Goal: Task Accomplishment & Management: Manage account settings

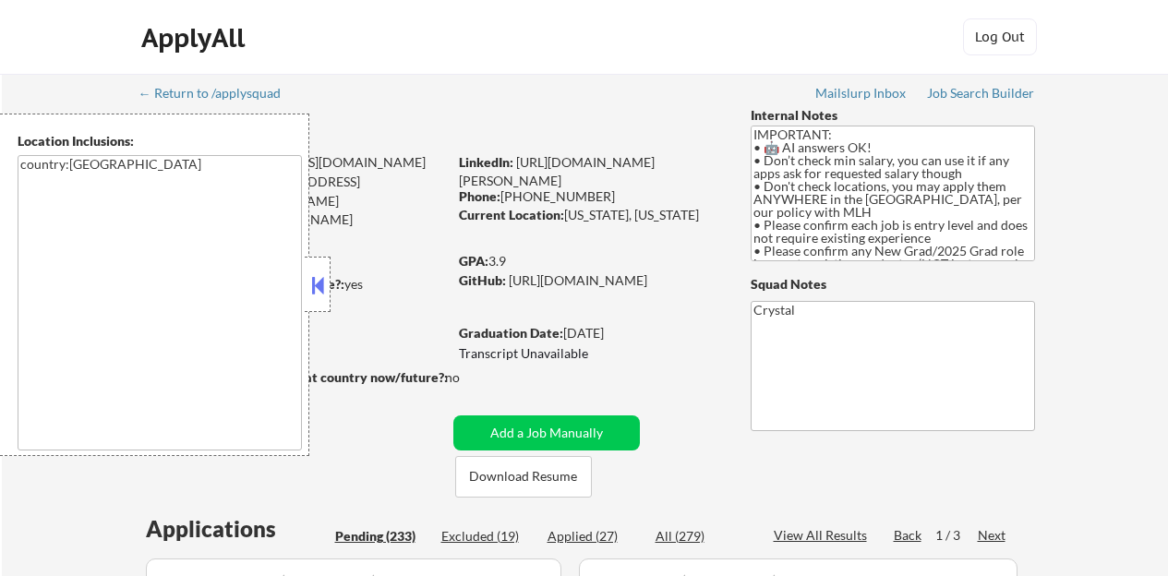
select select ""pending""
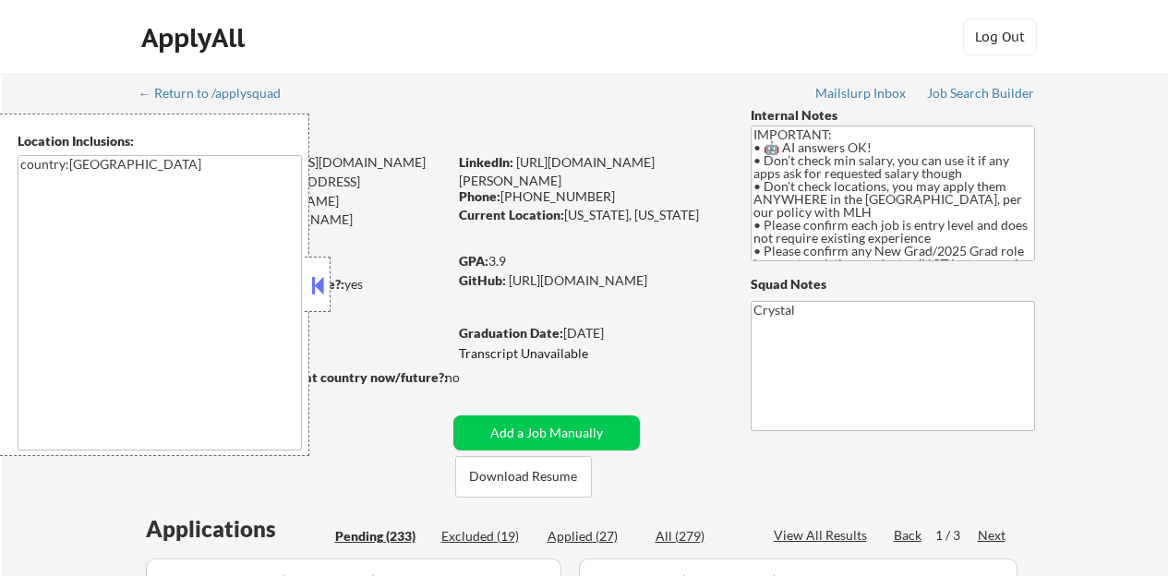
select select ""pending""
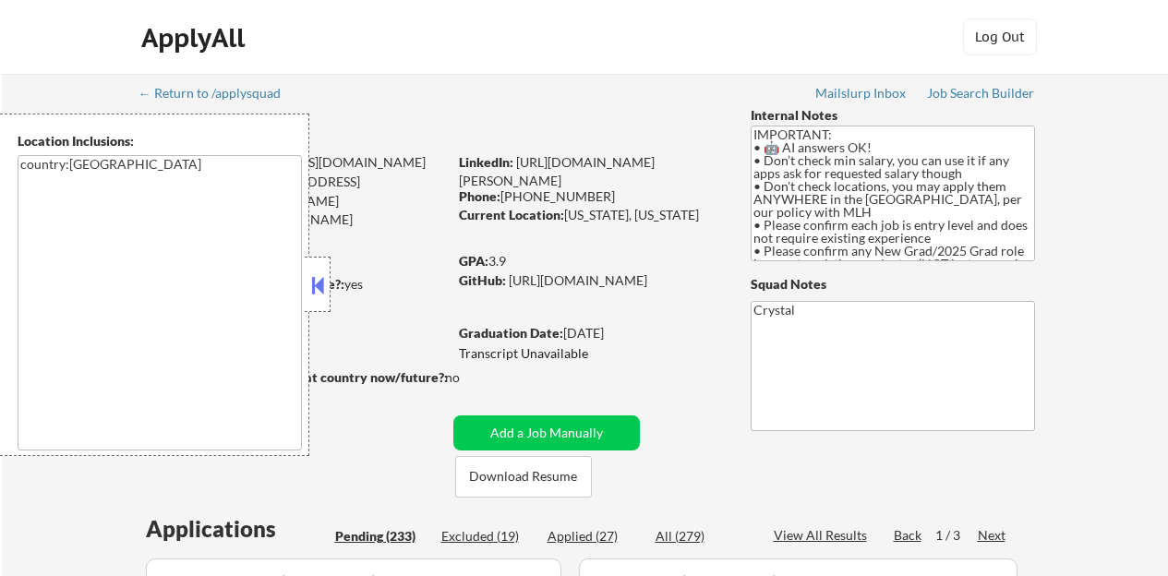
select select ""pending""
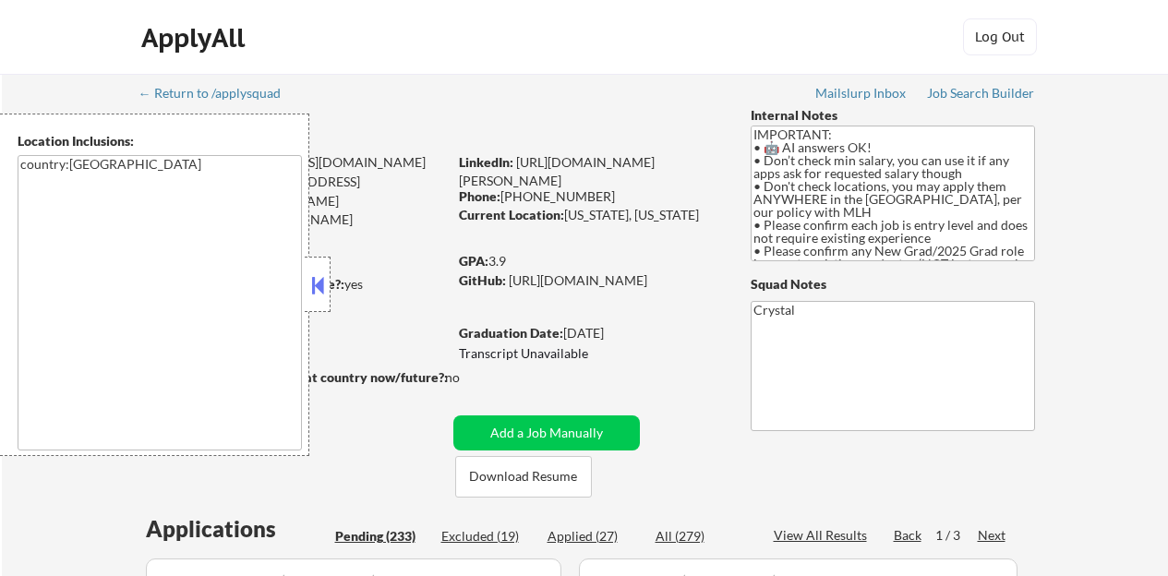
select select ""pending""
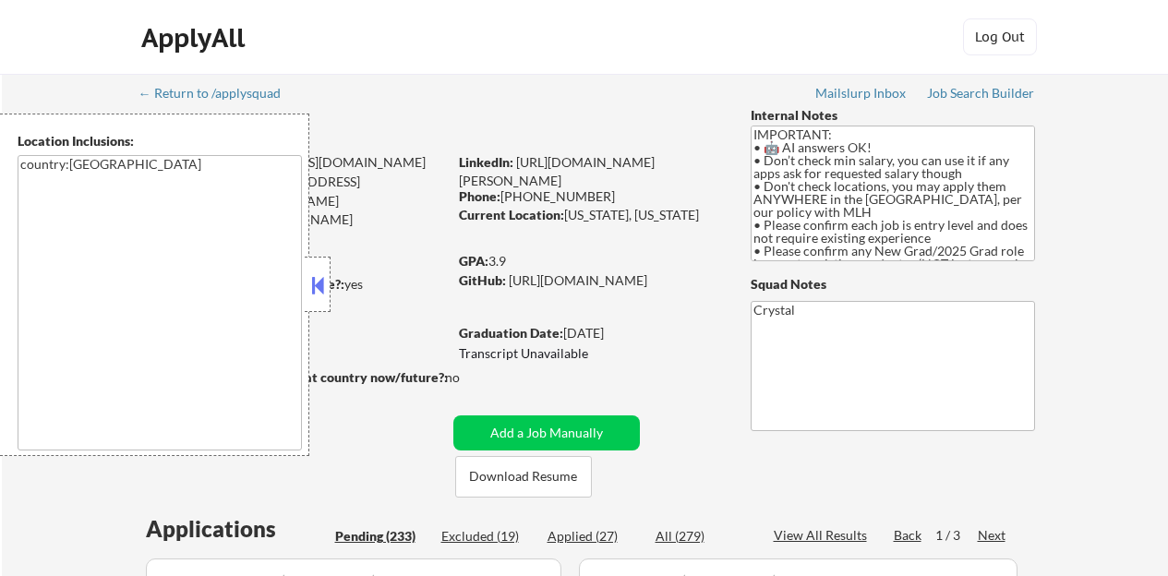
select select ""pending""
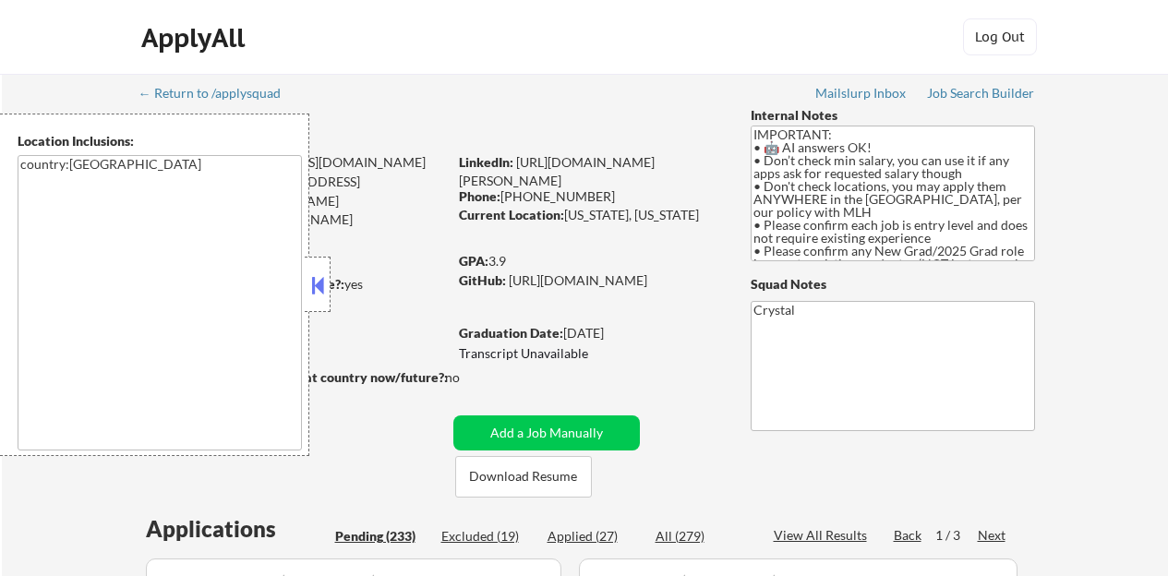
select select ""pending""
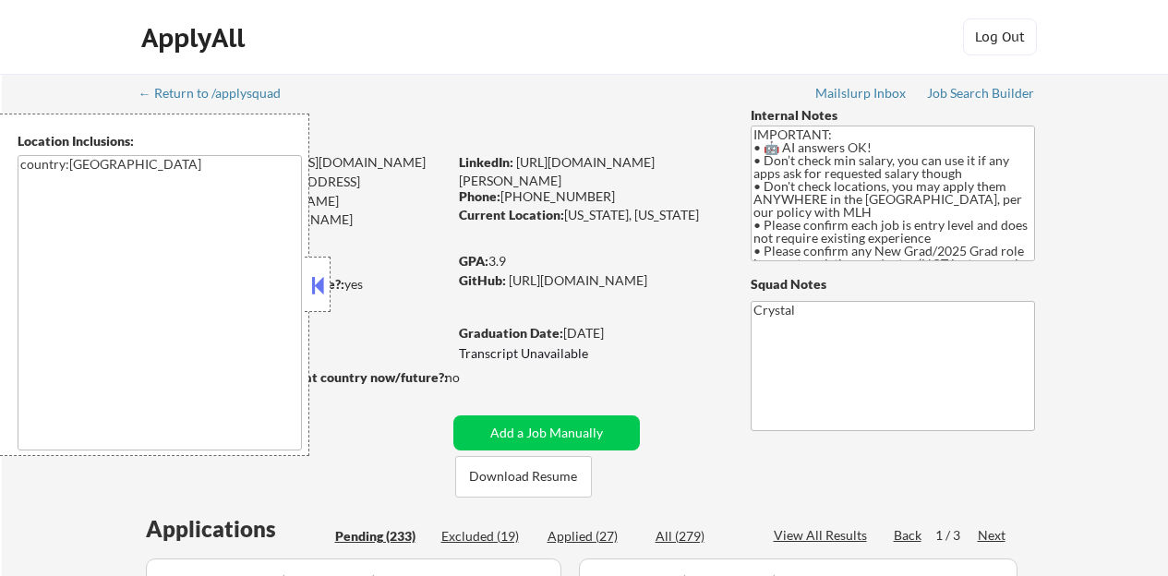
select select ""pending""
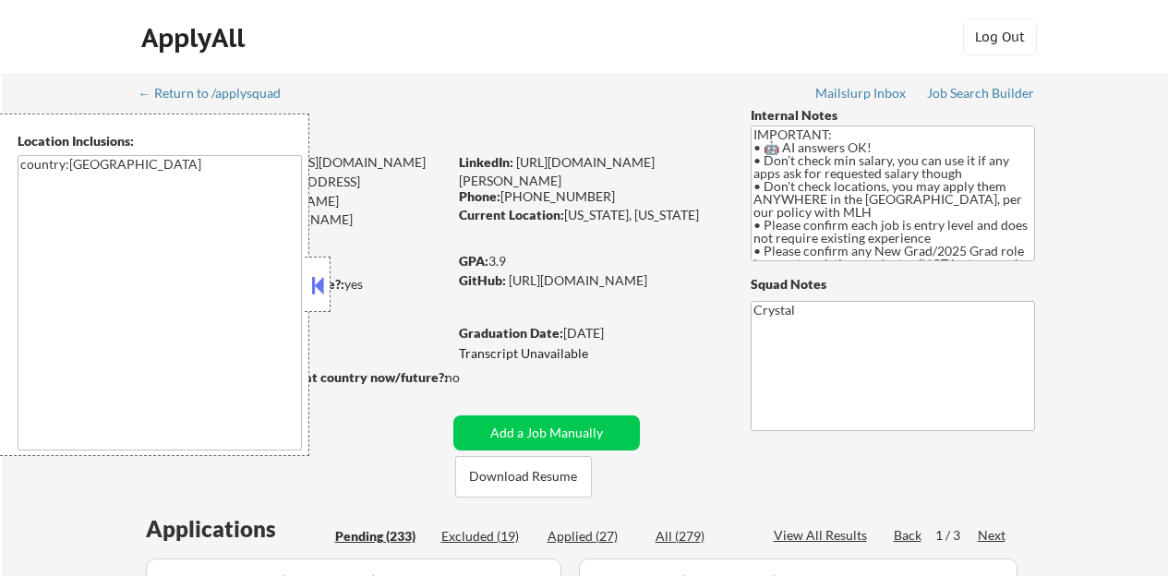
select select ""pending""
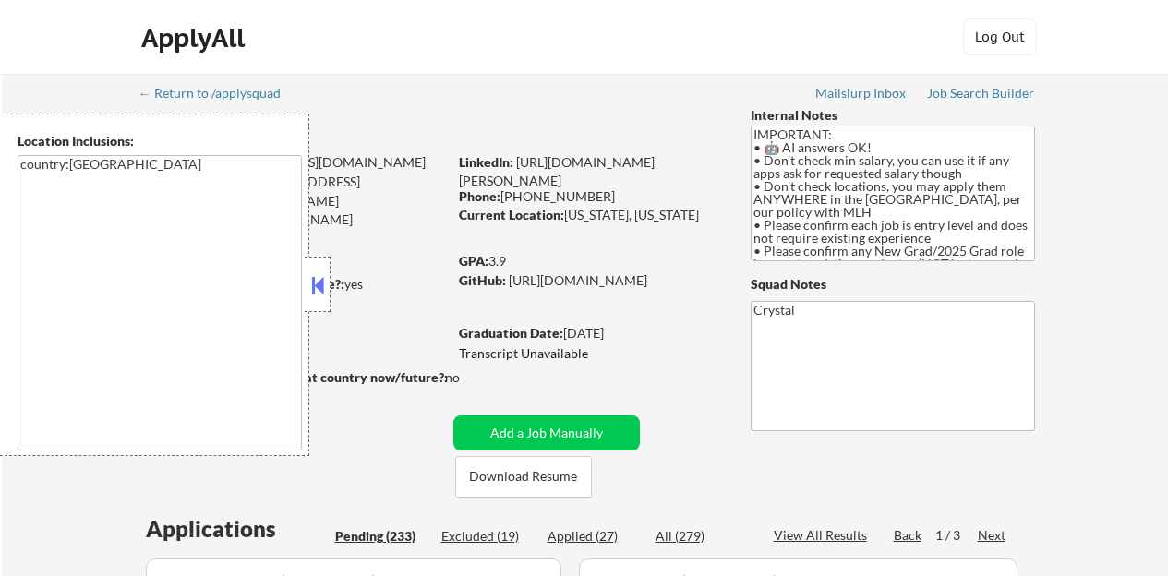
select select ""pending""
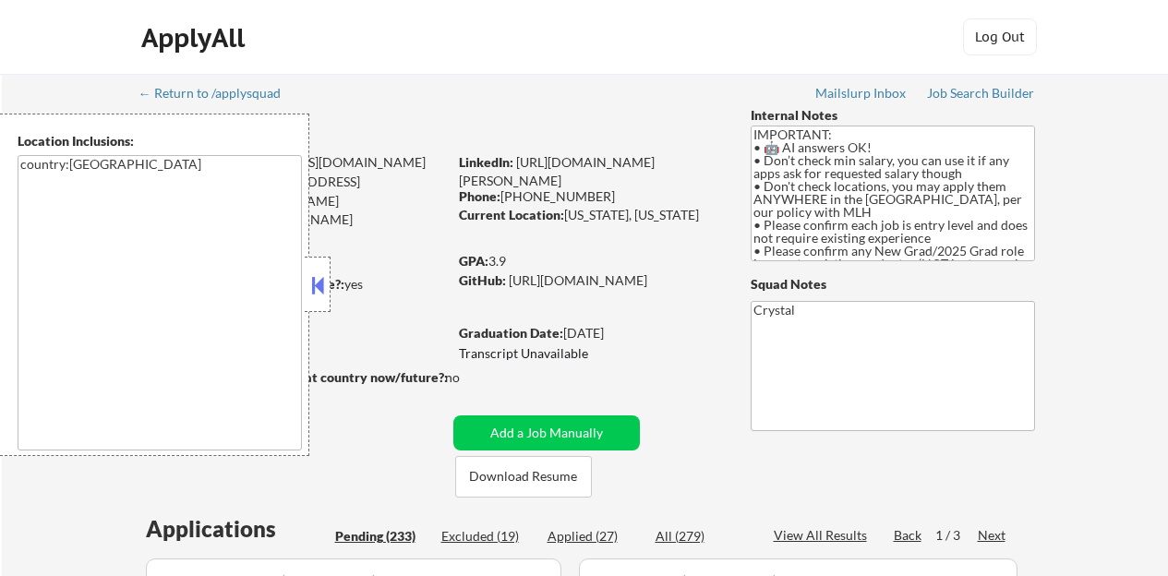
select select ""pending""
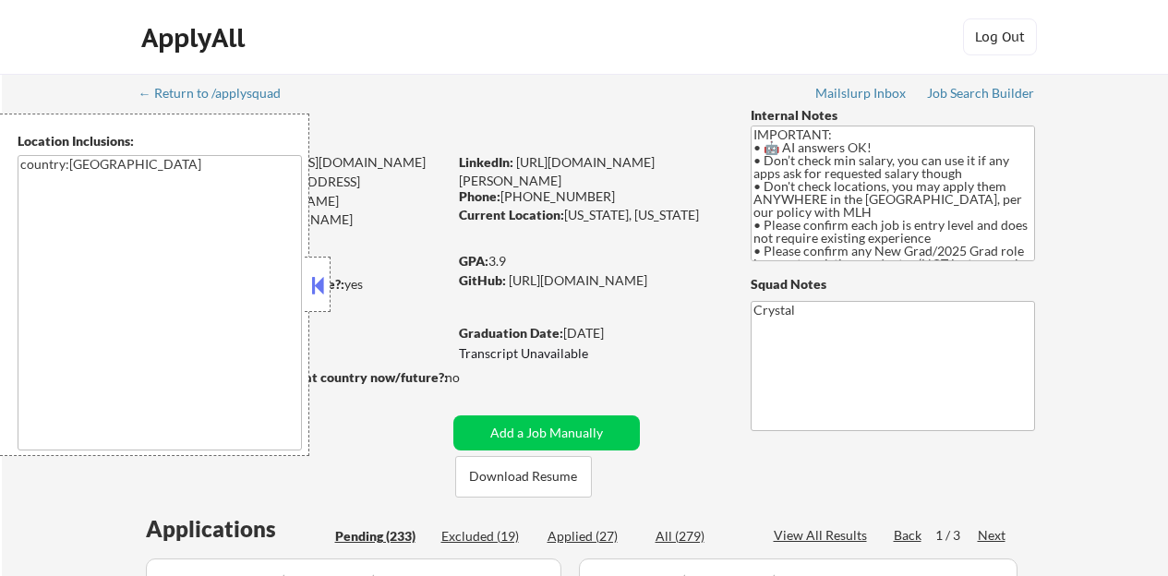
select select ""pending""
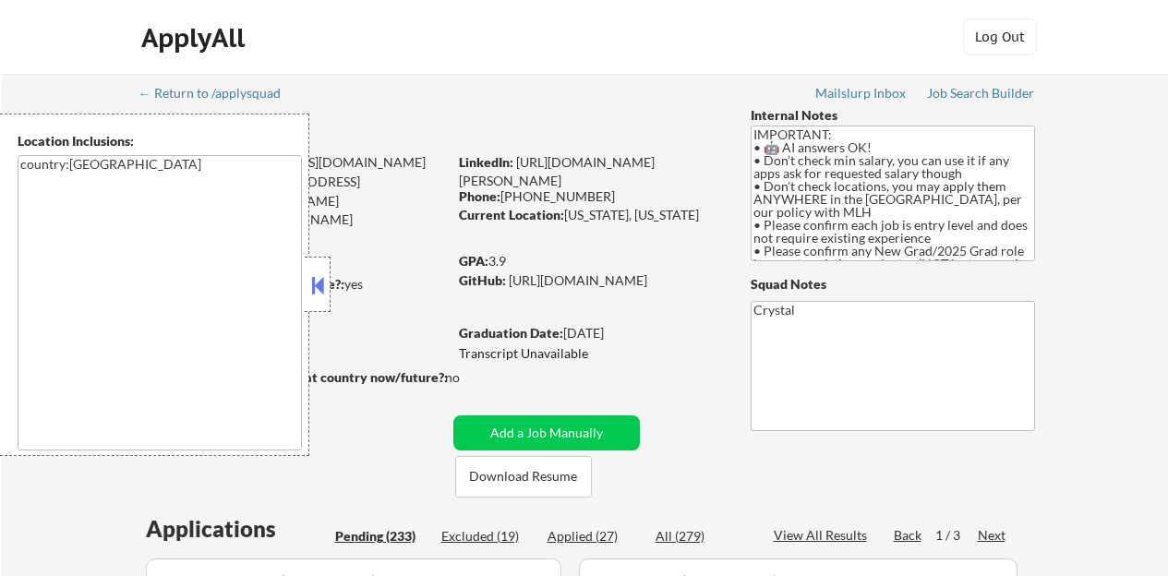
select select ""pending""
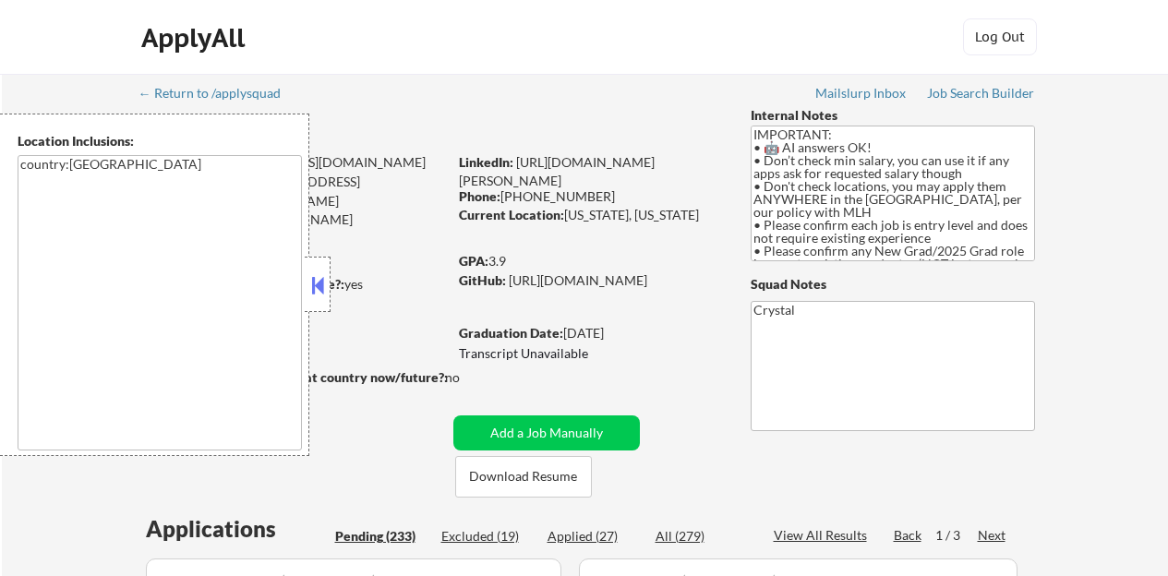
select select ""pending""
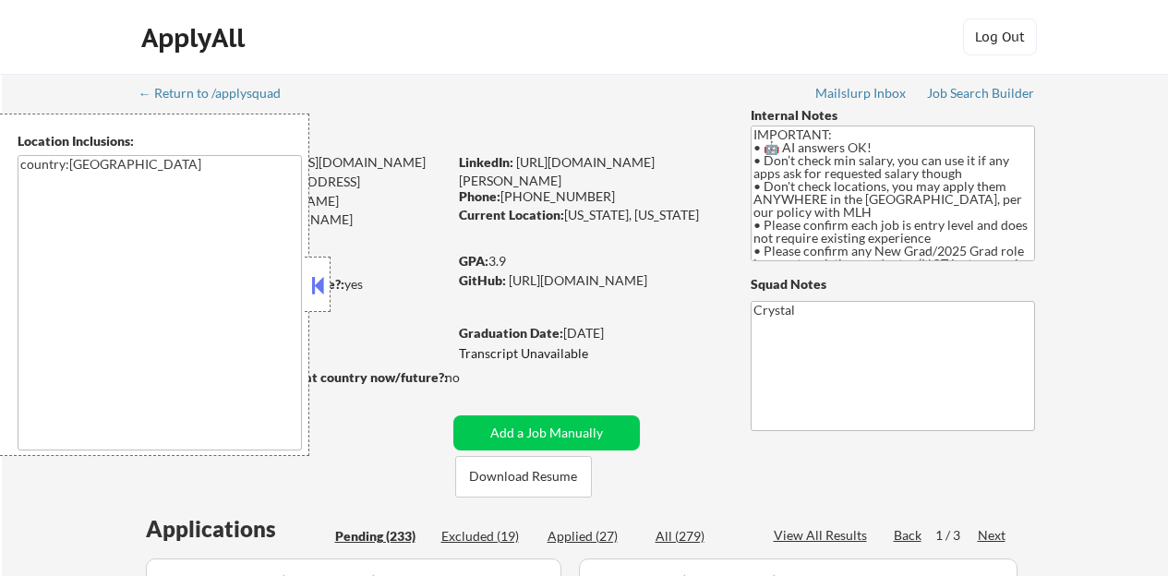
select select ""pending""
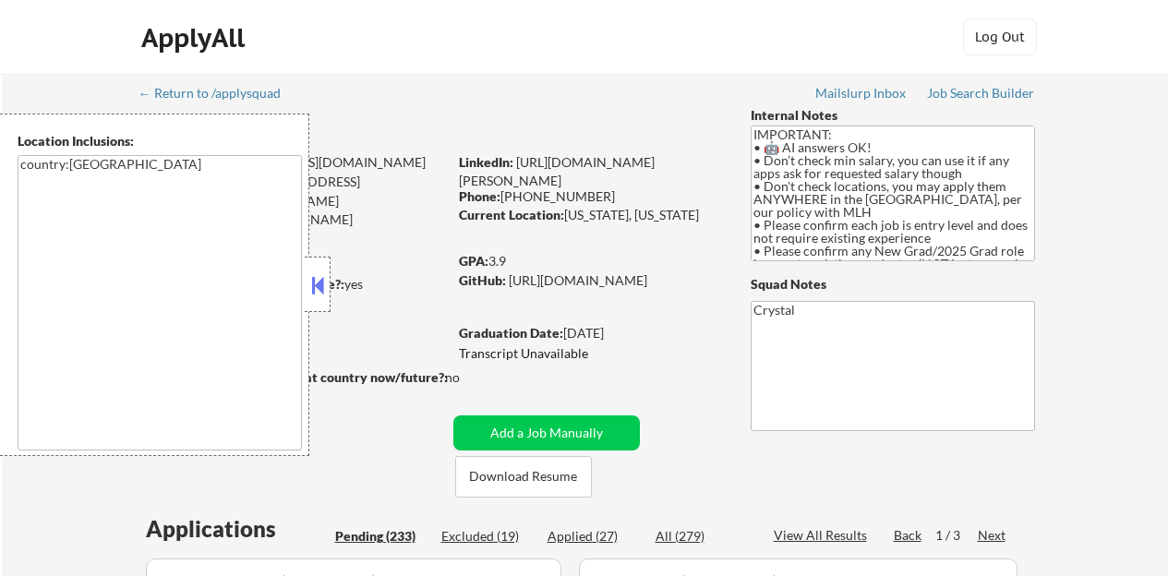
select select ""pending""
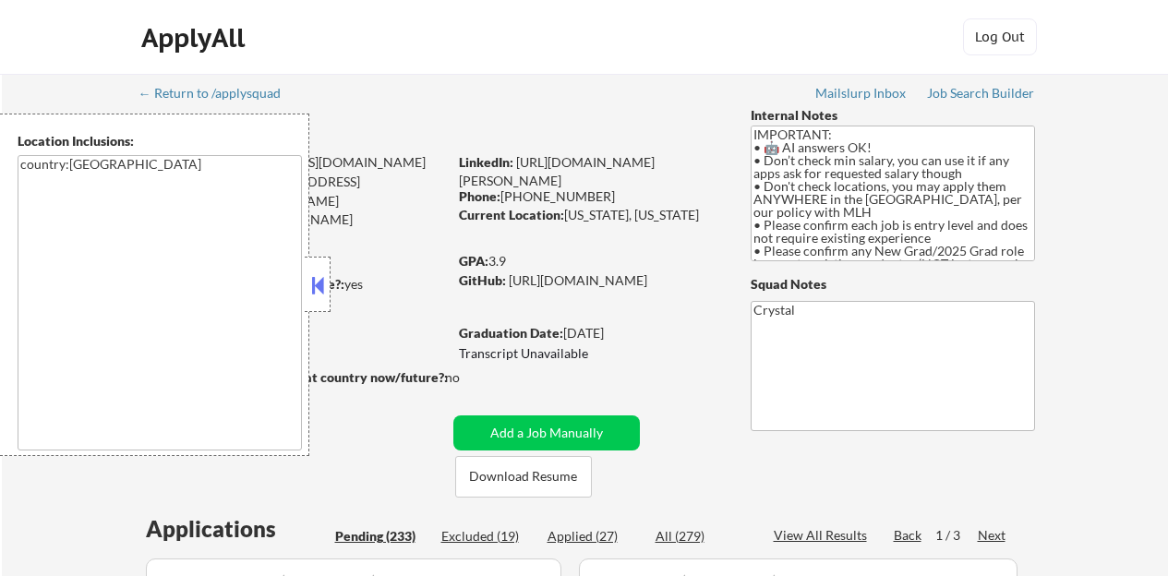
select select ""pending""
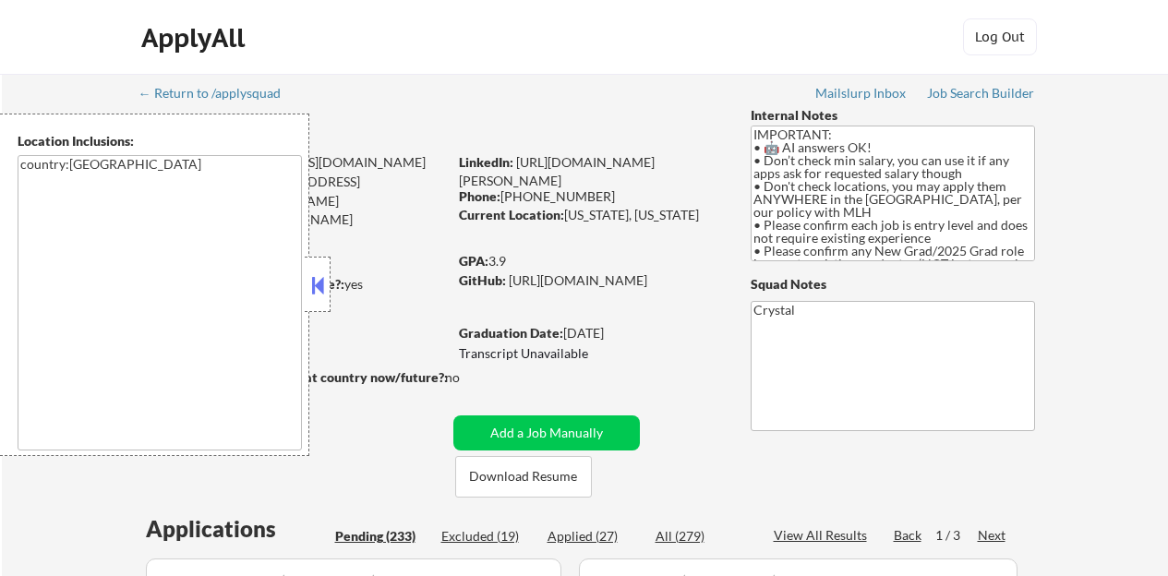
select select ""pending""
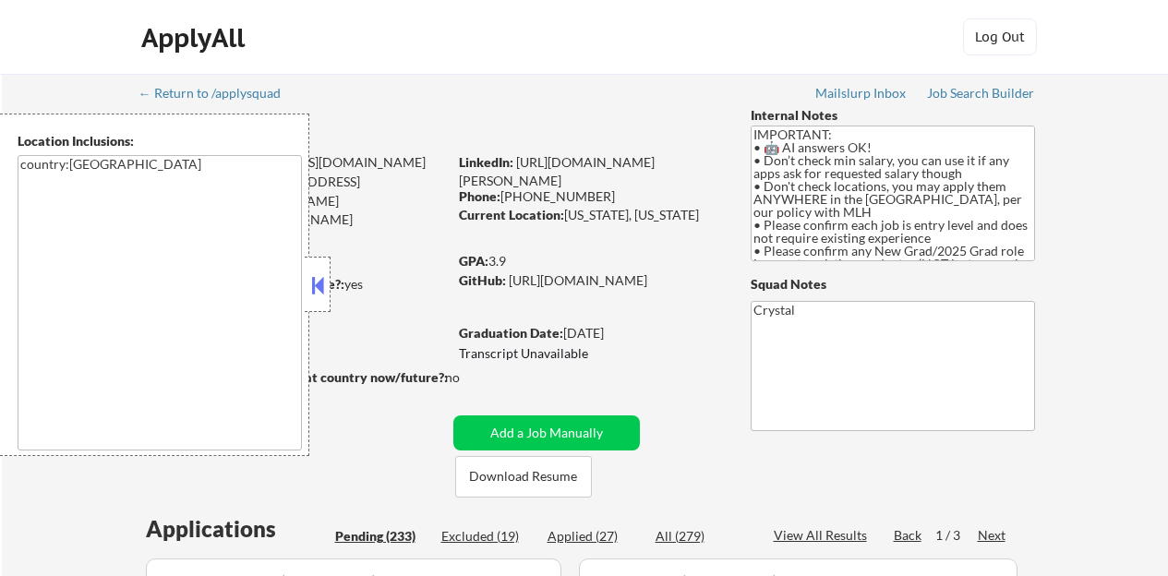
select select ""pending""
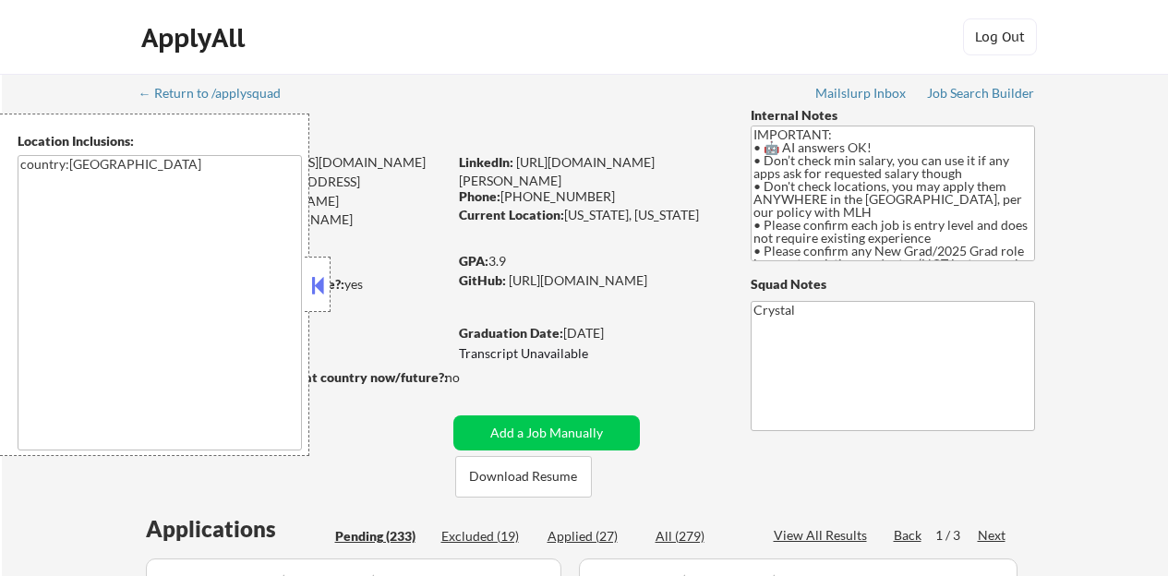
select select ""pending""
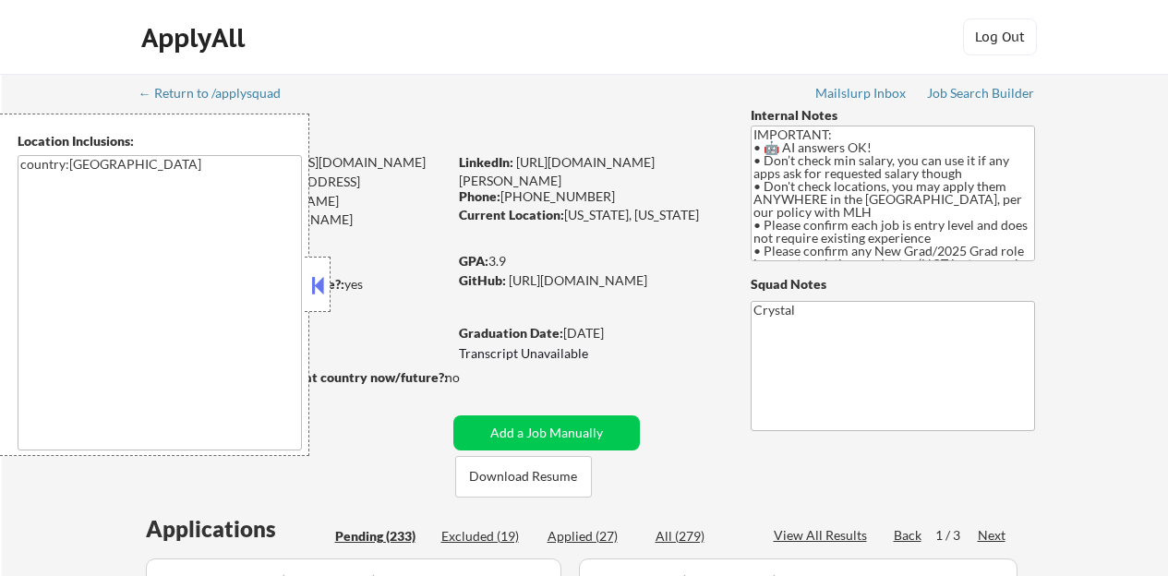
select select ""pending""
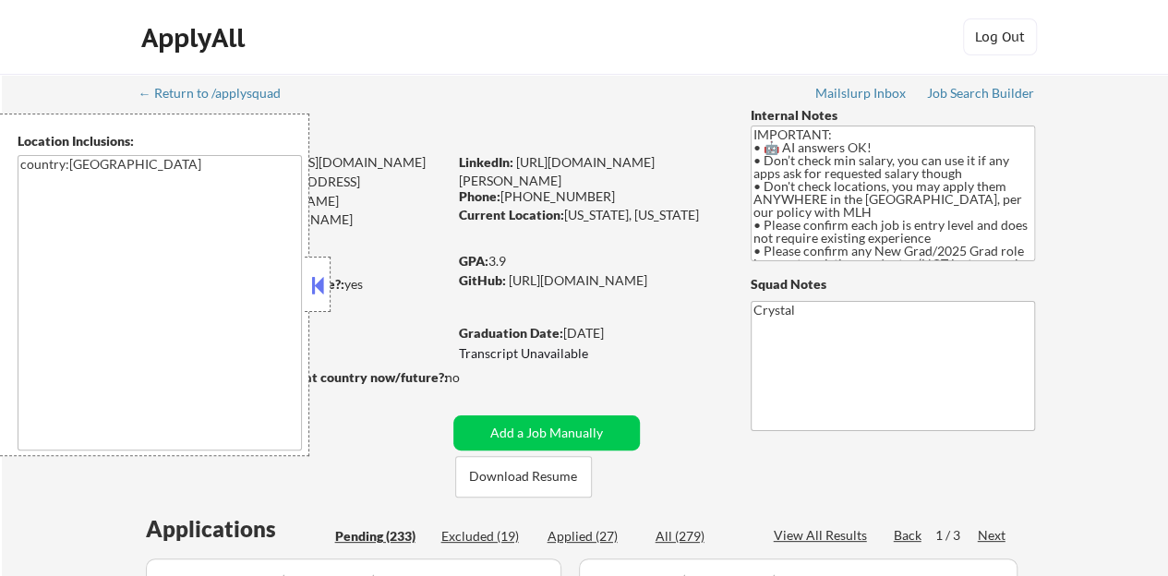
click at [308, 290] on button at bounding box center [317, 285] width 20 height 28
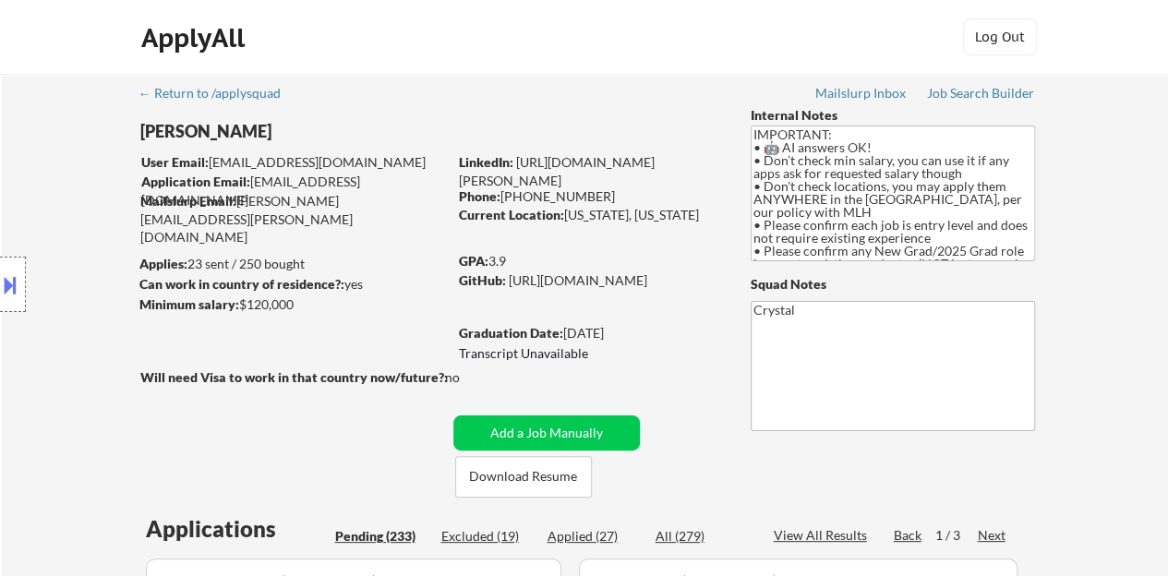
scroll to position [185, 0]
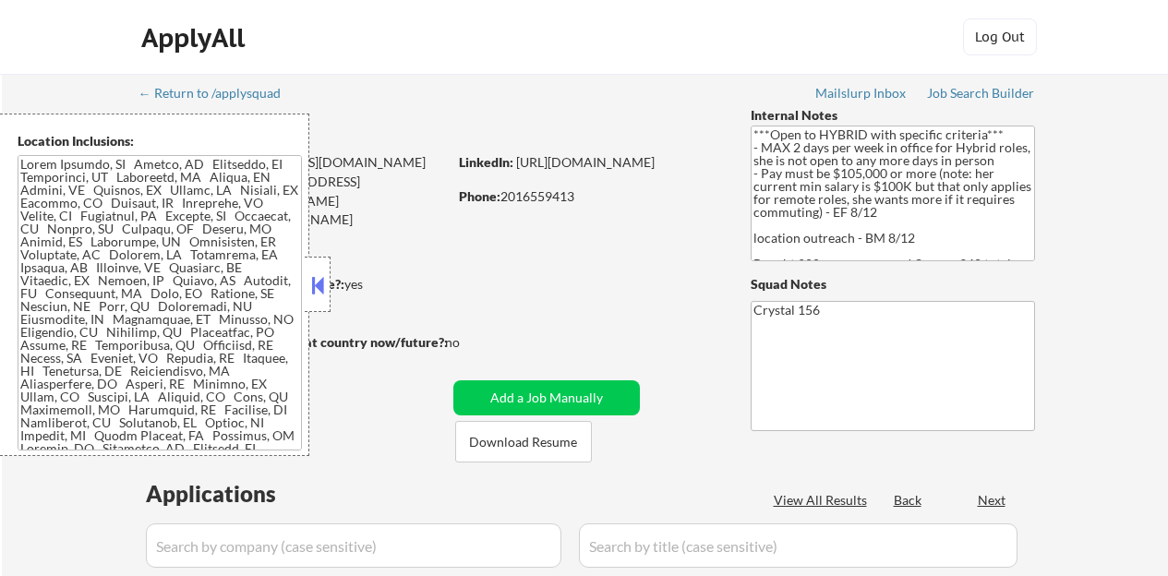
select select ""pending""
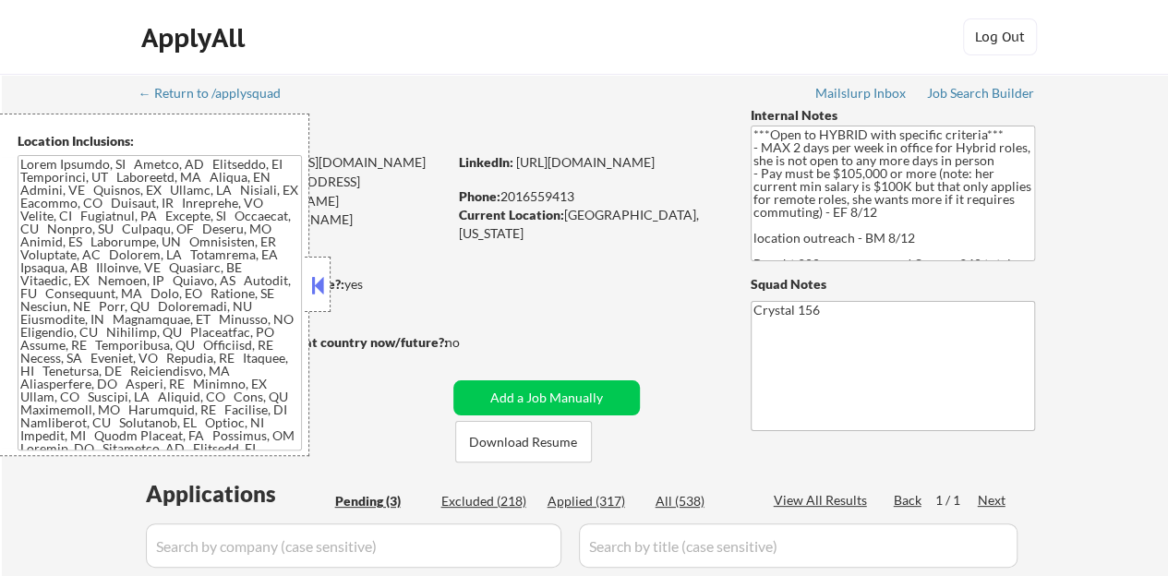
click at [316, 277] on button at bounding box center [317, 285] width 20 height 28
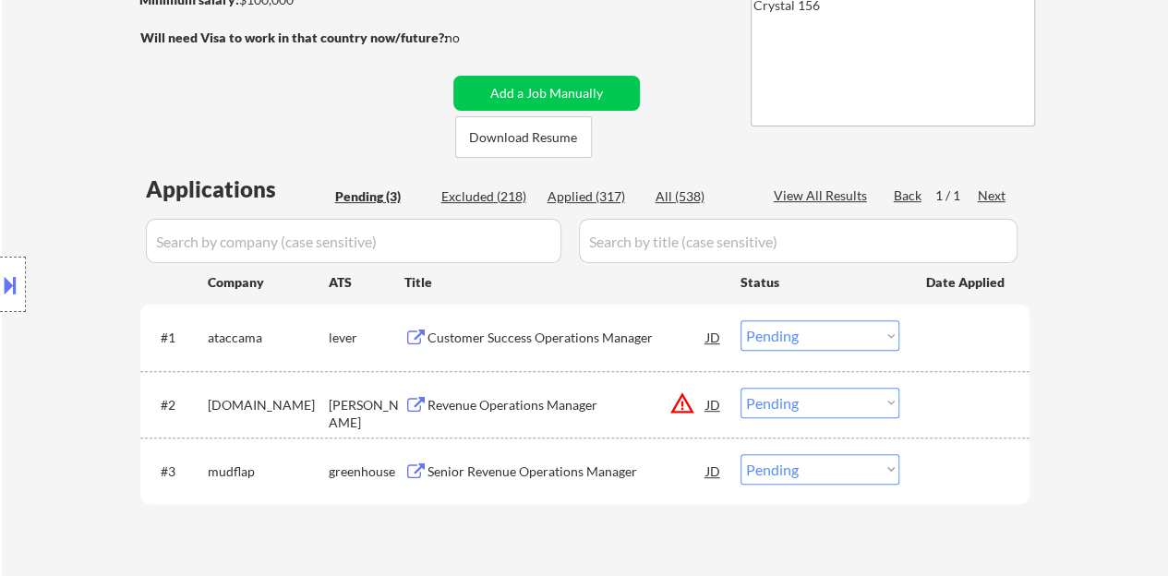
scroll to position [369, 0]
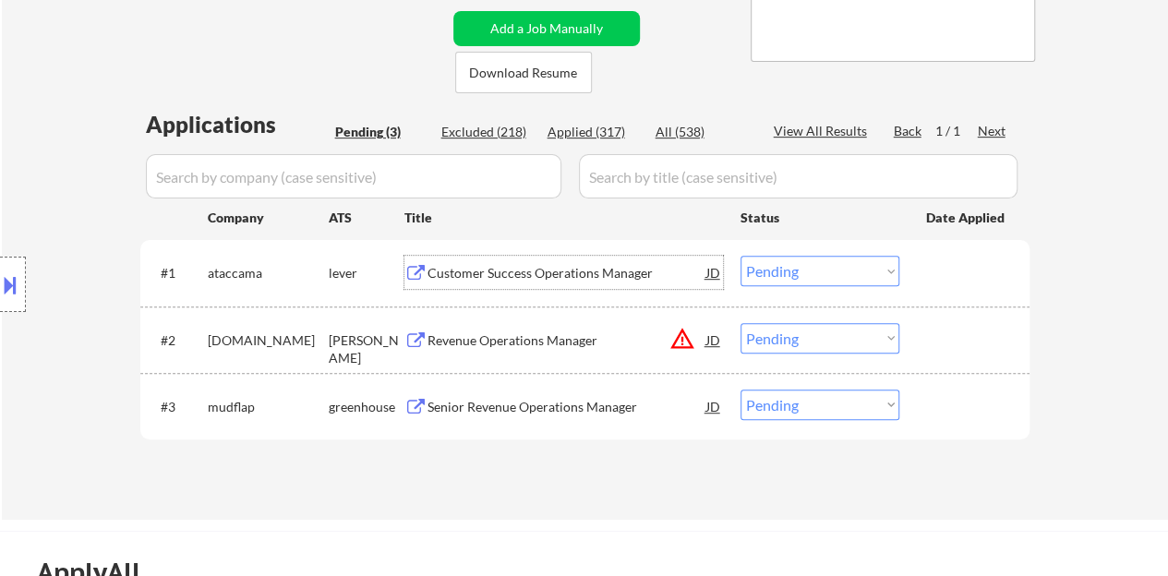
click at [497, 280] on div "Customer Success Operations Manager" at bounding box center [566, 273] width 279 height 18
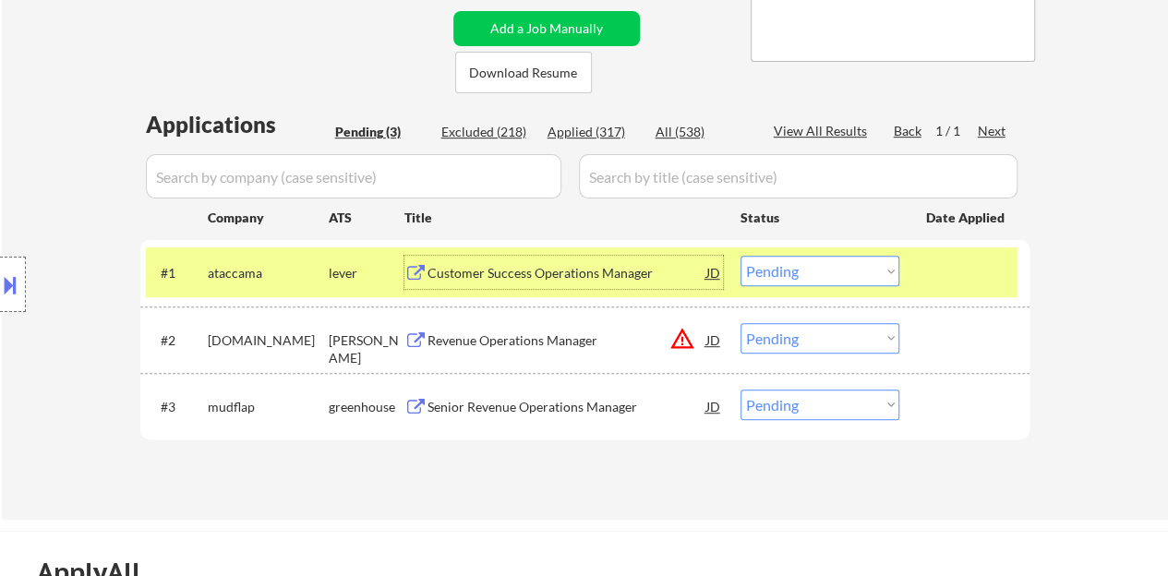
click at [776, 259] on select "Choose an option... Pending Applied Excluded (Questions) Excluded (Expired) Exc…" at bounding box center [819, 271] width 159 height 30
click at [740, 256] on select "Choose an option... Pending Applied Excluded (Questions) Excluded (Expired) Exc…" at bounding box center [819, 271] width 159 height 30
select select ""pending""
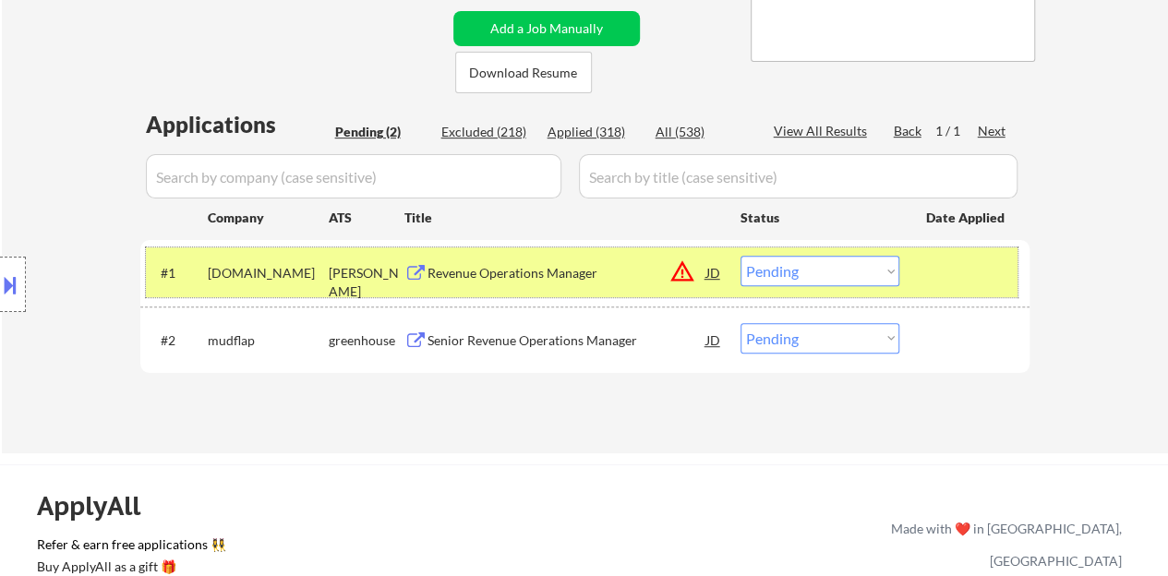
click at [943, 274] on div at bounding box center [966, 272] width 81 height 33
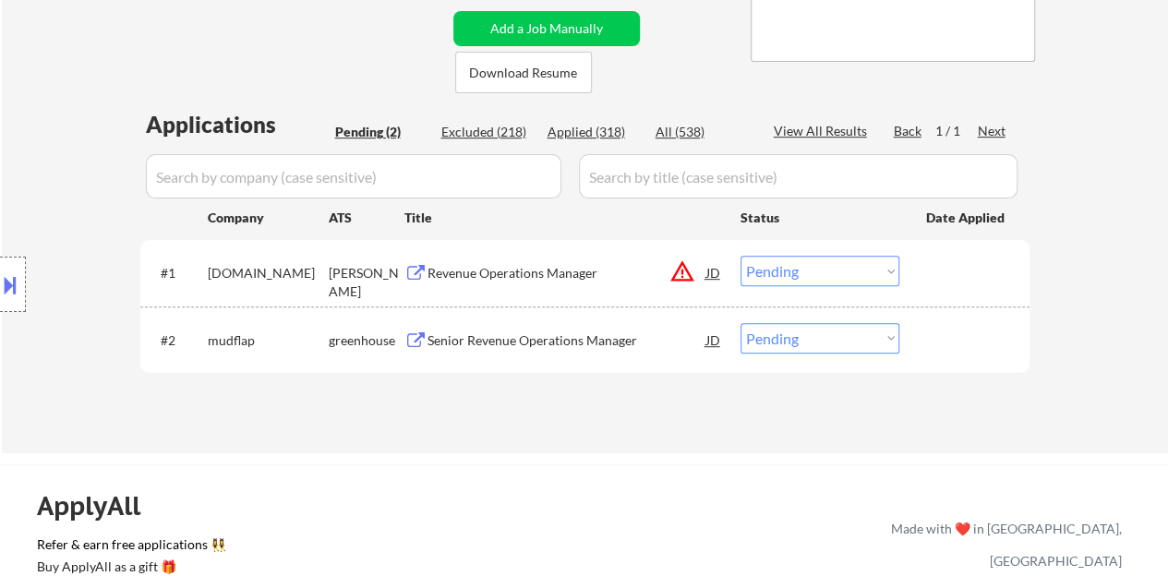
click at [546, 338] on div "Senior Revenue Operations Manager" at bounding box center [566, 340] width 279 height 18
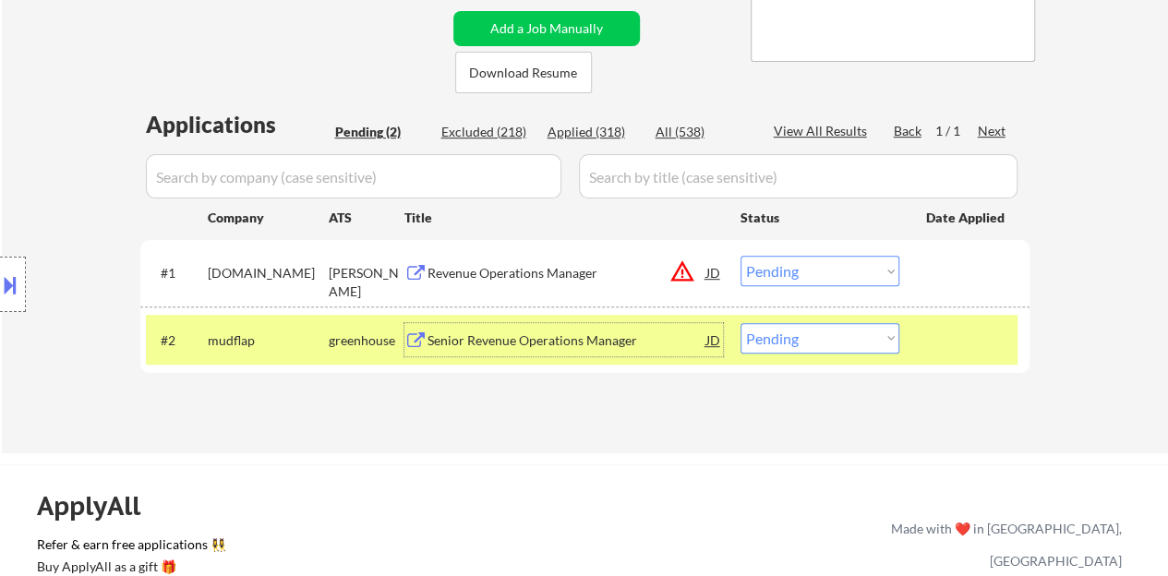
click at [881, 333] on select "Choose an option... Pending Applied Excluded (Questions) Excluded (Expired) Exc…" at bounding box center [819, 338] width 159 height 30
select select ""applied""
click at [740, 323] on select "Choose an option... Pending Applied Excluded (Questions) Excluded (Expired) Exc…" at bounding box center [819, 338] width 159 height 30
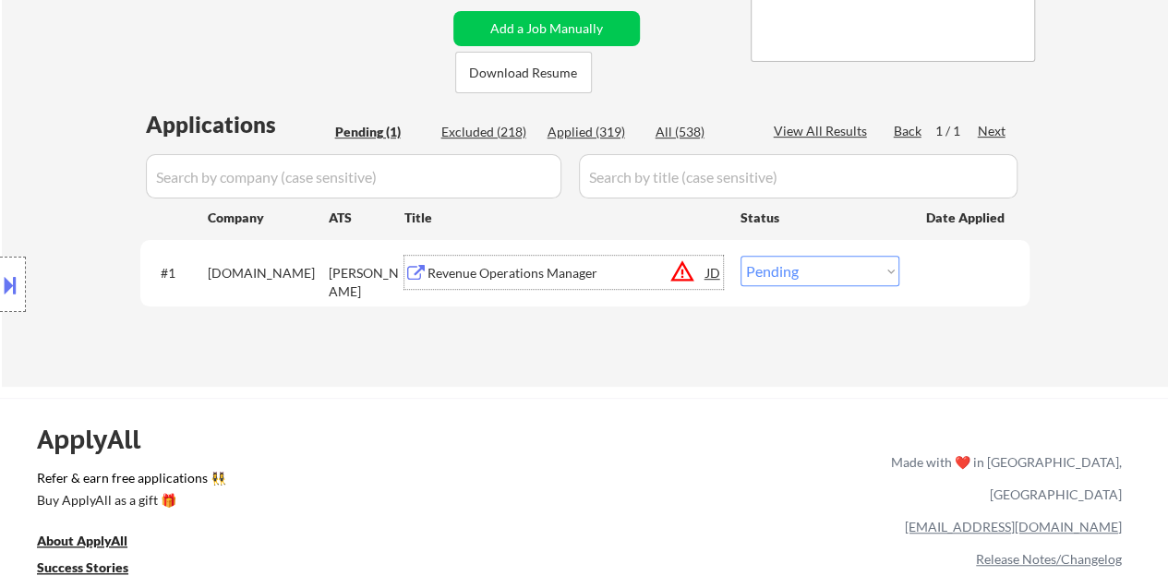
click at [551, 274] on div "Revenue Operations Manager" at bounding box center [566, 273] width 279 height 18
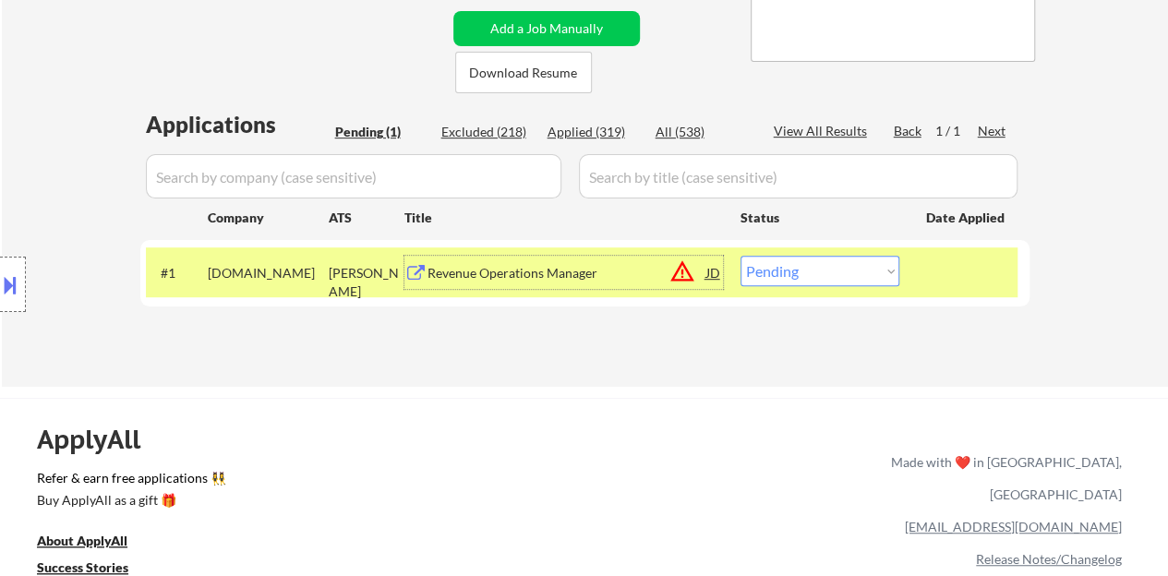
click at [806, 267] on select "Choose an option... Pending Applied Excluded (Questions) Excluded (Expired) Exc…" at bounding box center [819, 271] width 159 height 30
select select ""excluded__bad_match_""
click at [740, 256] on select "Choose an option... Pending Applied Excluded (Questions) Excluded (Expired) Exc…" at bounding box center [819, 271] width 159 height 30
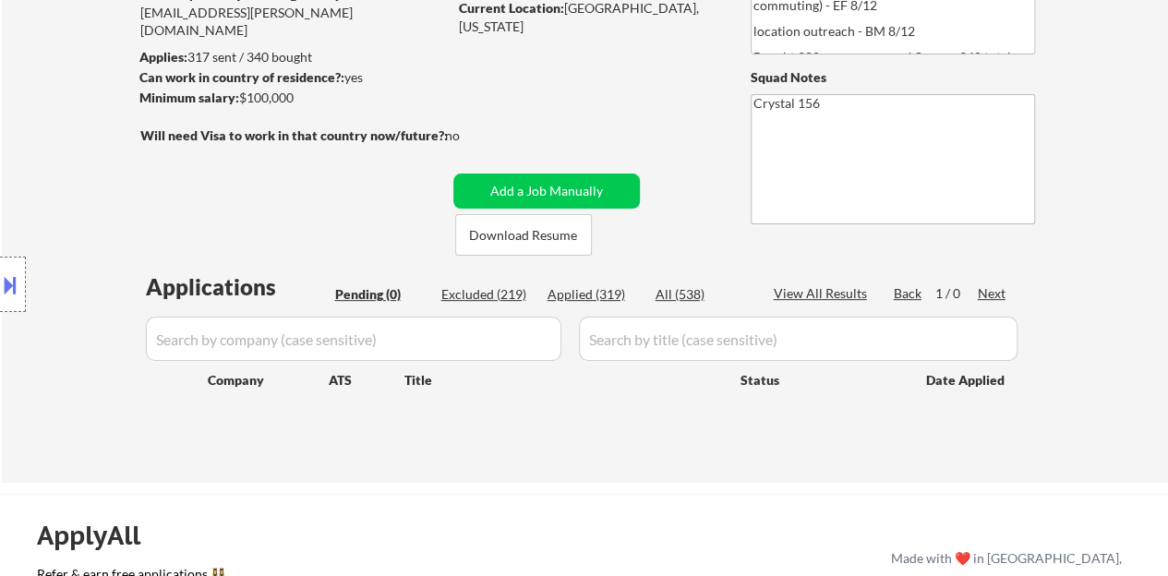
scroll to position [185, 0]
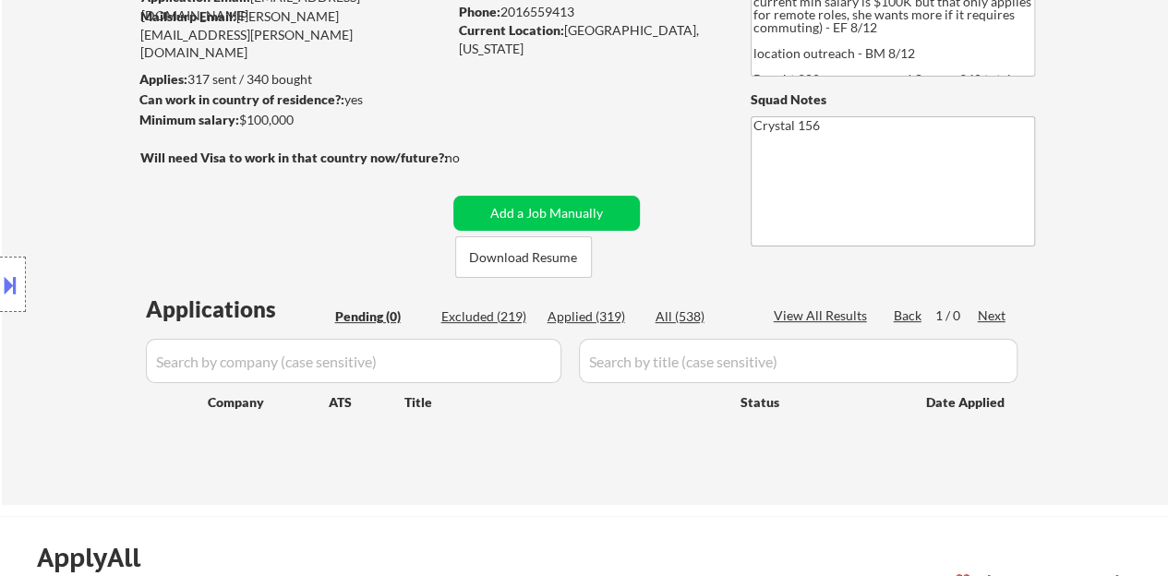
click at [598, 84] on div "← Return to /applysquad Mailslurp Inbox Job Search Builder Danielle Oshetsky Us…" at bounding box center [585, 189] width 921 height 601
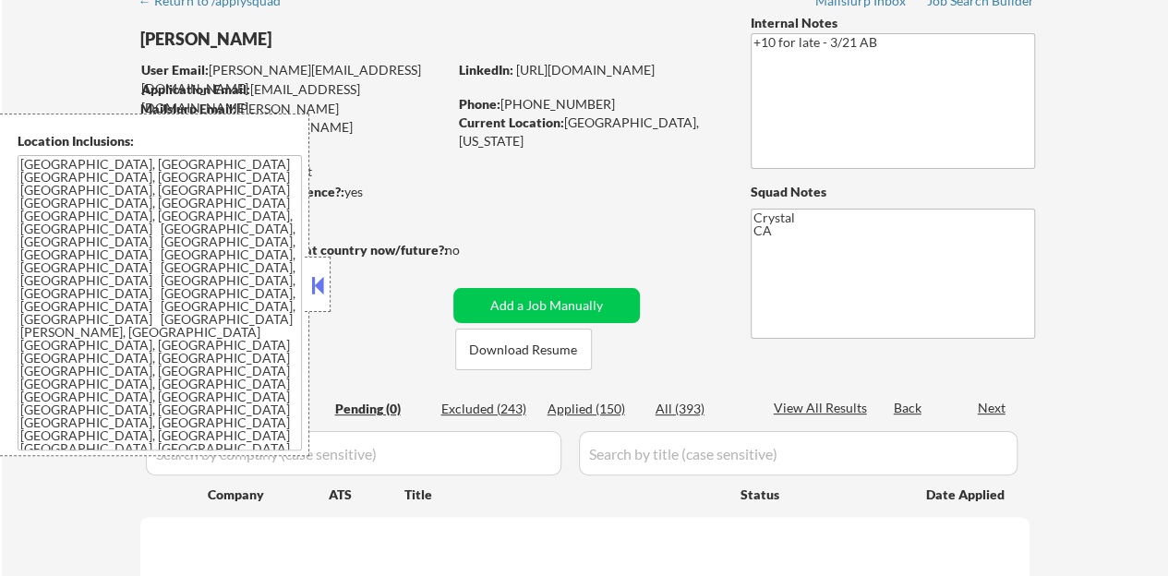
scroll to position [92, 0]
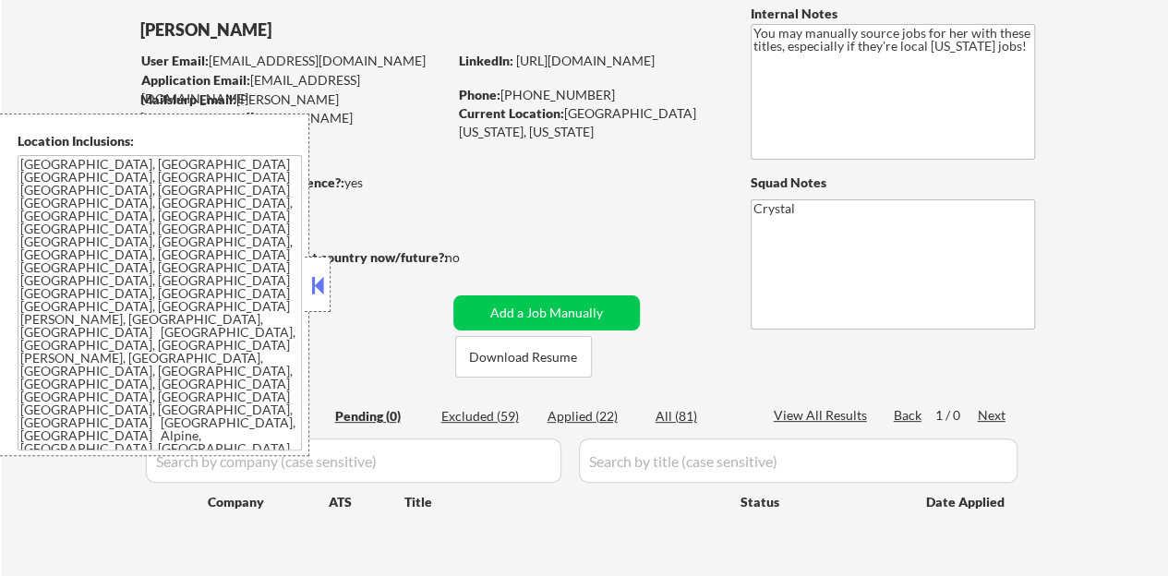
scroll to position [185, 0]
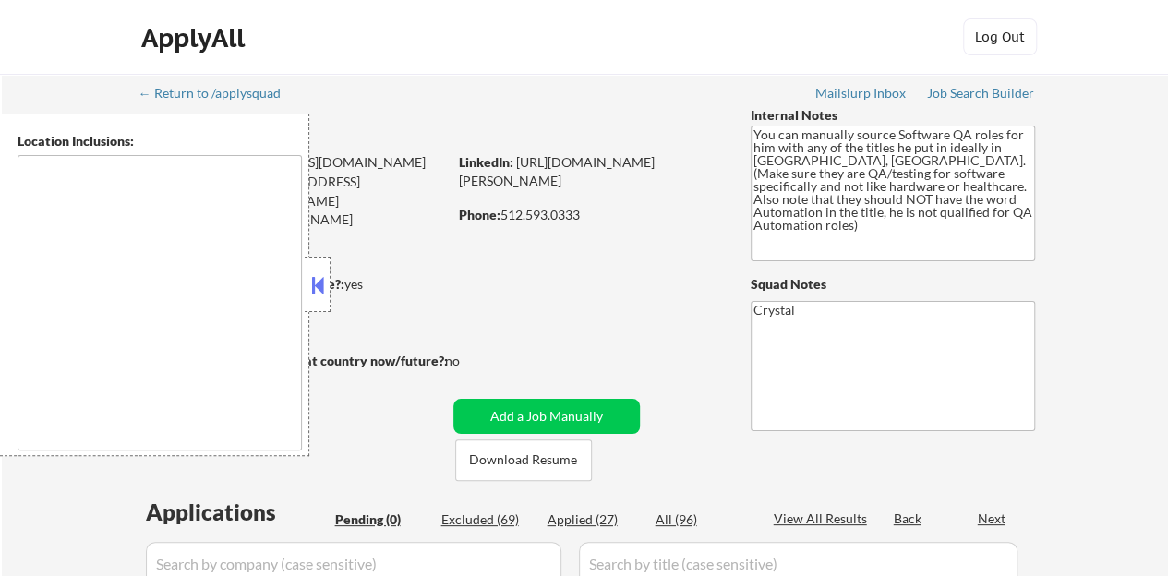
type textarea "[GEOGRAPHIC_DATA], [GEOGRAPHIC_DATA] [GEOGRAPHIC_DATA], [GEOGRAPHIC_DATA] [GEOG…"
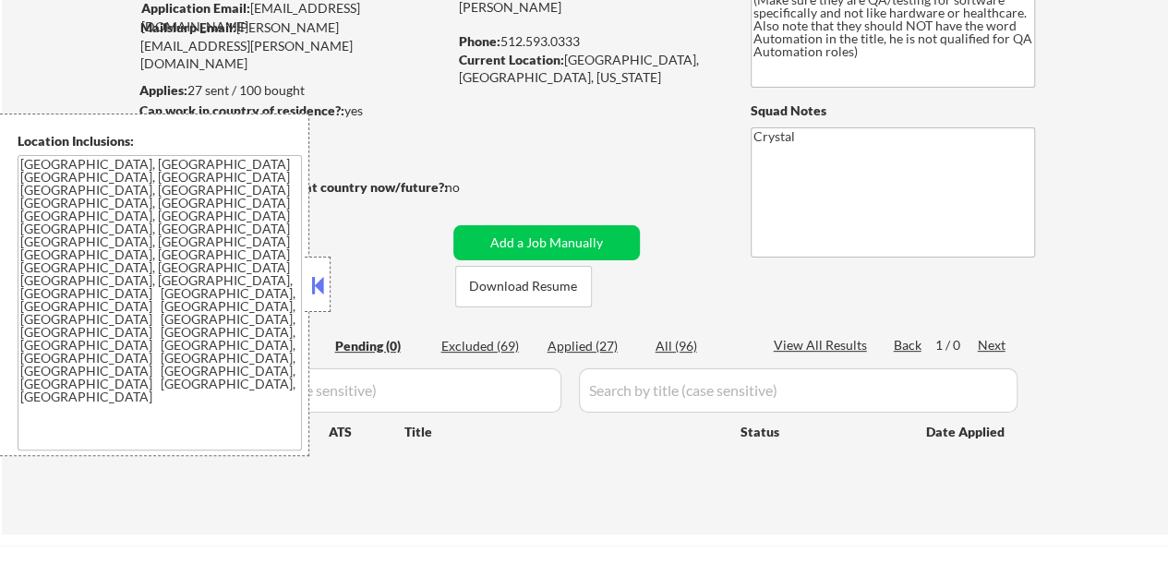
scroll to position [185, 0]
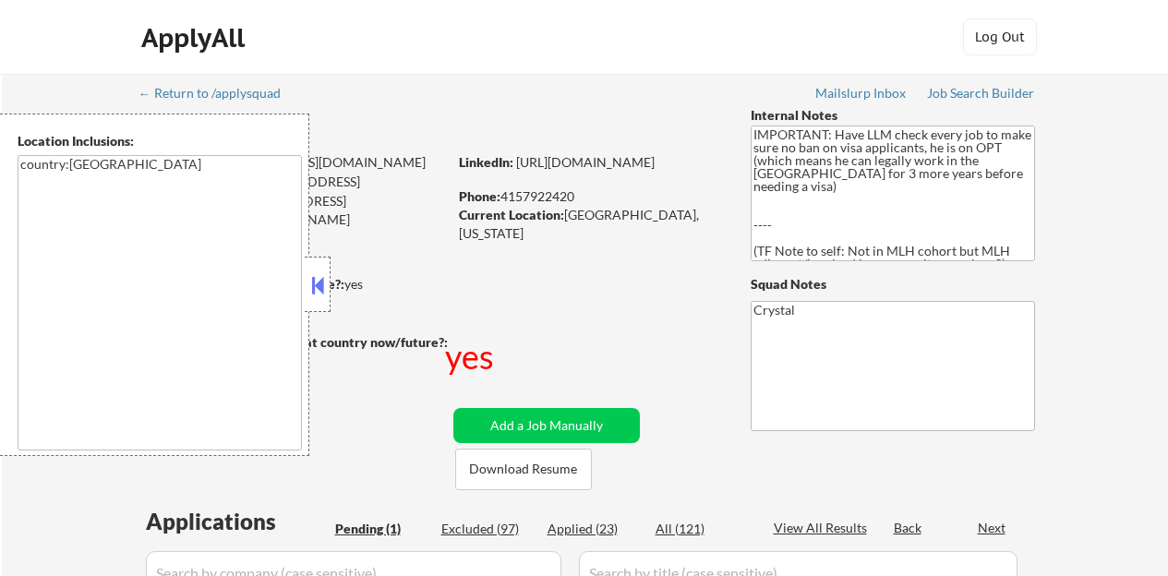
select select ""pending""
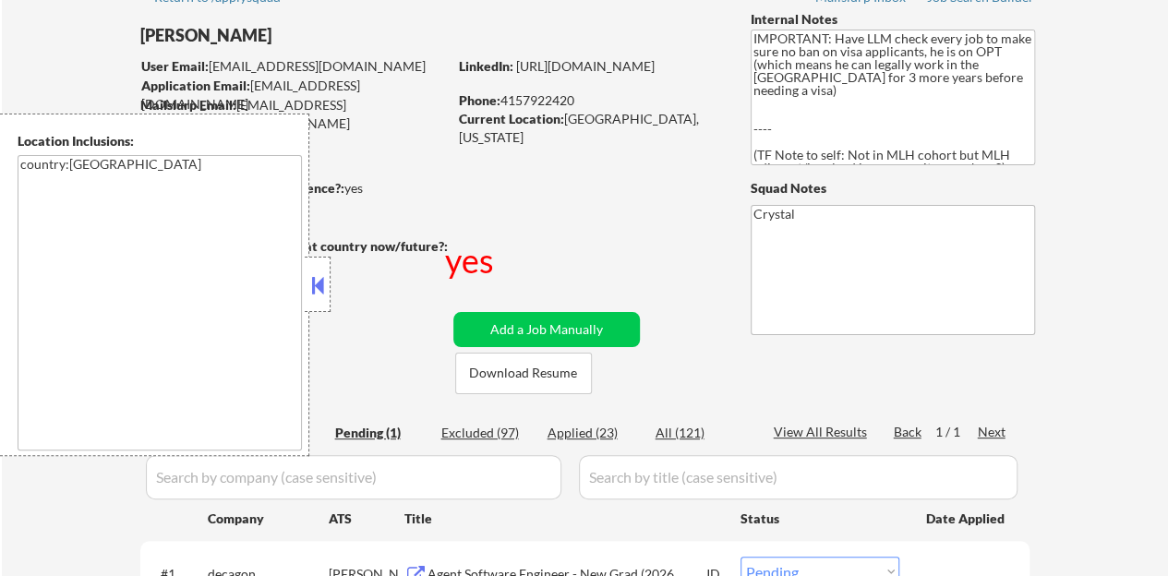
scroll to position [92, 0]
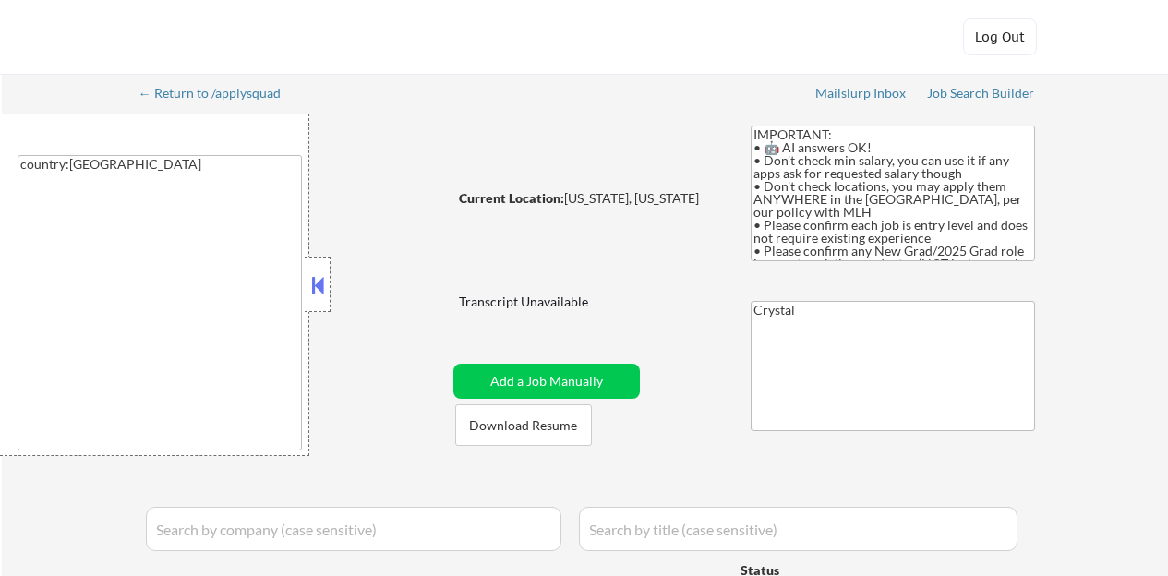
select select ""applied""
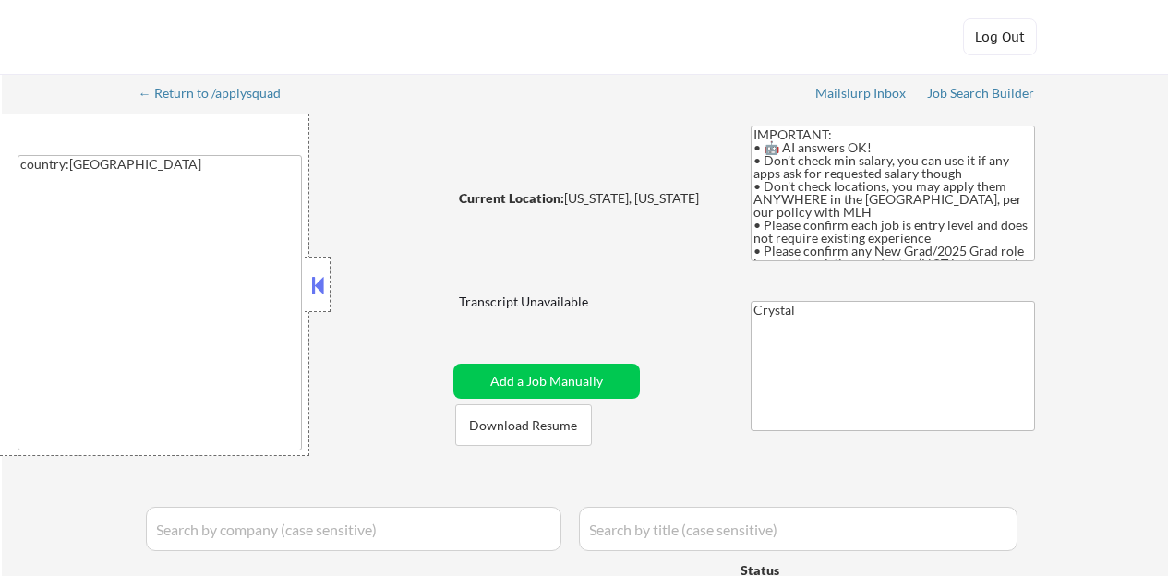
select select ""applied""
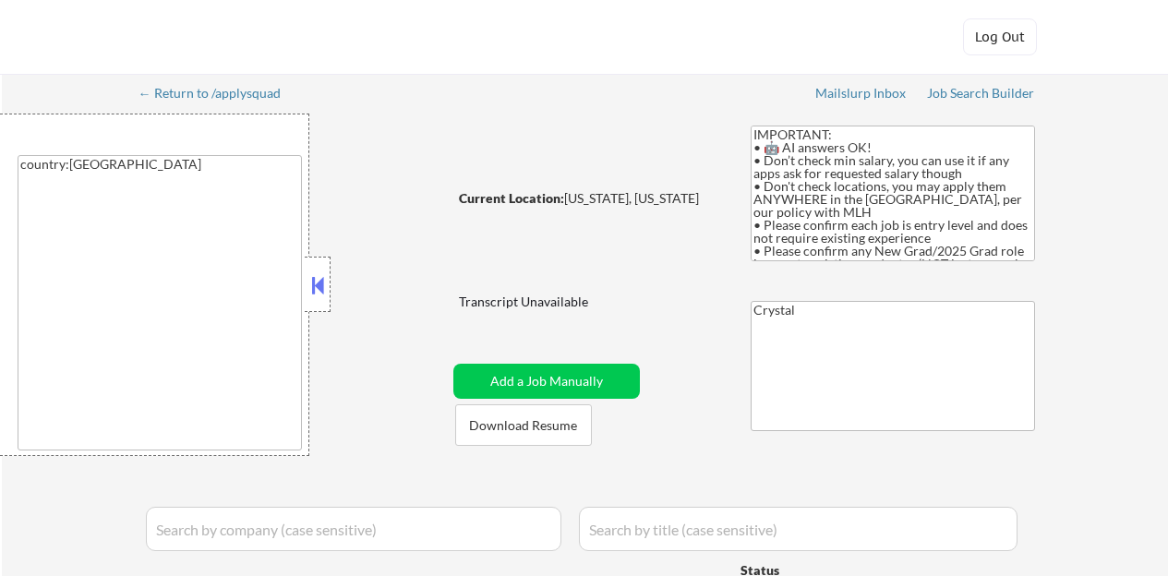
select select ""applied""
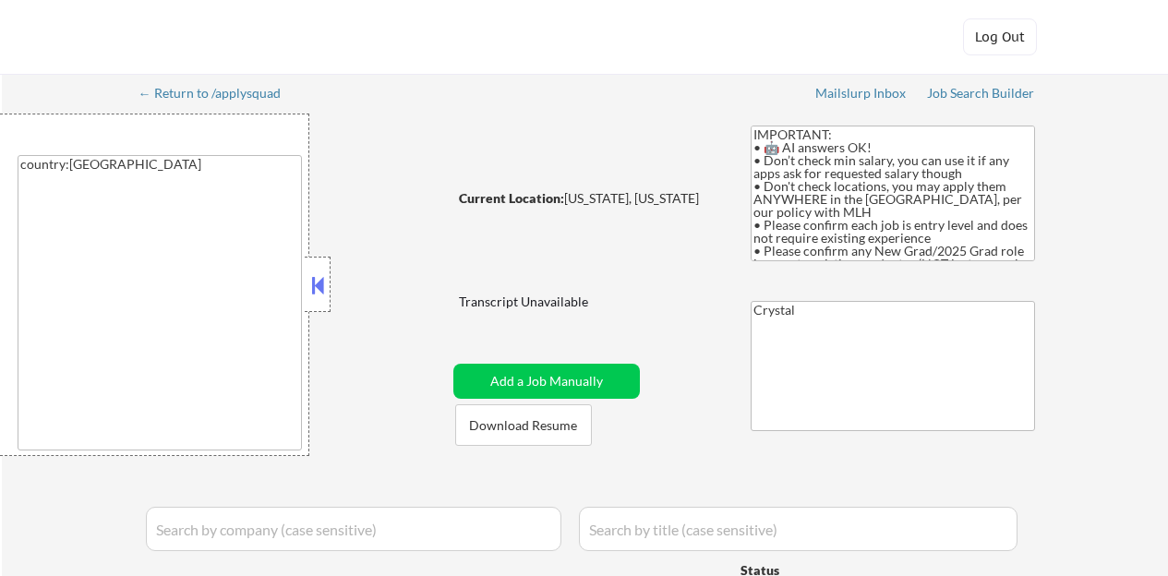
select select ""applied""
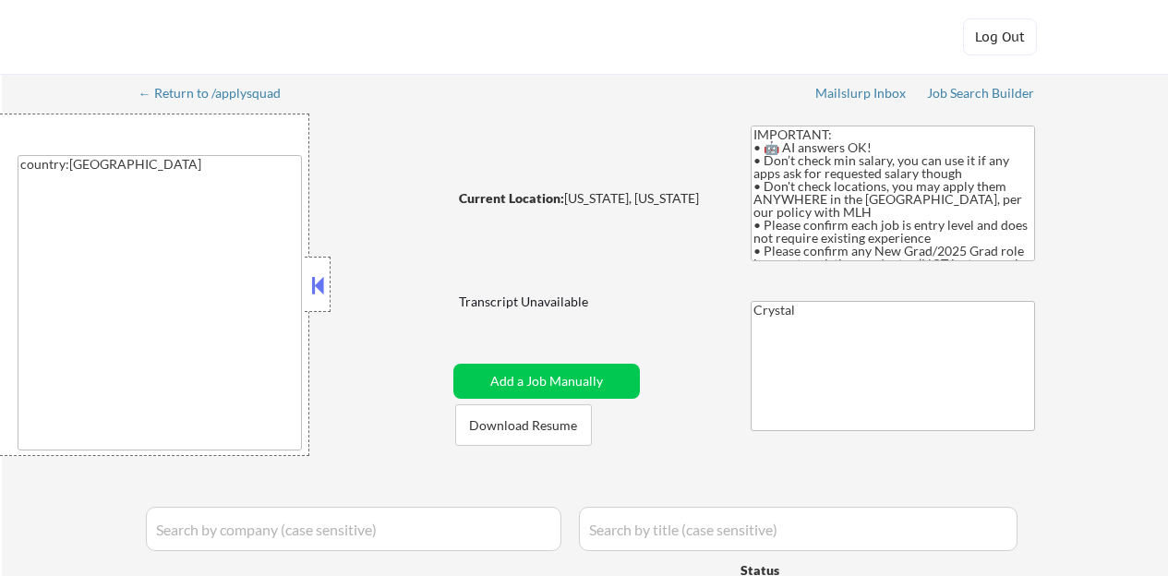
select select ""applied""
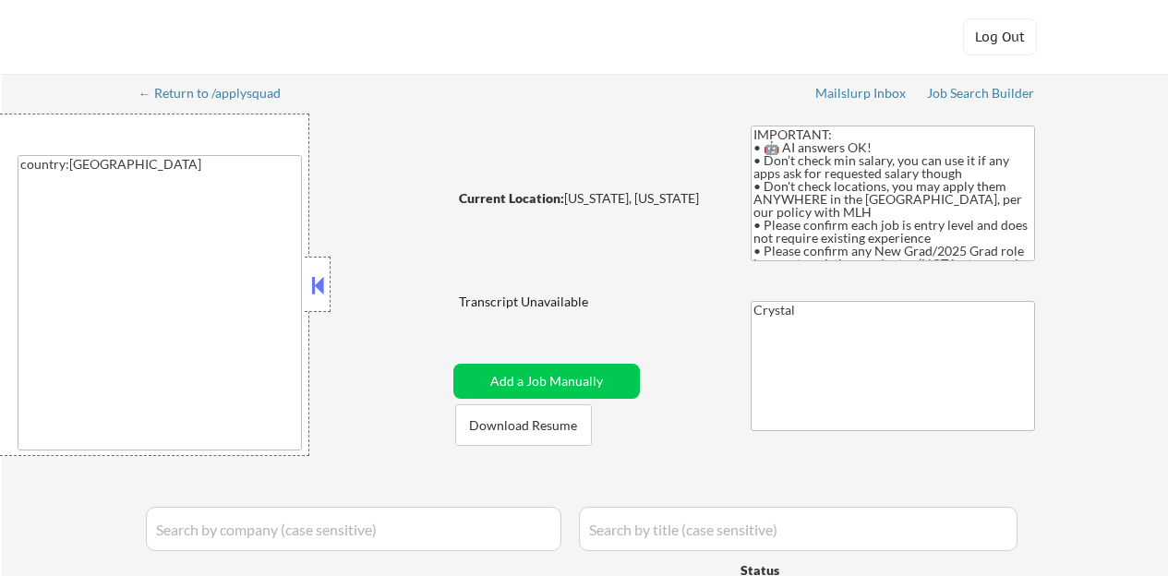
select select ""applied""
select select ""excluded__bad_match_""
select select ""excluded__expired_""
select select ""pending""
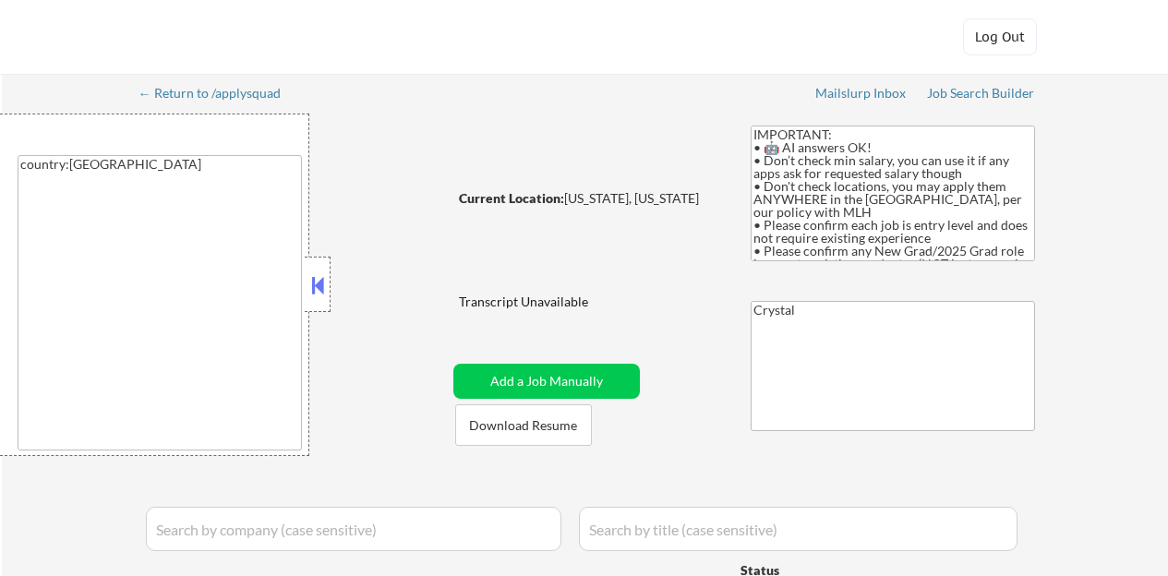
select select ""excluded__expired_""
select select ""pending""
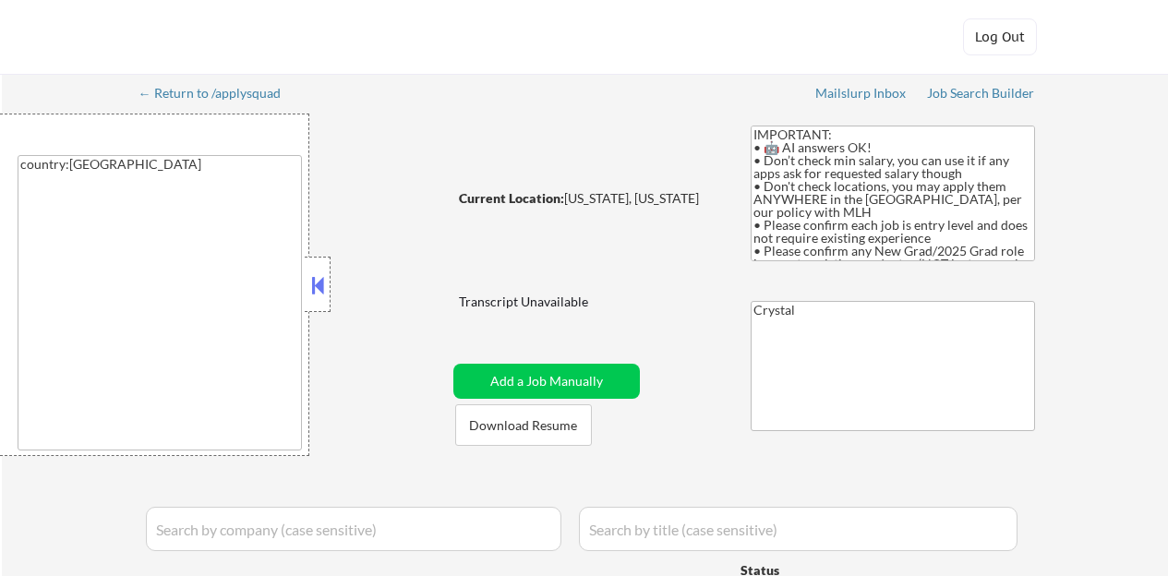
select select ""excluded__expired_""
select select ""pending""
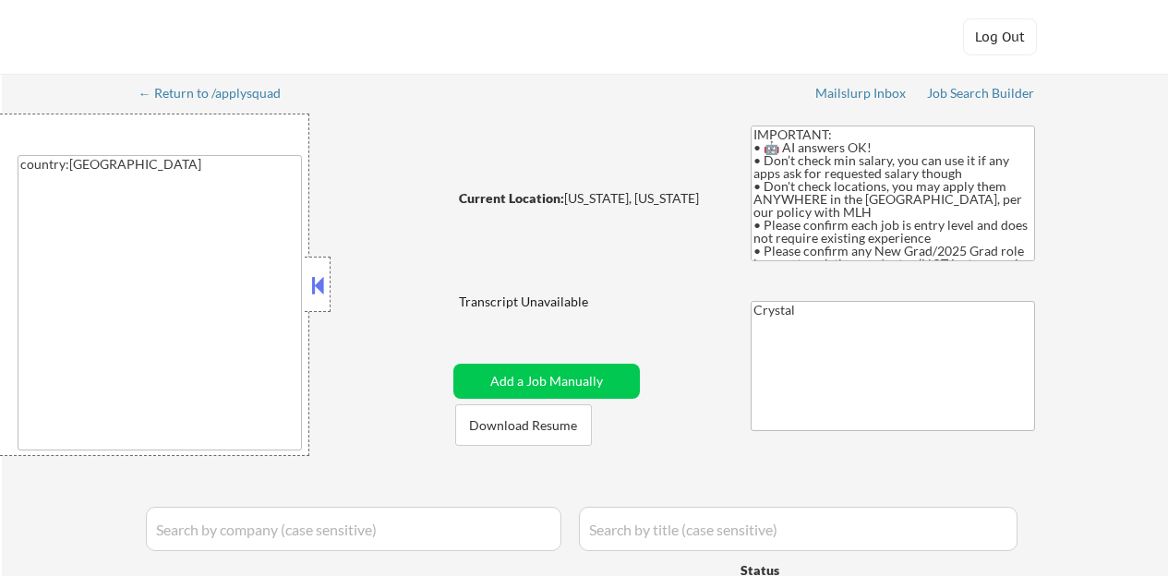
select select ""pending""
select select ""excluded""
select select ""pending""
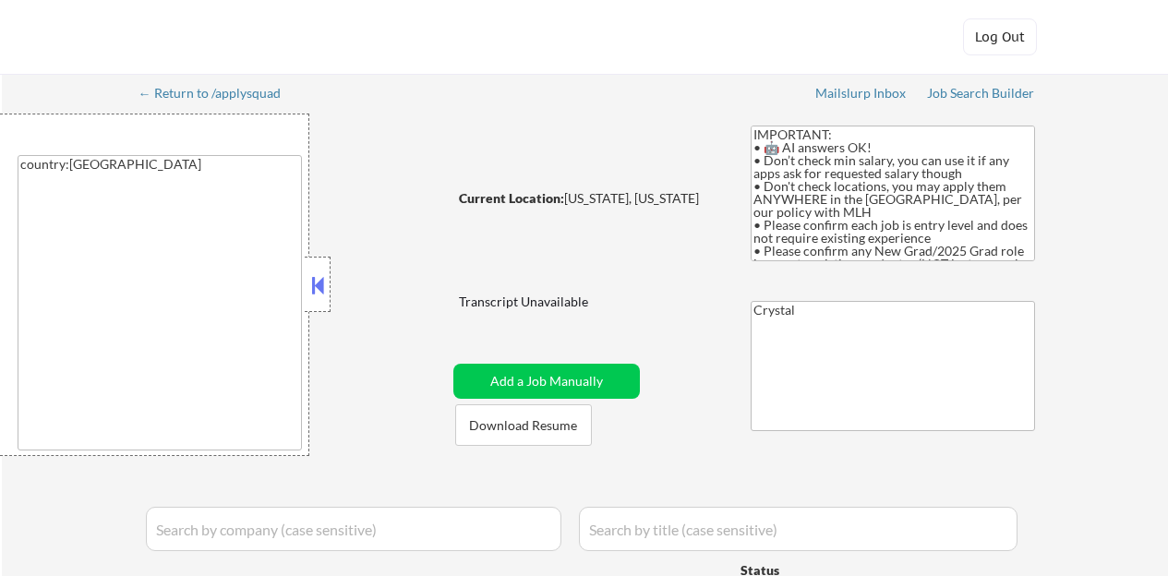
select select ""pending""
select select ""excluded__expired_""
select select ""pending""
select select ""excluded__other_""
select select ""excluded__expired_""
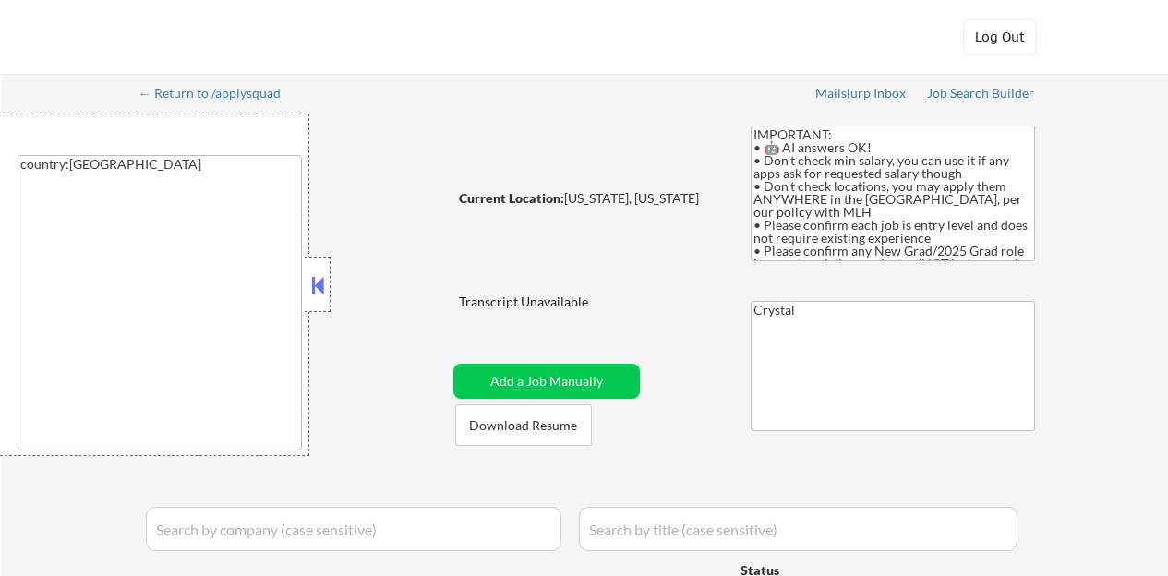
select select ""pending""
select select ""excluded__expired_""
select select ""excluded""
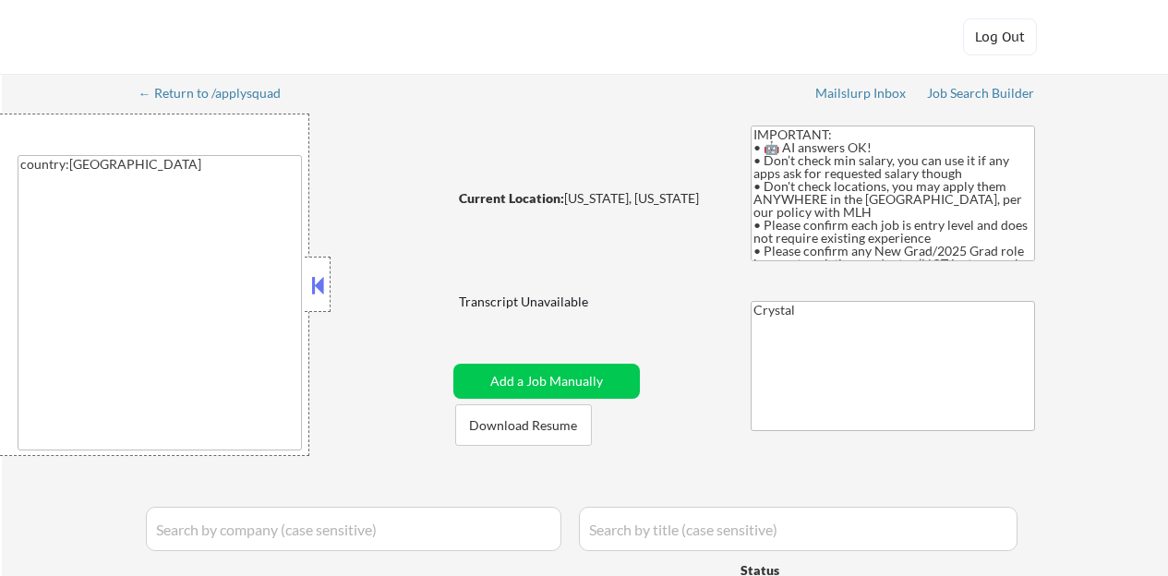
select select ""pending""
select select ""excluded__expired_""
select select ""pending""
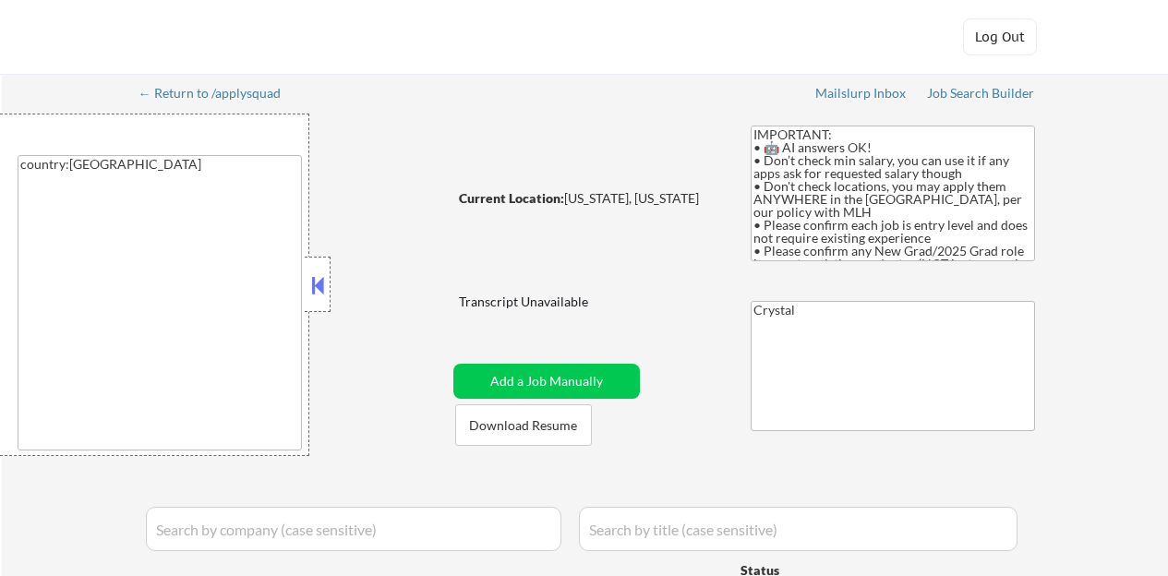
select select ""pending""
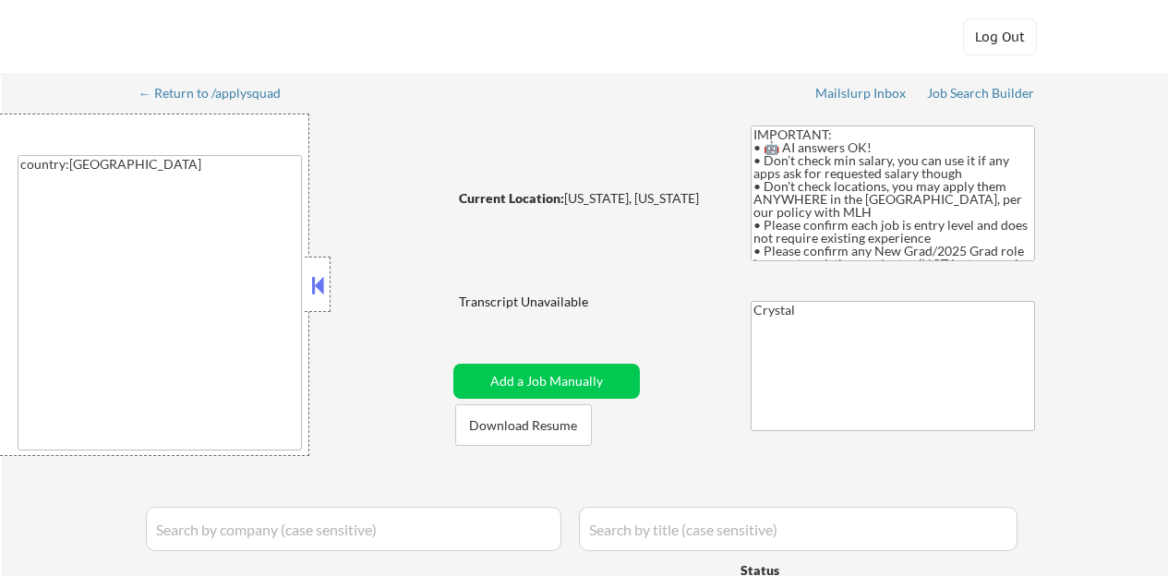
select select ""pending""
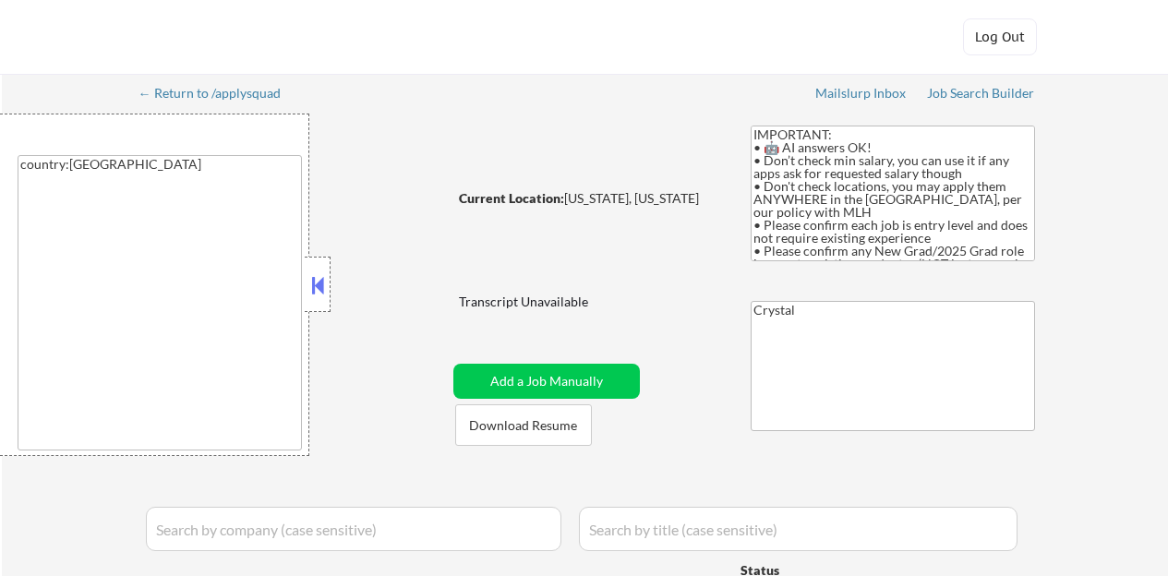
select select ""pending""
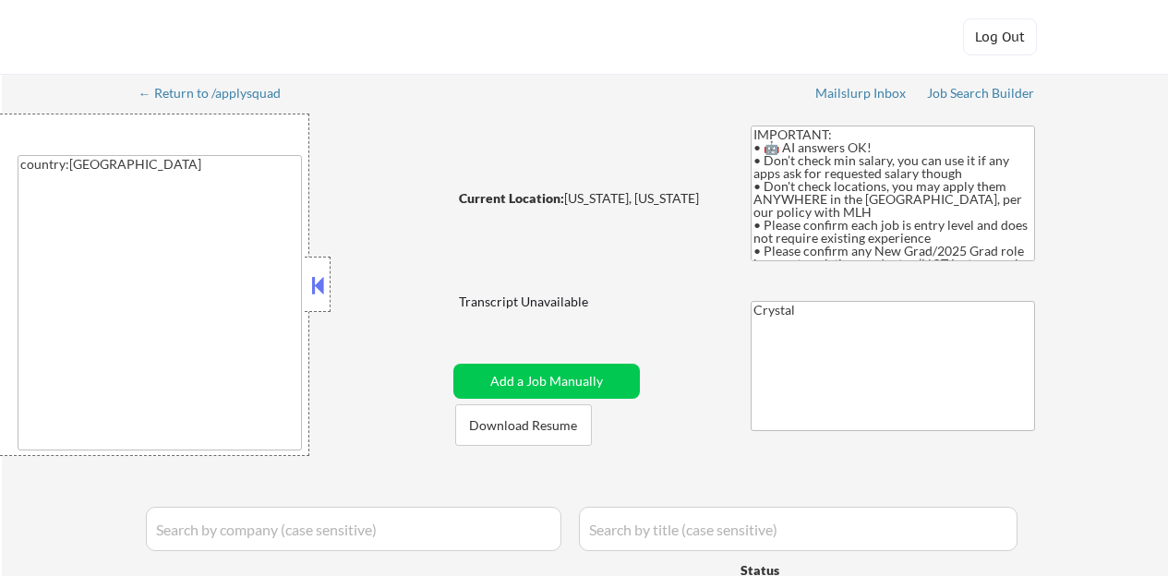
select select ""pending""
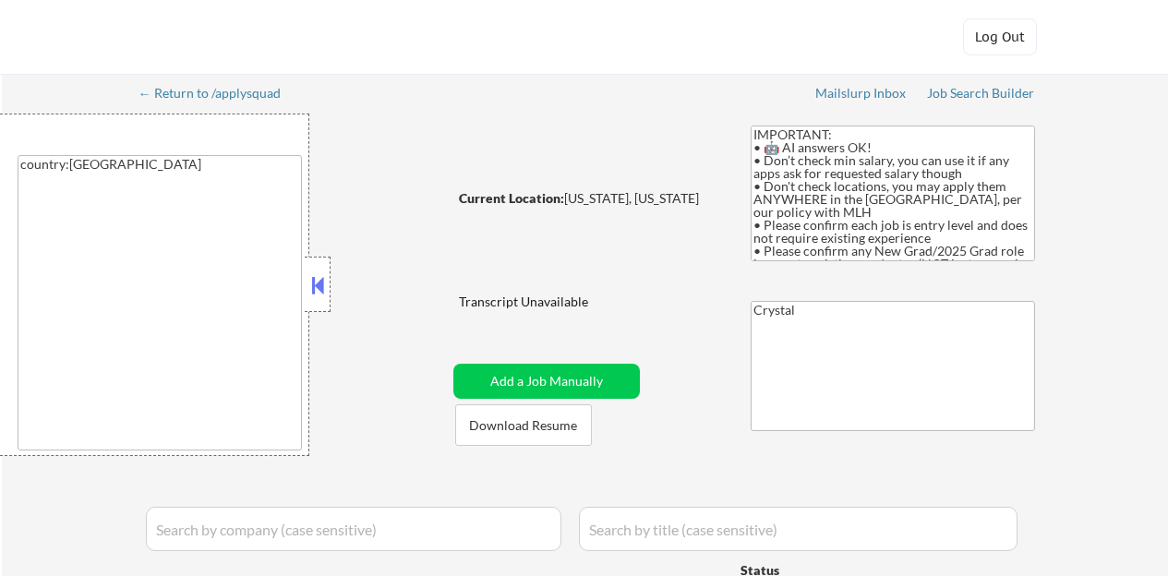
select select ""pending""
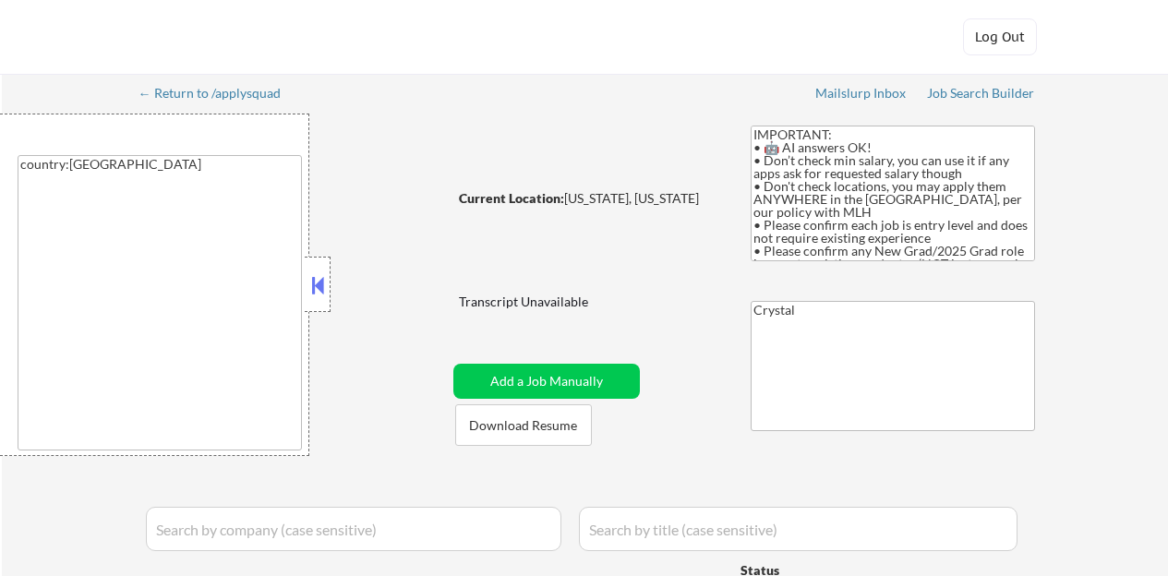
select select ""pending""
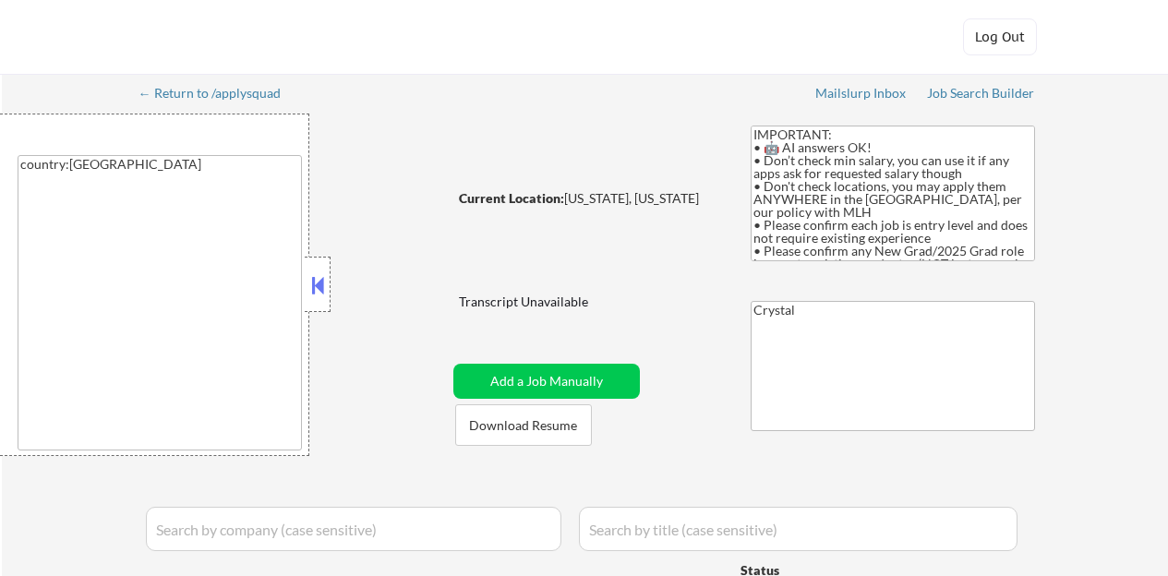
select select ""pending""
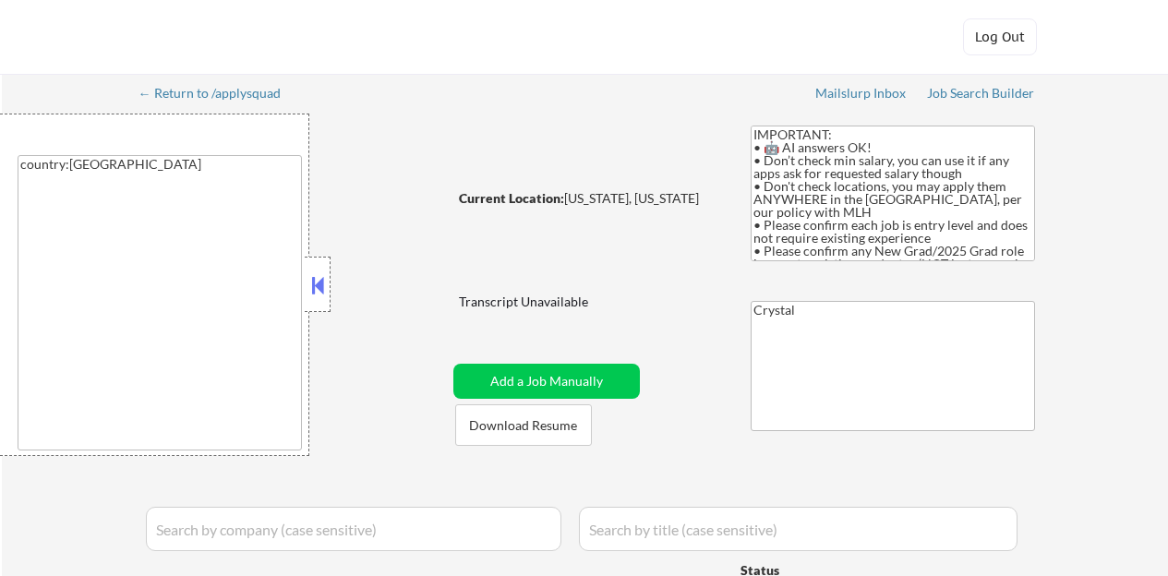
select select ""pending""
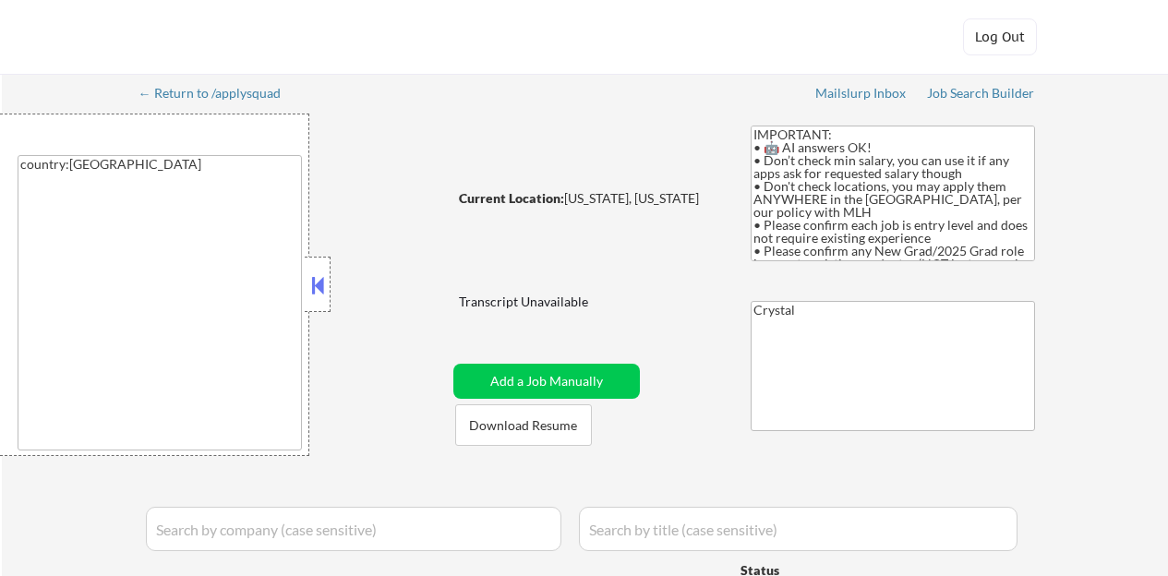
select select ""pending""
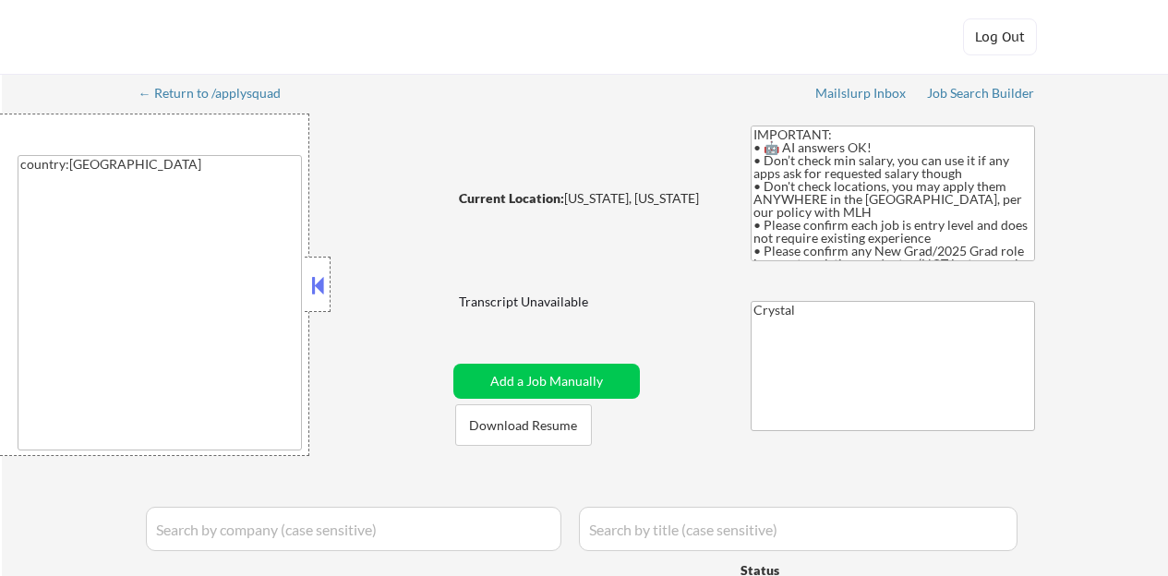
select select ""pending""
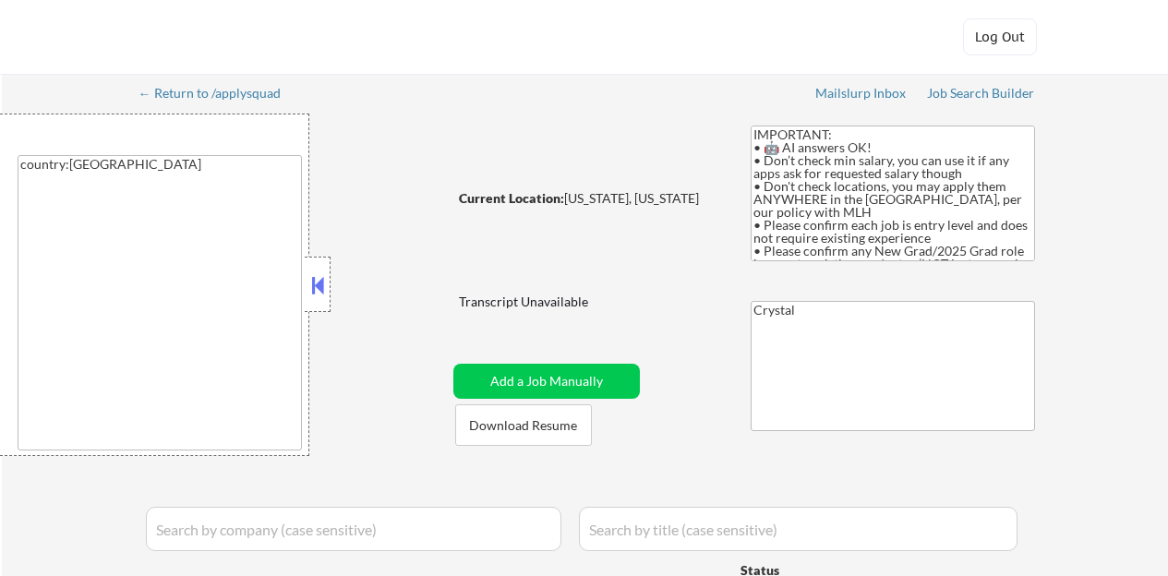
select select ""pending""
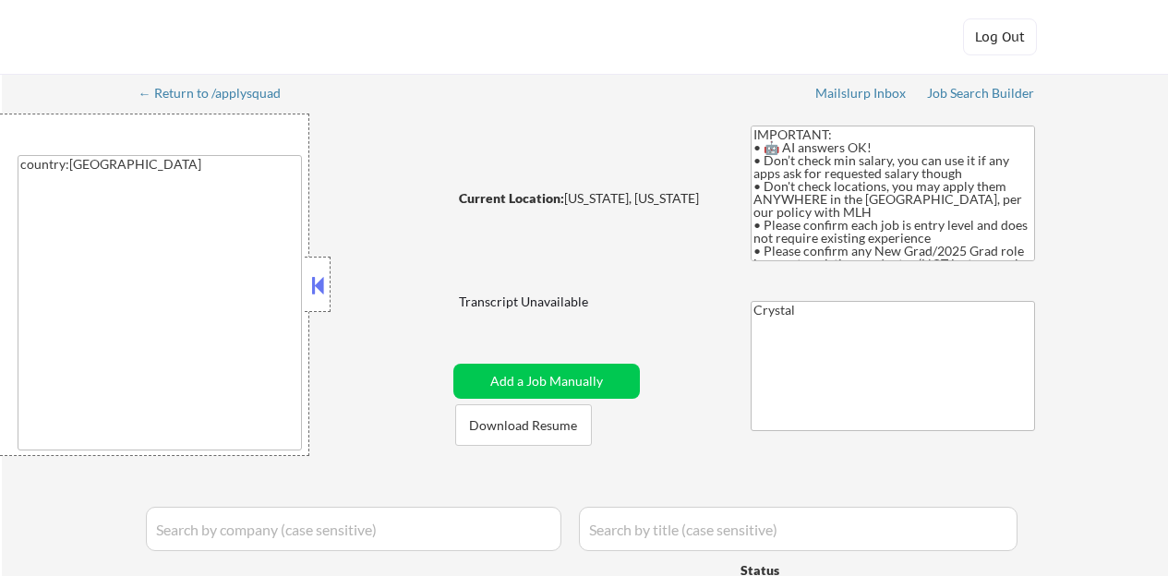
select select ""pending""
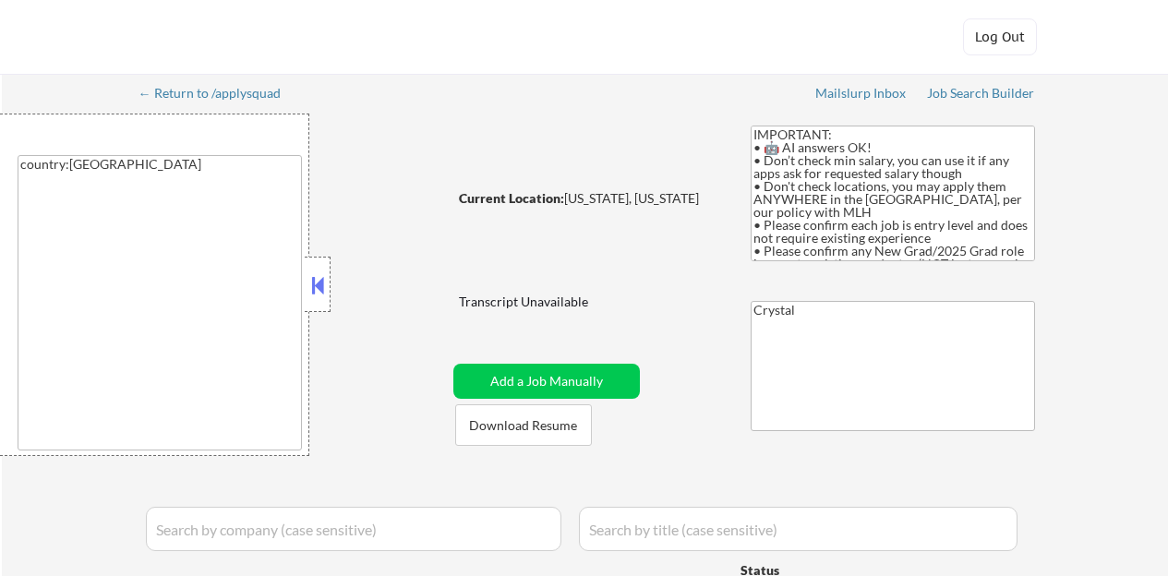
select select ""pending""
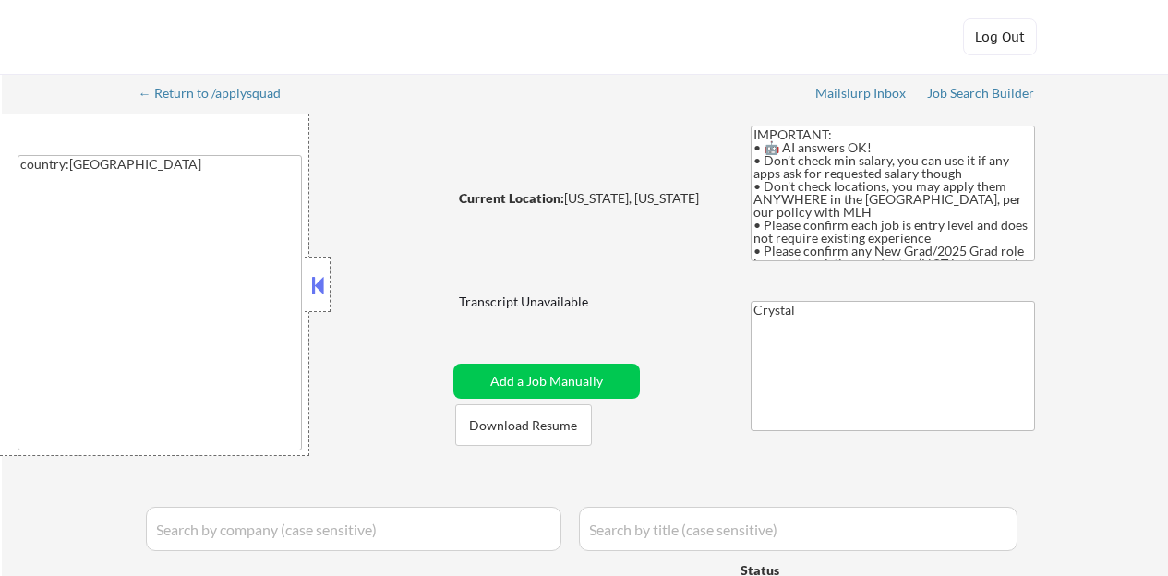
select select ""pending""
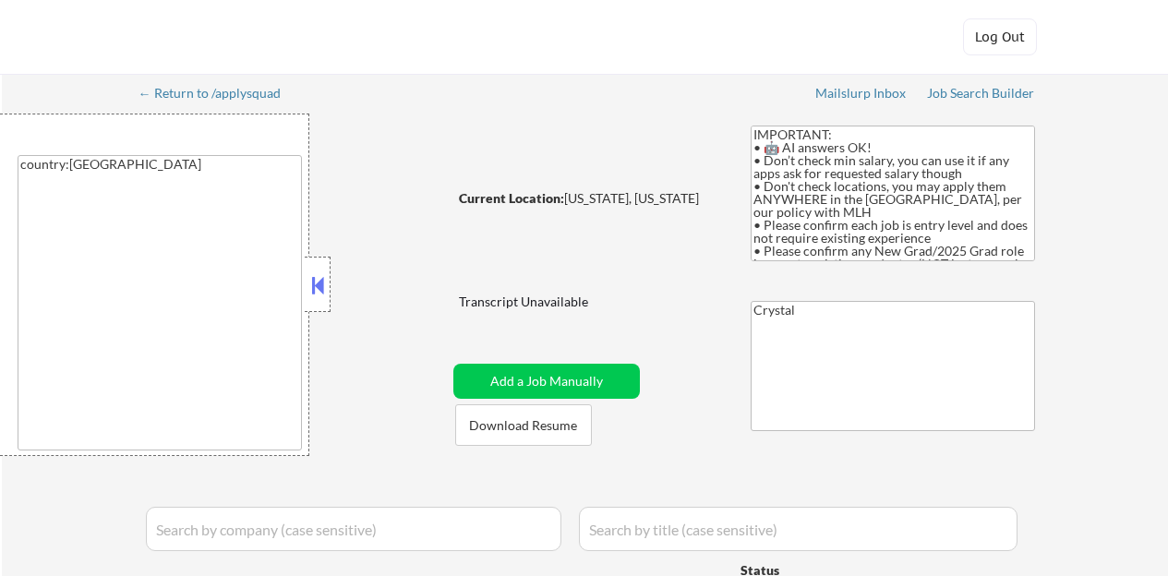
select select ""pending""
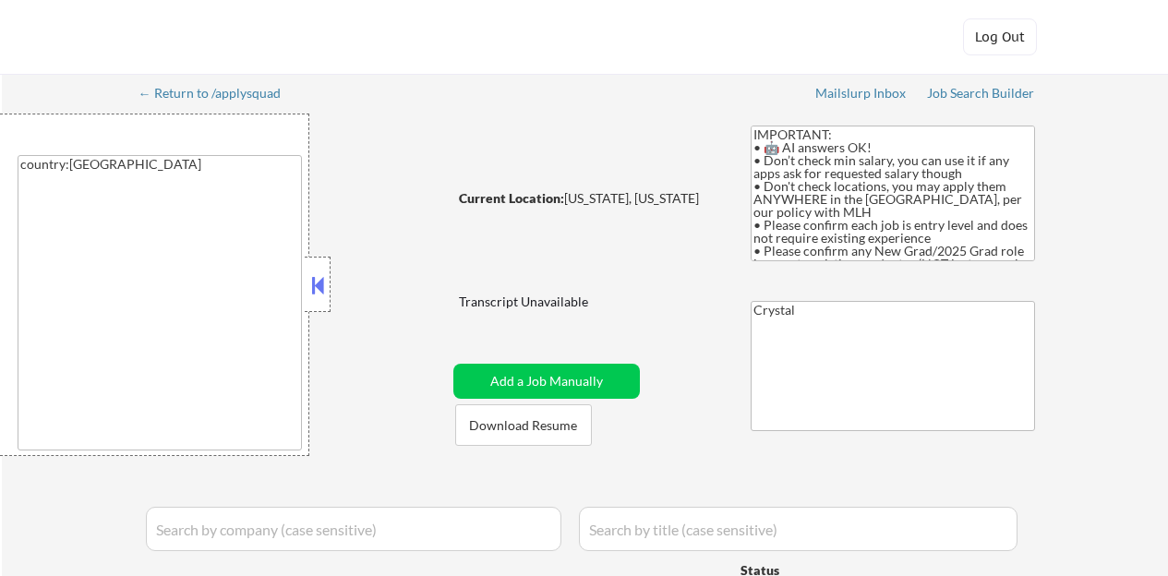
select select ""pending""
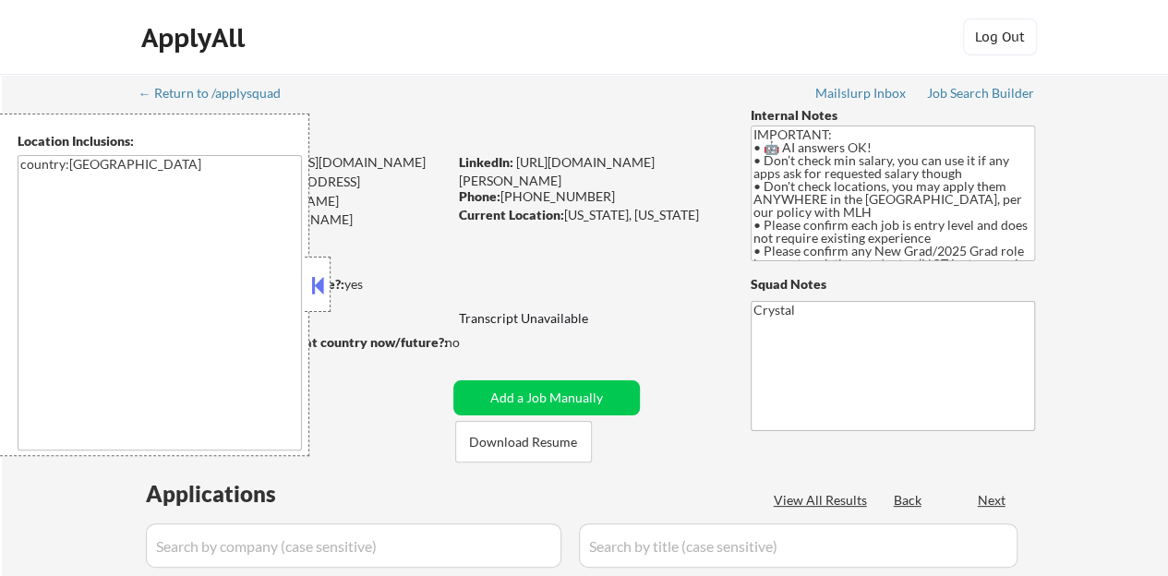
click at [324, 291] on button at bounding box center [317, 285] width 20 height 28
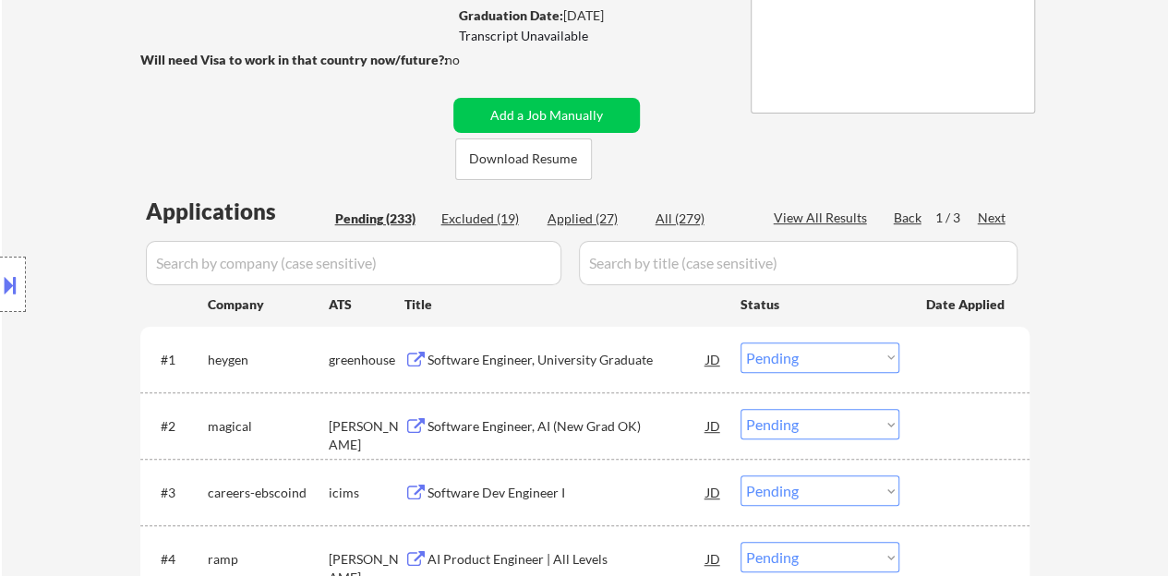
scroll to position [277, 0]
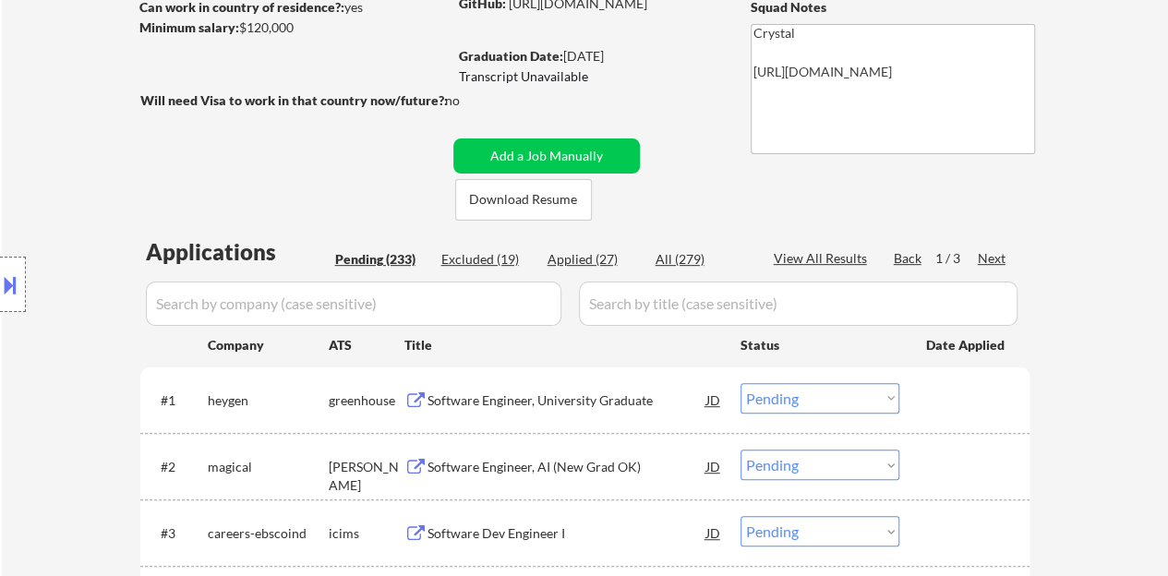
type textarea "Crystal [URL][DOMAIN_NAME]"
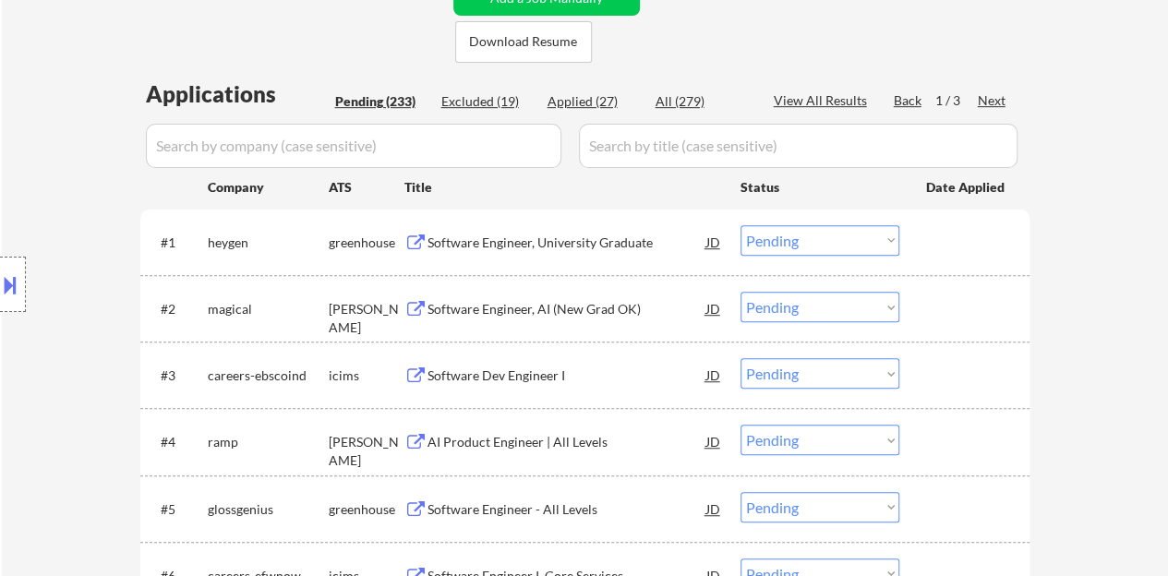
scroll to position [462, 0]
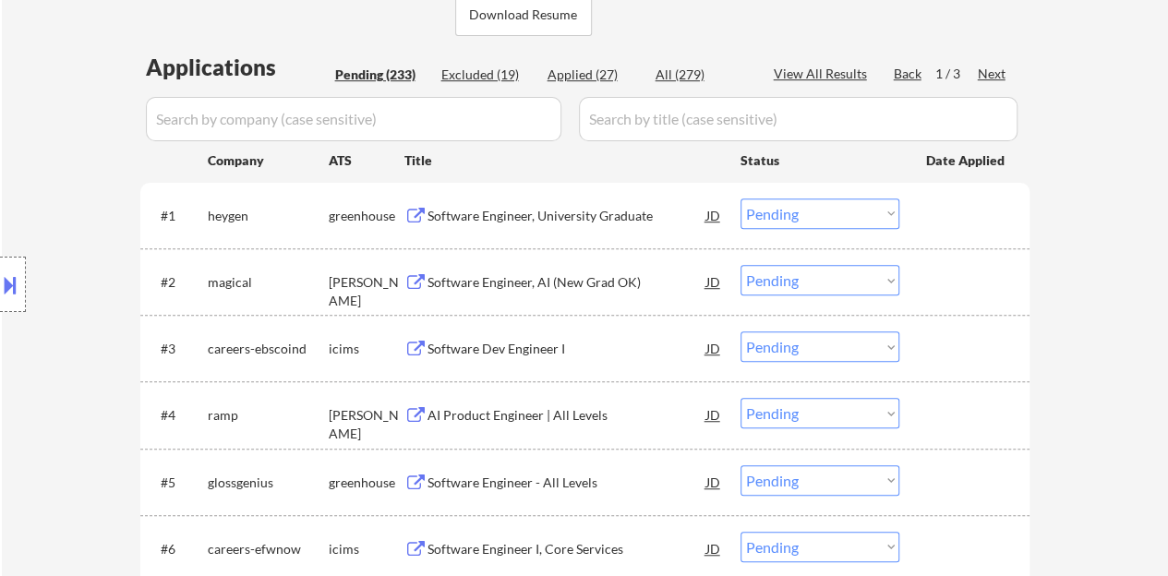
click at [543, 208] on div "Software Engineer, University Graduate" at bounding box center [566, 216] width 279 height 18
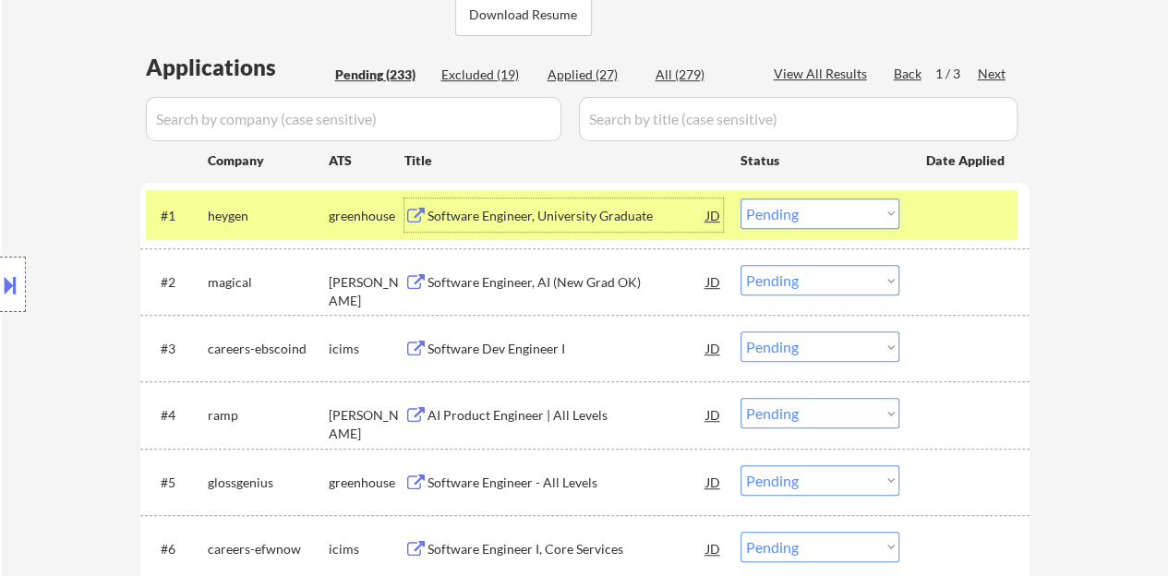
click at [781, 224] on select "Choose an option... Pending Applied Excluded (Questions) Excluded (Expired) Exc…" at bounding box center [819, 213] width 159 height 30
click at [740, 198] on select "Choose an option... Pending Applied Excluded (Questions) Excluded (Expired) Exc…" at bounding box center [819, 213] width 159 height 30
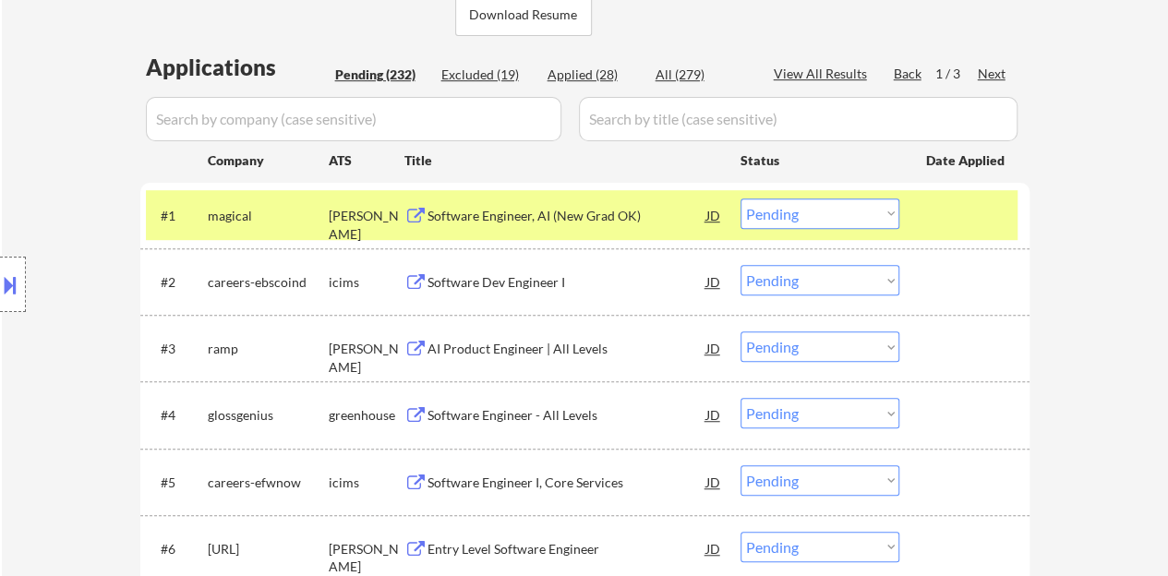
click at [522, 218] on div "Software Engineer, AI (New Grad OK)" at bounding box center [566, 216] width 279 height 18
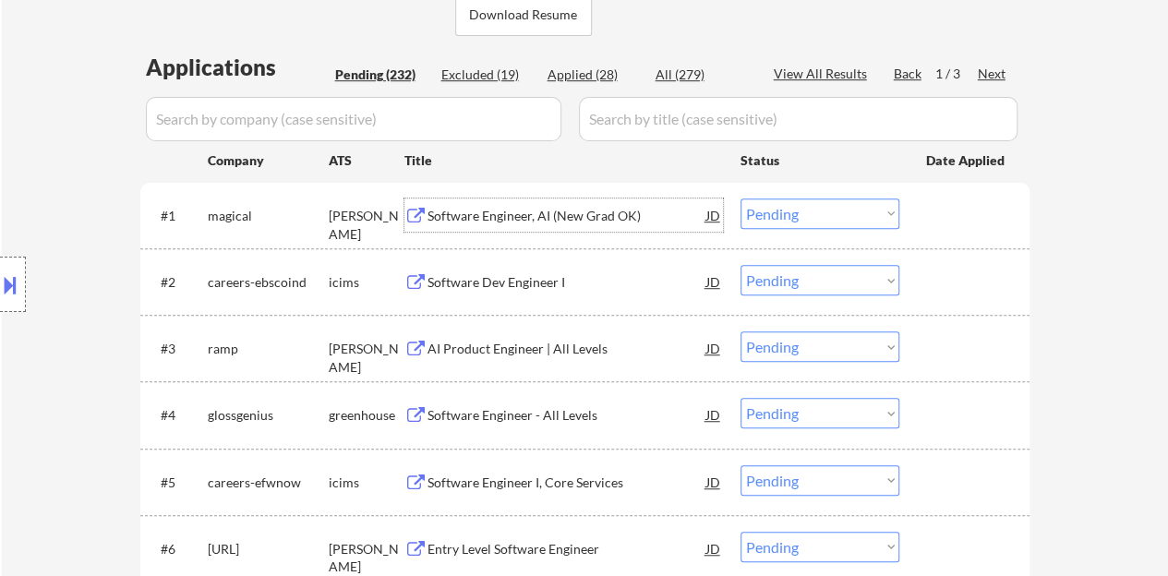
click at [950, 237] on div "#1 magical ashby Software Engineer, AI (New Grad OK) JD Choose an option... Pen…" at bounding box center [581, 215] width 871 height 50
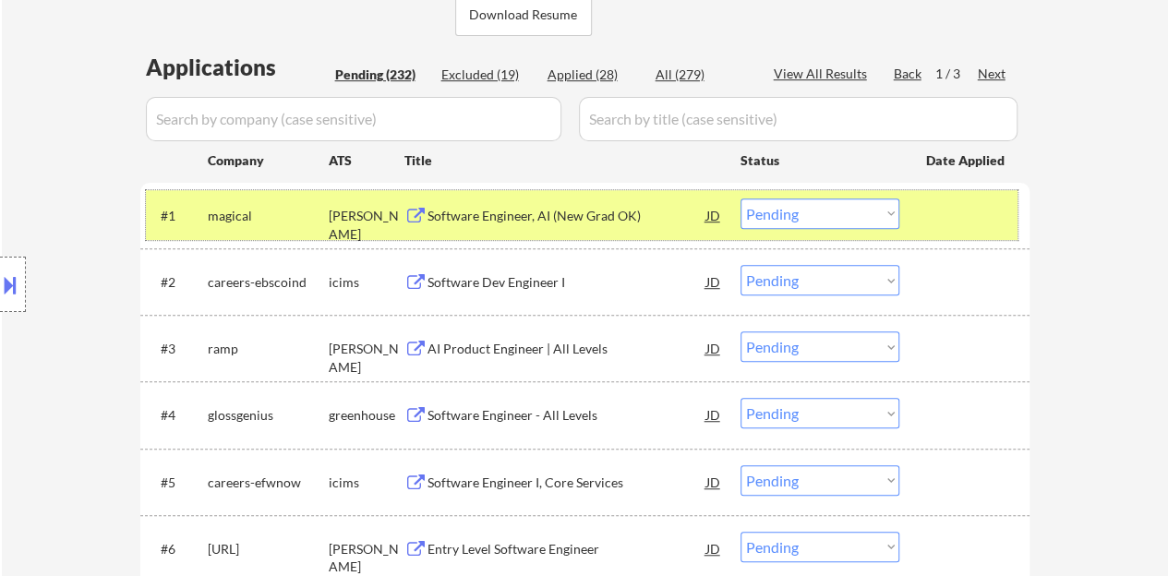
click at [843, 213] on select "Choose an option... Pending Applied Excluded (Questions) Excluded (Expired) Exc…" at bounding box center [819, 213] width 159 height 30
click at [740, 198] on select "Choose an option... Pending Applied Excluded (Questions) Excluded (Expired) Exc…" at bounding box center [819, 213] width 159 height 30
select select ""pending""
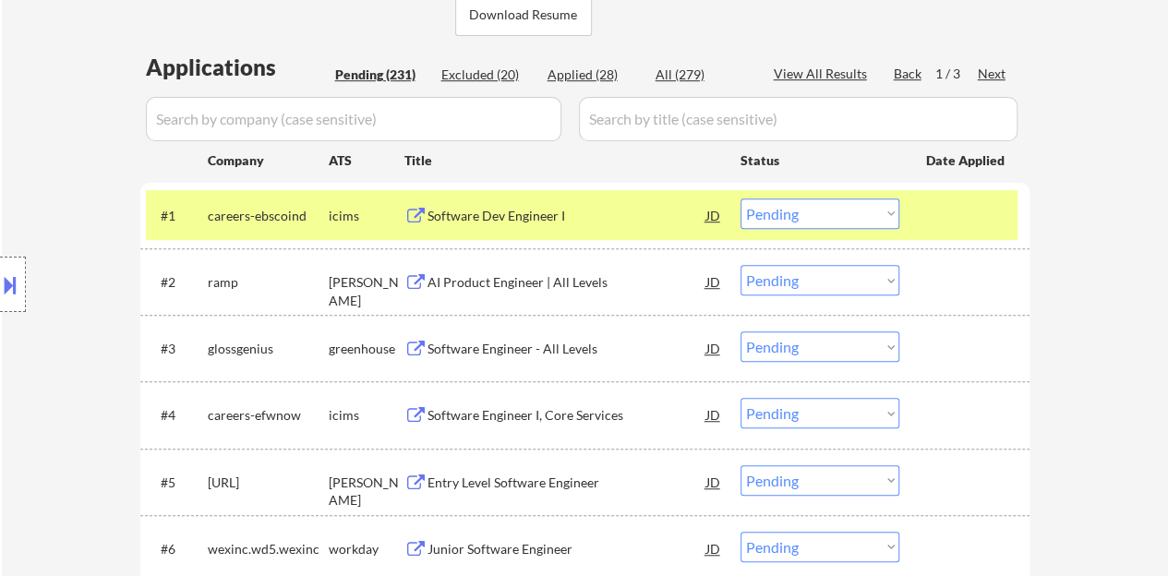
click at [946, 206] on div at bounding box center [966, 214] width 81 height 33
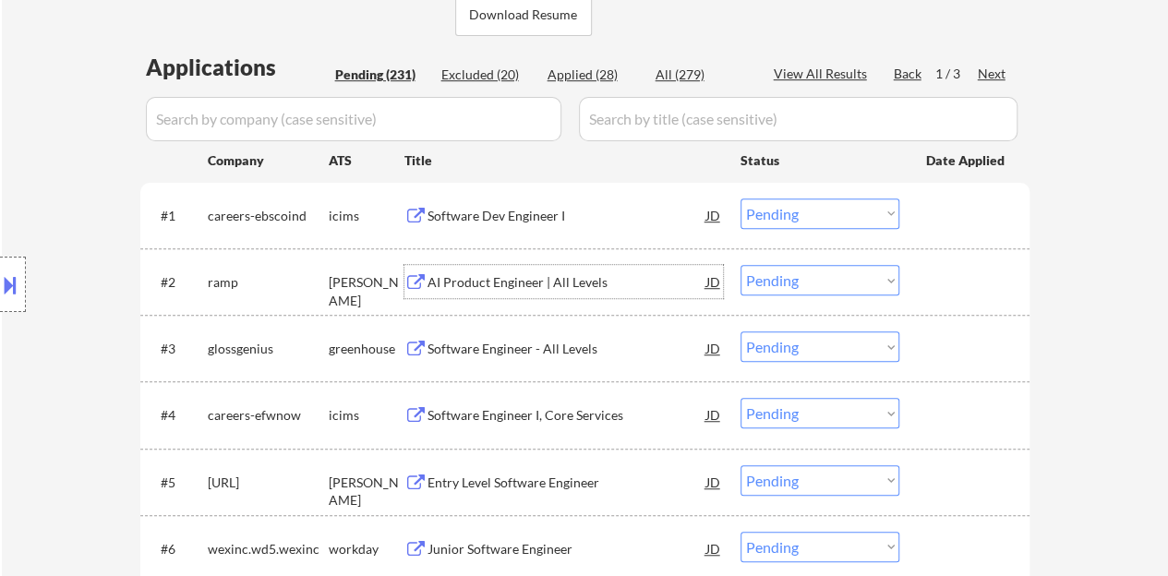
click at [539, 289] on div "AI Product Engineer | All Levels" at bounding box center [566, 282] width 279 height 18
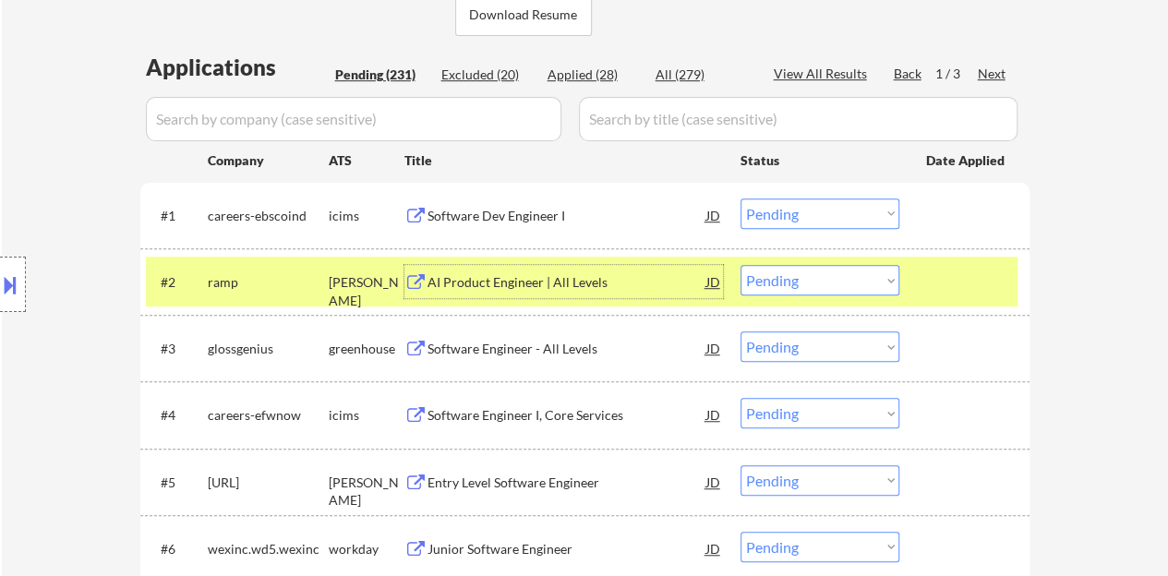
click at [782, 279] on select "Choose an option... Pending Applied Excluded (Questions) Excluded (Expired) Exc…" at bounding box center [819, 280] width 159 height 30
click at [740, 265] on select "Choose an option... Pending Applied Excluded (Questions) Excluded (Expired) Exc…" at bounding box center [819, 280] width 159 height 30
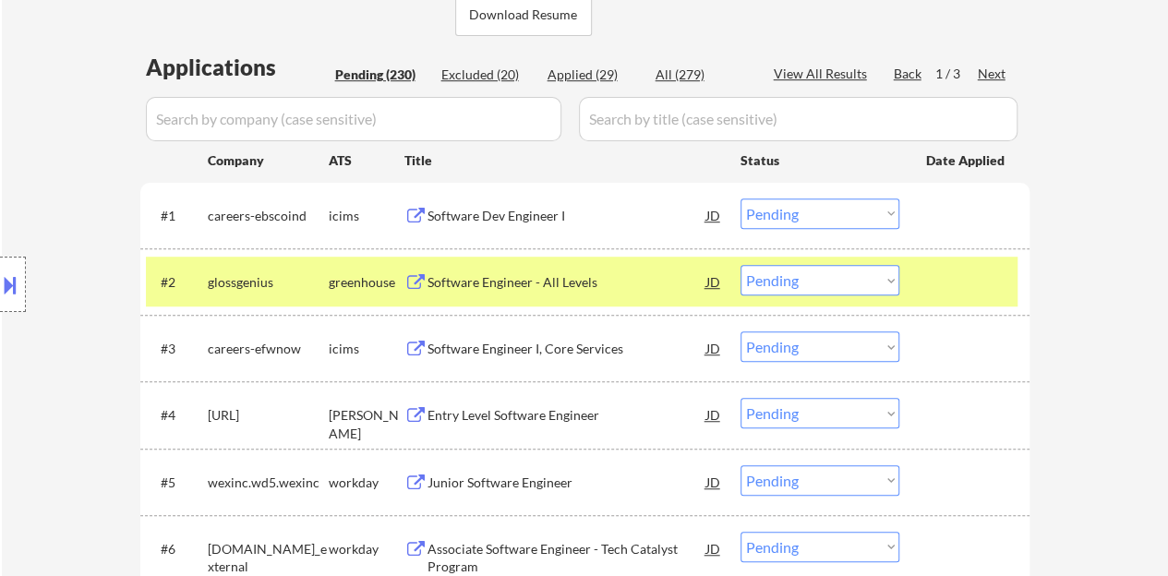
click at [545, 285] on div "Software Engineer - All Levels" at bounding box center [566, 282] width 279 height 18
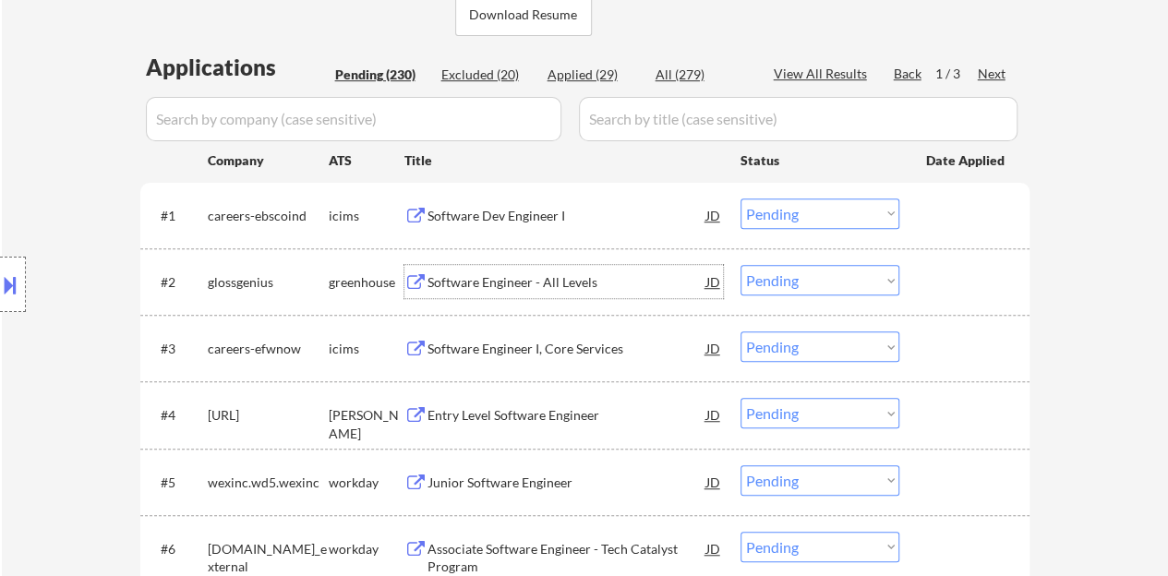
click at [958, 268] on div at bounding box center [966, 281] width 81 height 33
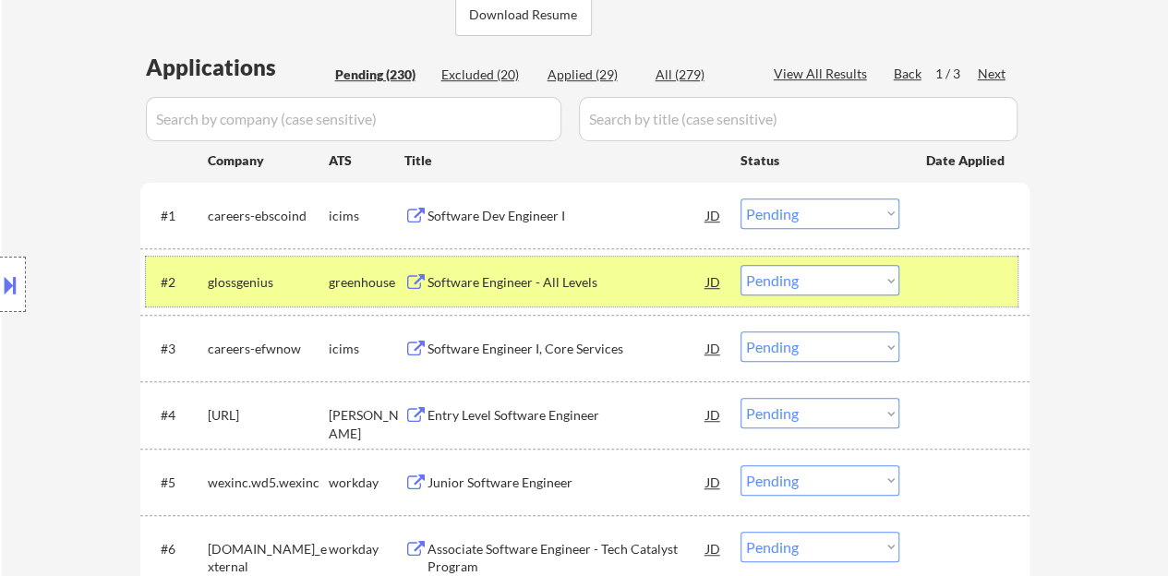
click at [836, 278] on select "Choose an option... Pending Applied Excluded (Questions) Excluded (Expired) Exc…" at bounding box center [819, 280] width 159 height 30
click at [740, 265] on select "Choose an option... Pending Applied Excluded (Questions) Excluded (Expired) Exc…" at bounding box center [819, 280] width 159 height 30
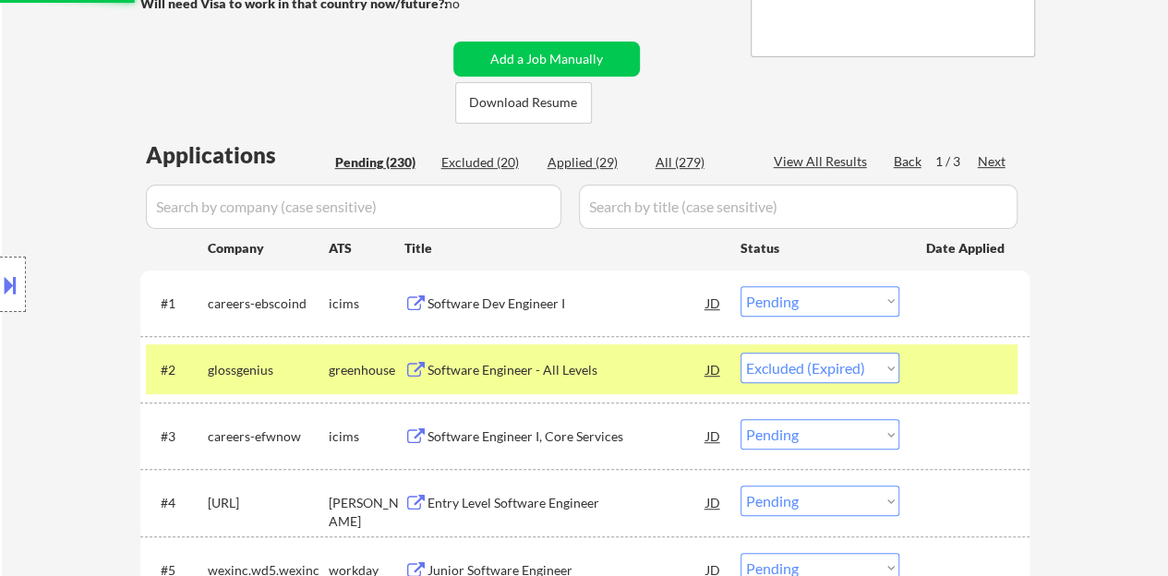
scroll to position [277, 0]
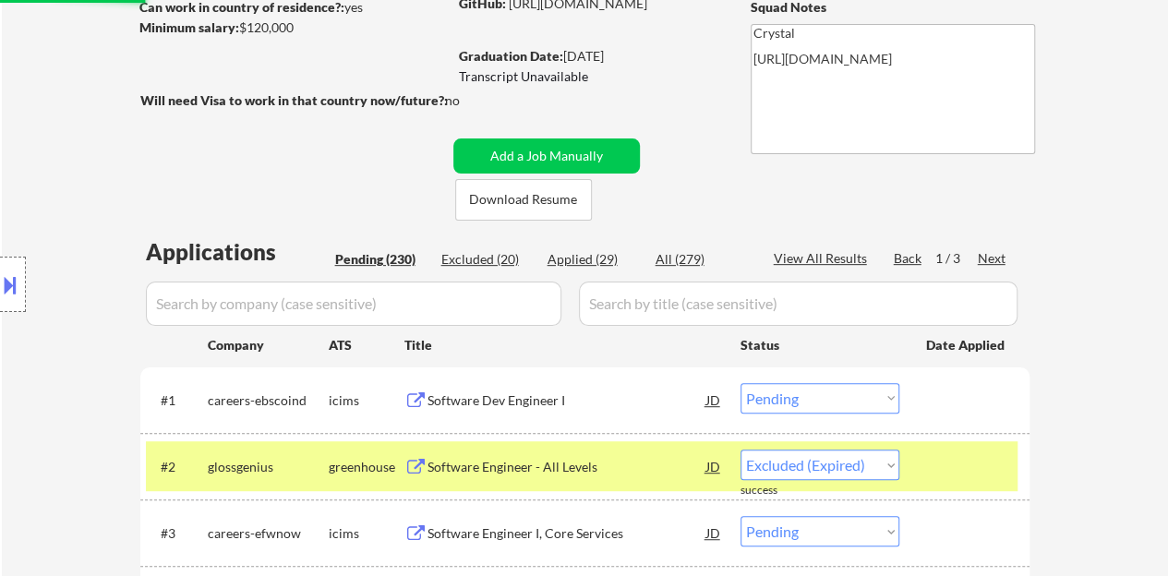
select select ""pending""
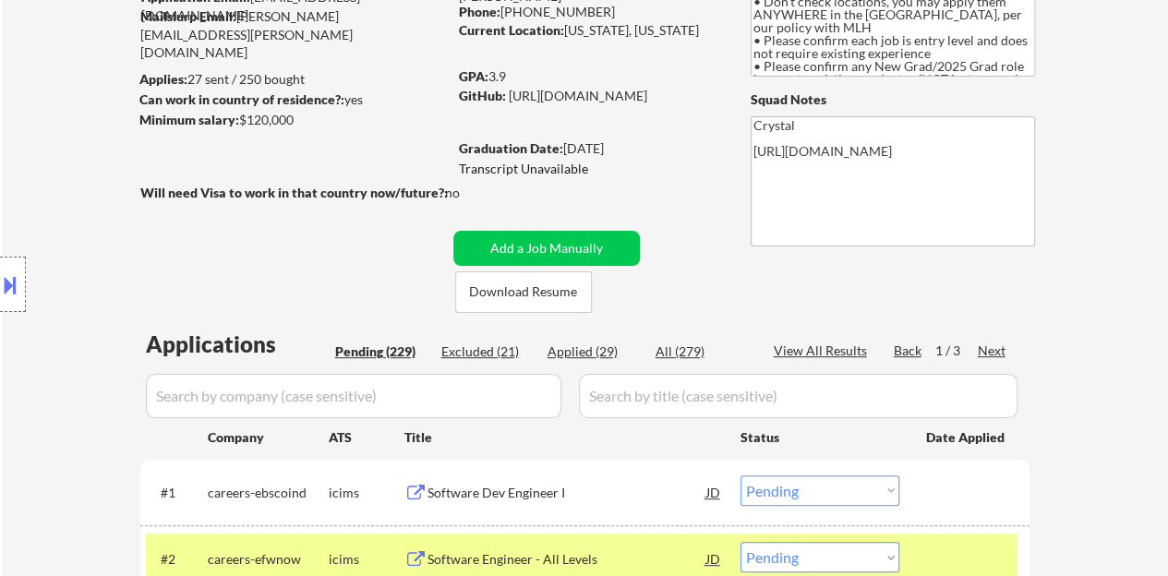
scroll to position [462, 0]
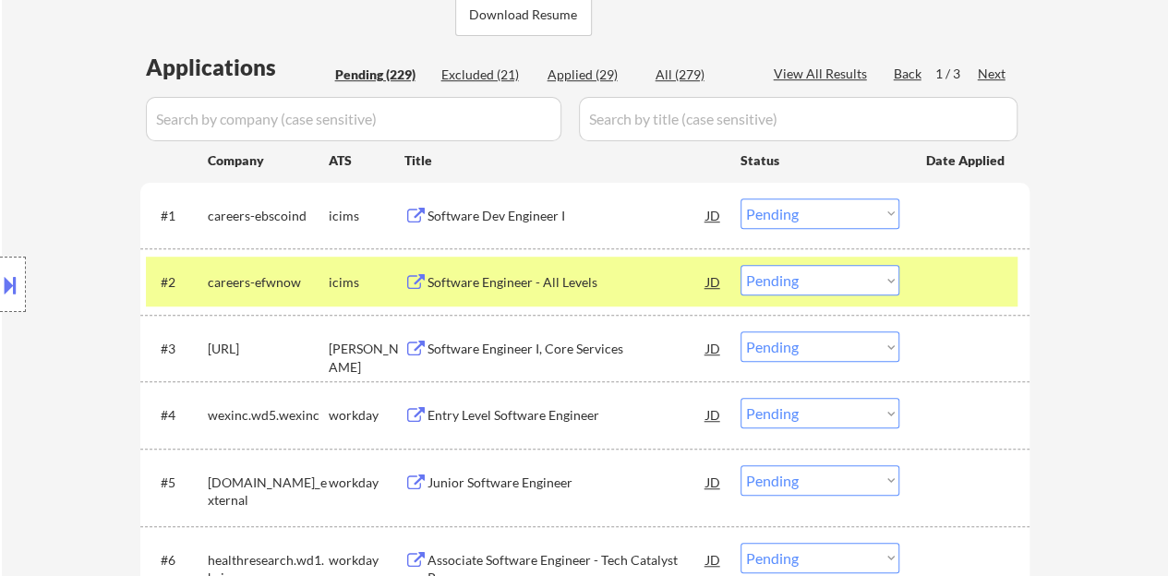
click at [949, 274] on div at bounding box center [966, 281] width 81 height 33
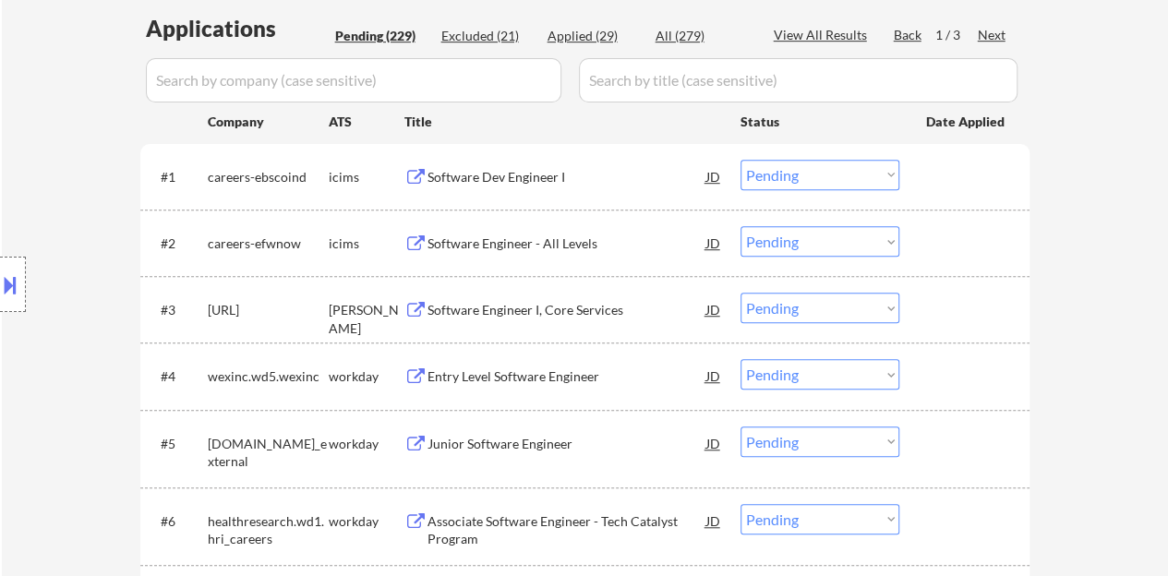
scroll to position [554, 0]
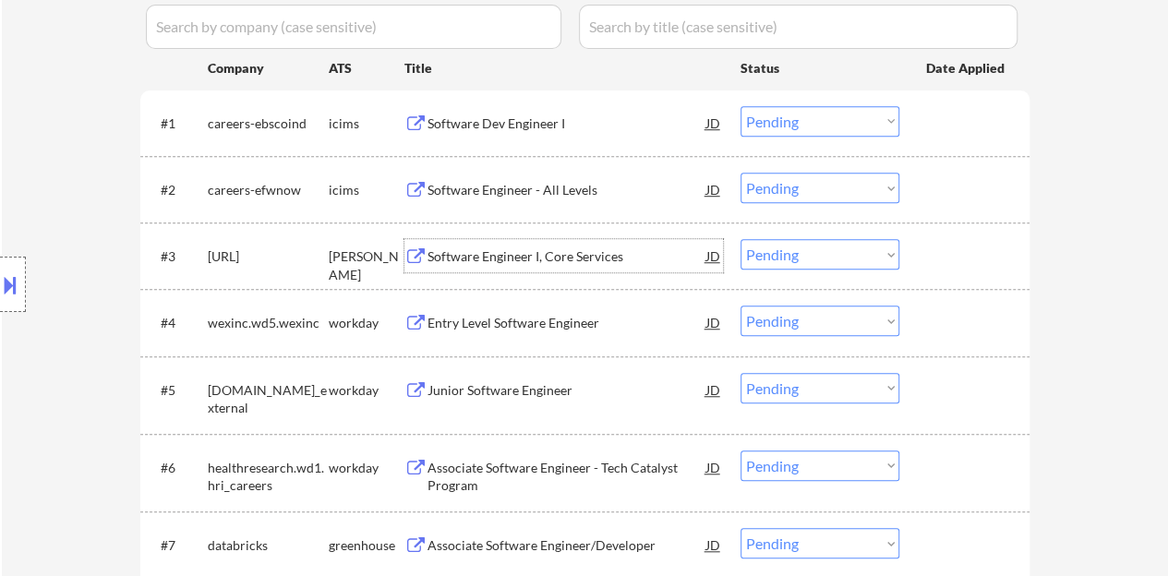
click at [545, 259] on div "Software Engineer I, Core Services" at bounding box center [566, 256] width 279 height 18
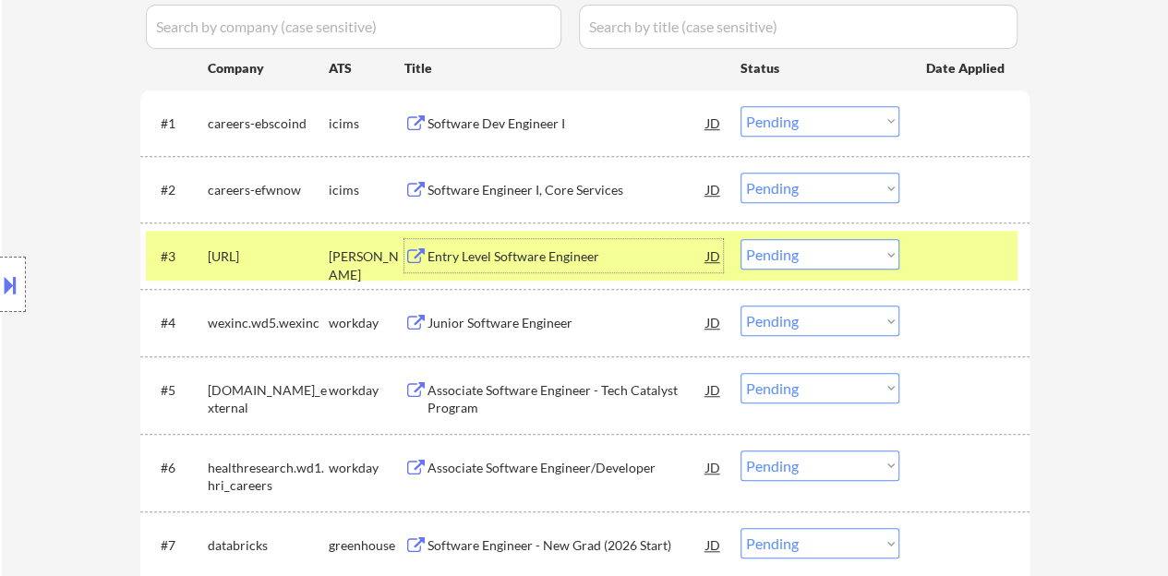
click at [878, 243] on select "Choose an option... Pending Applied Excluded (Questions) Excluded (Expired) Exc…" at bounding box center [819, 254] width 159 height 30
click at [740, 239] on select "Choose an option... Pending Applied Excluded (Questions) Excluded (Expired) Exc…" at bounding box center [819, 254] width 159 height 30
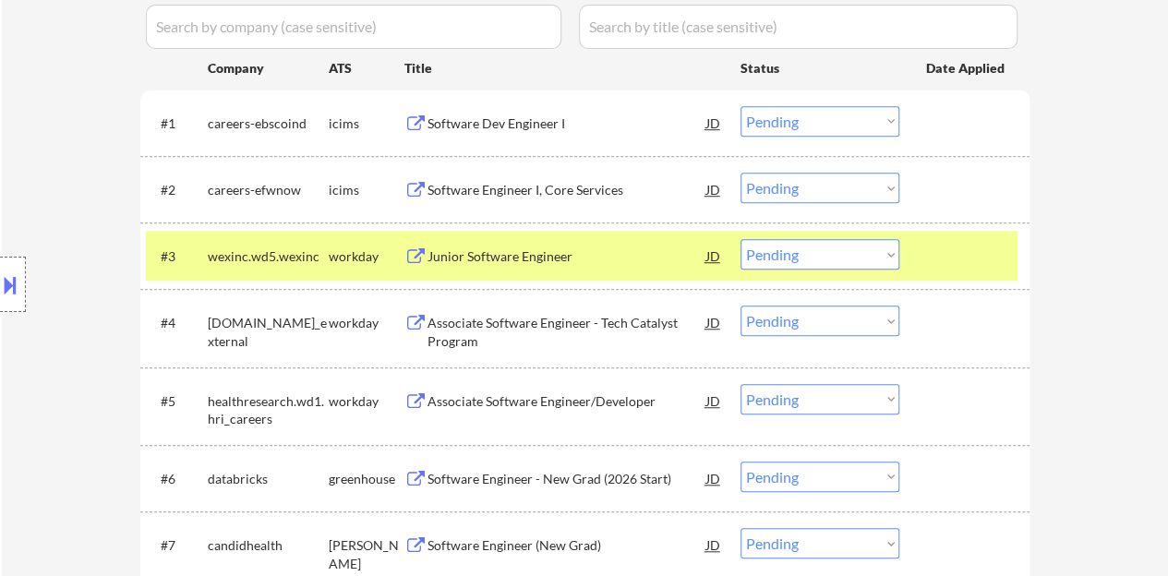
click at [517, 254] on div "Junior Software Engineer" at bounding box center [566, 256] width 279 height 18
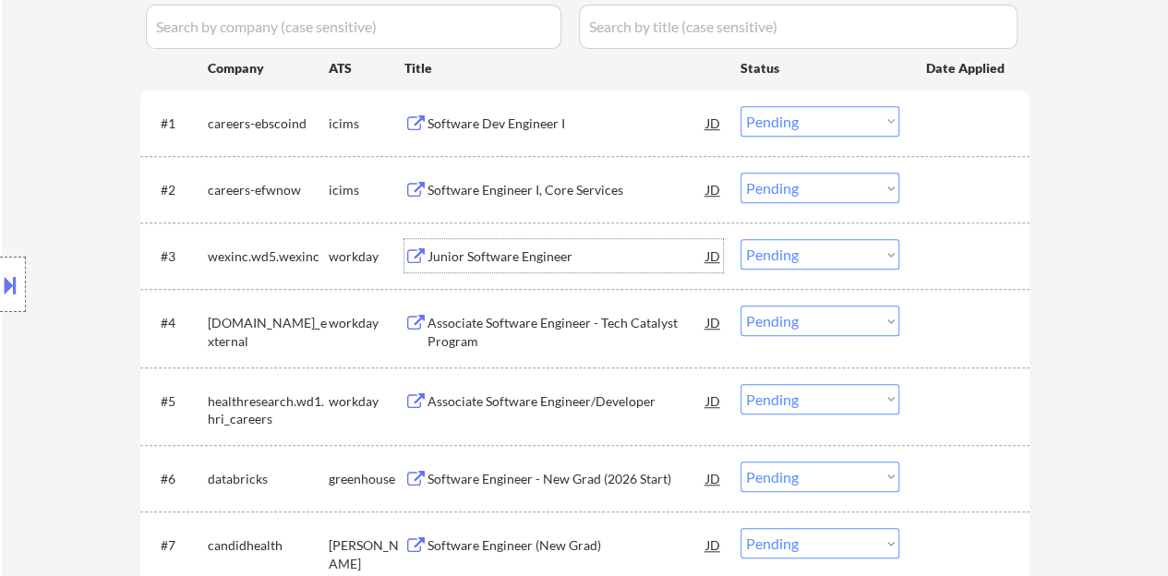
click at [940, 245] on div at bounding box center [966, 255] width 81 height 33
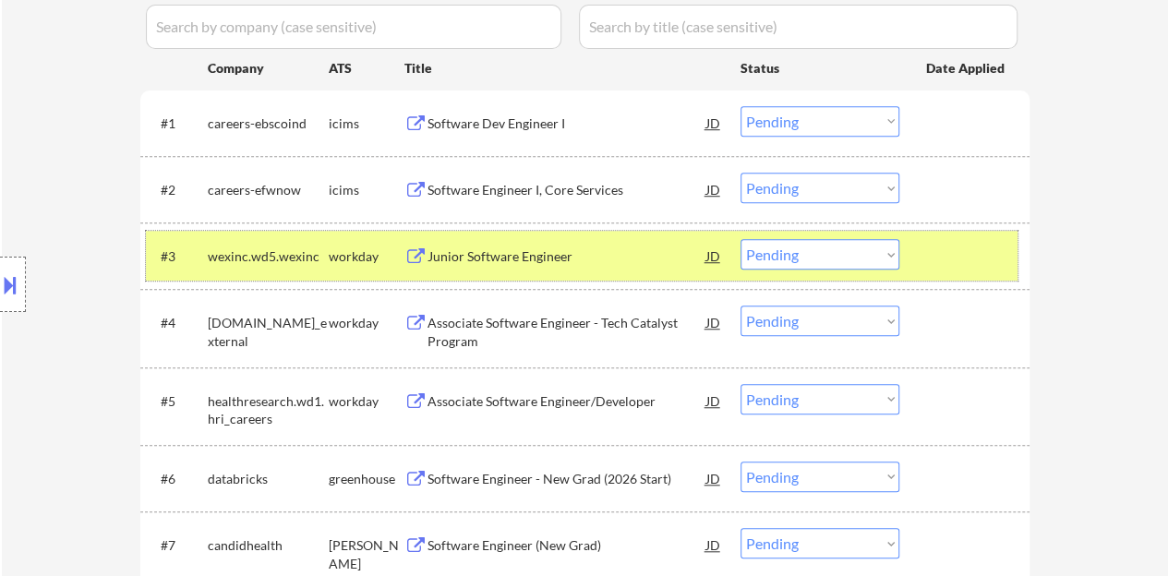
click at [834, 250] on select "Choose an option... Pending Applied Excluded (Questions) Excluded (Expired) Exc…" at bounding box center [819, 254] width 159 height 30
click at [740, 239] on select "Choose an option... Pending Applied Excluded (Questions) Excluded (Expired) Exc…" at bounding box center [819, 254] width 159 height 30
select select ""pending""
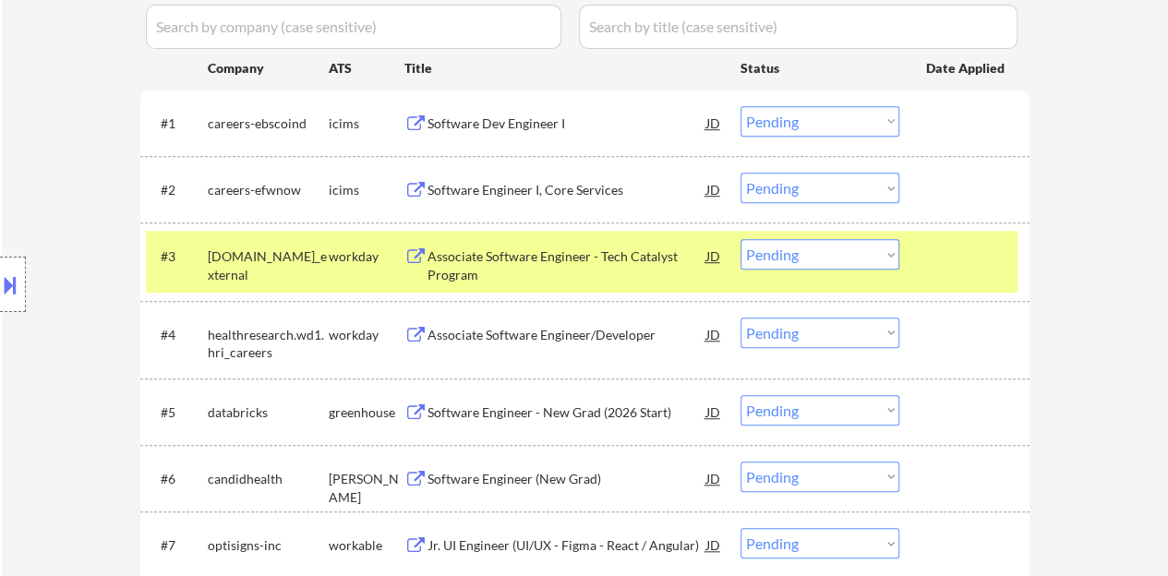
click at [982, 257] on div at bounding box center [966, 255] width 81 height 33
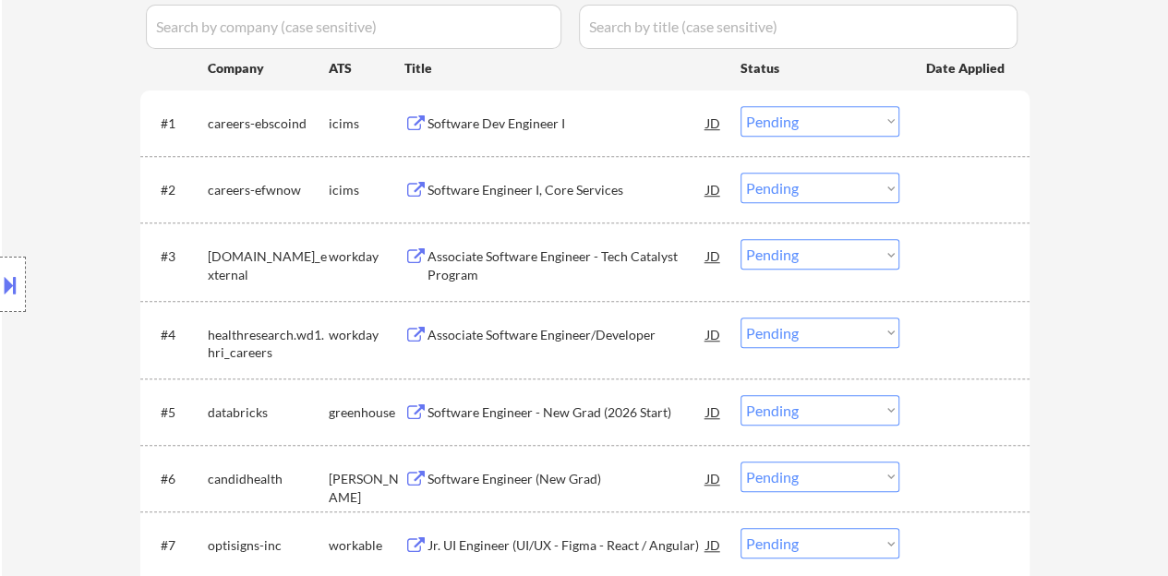
scroll to position [646, 0]
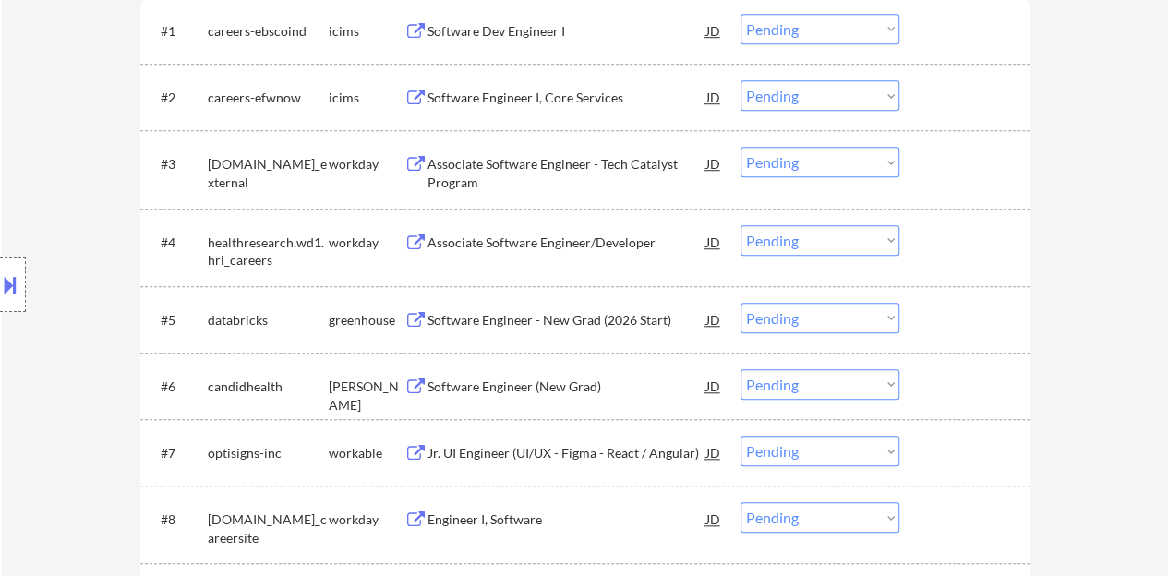
click at [579, 238] on div "Associate Software Engineer/Developer" at bounding box center [566, 243] width 279 height 18
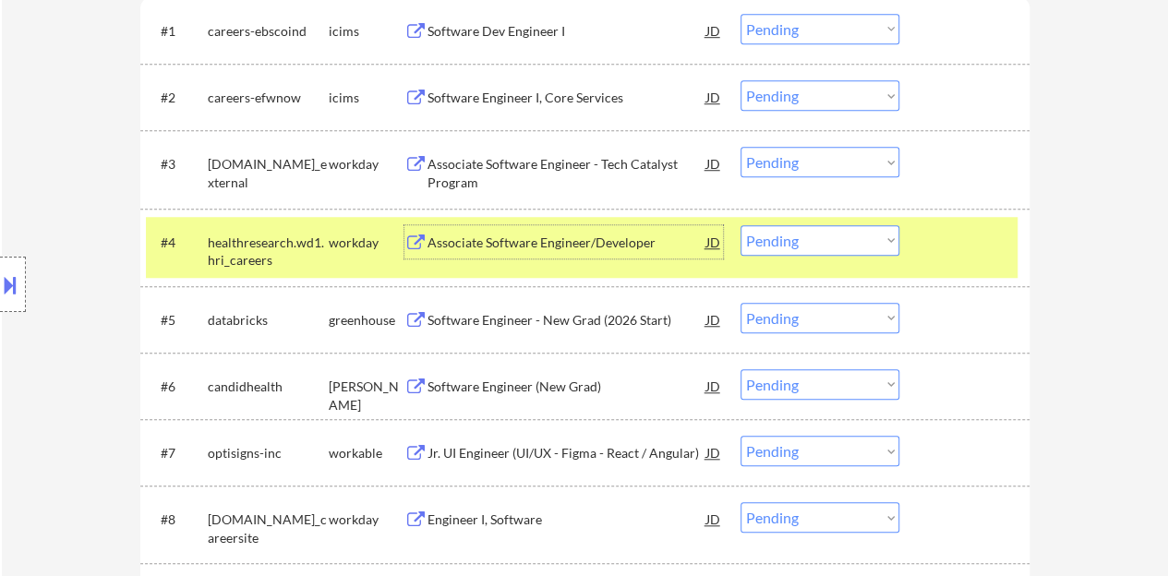
click at [840, 248] on select "Choose an option... Pending Applied Excluded (Questions) Excluded (Expired) Exc…" at bounding box center [819, 240] width 159 height 30
click at [740, 225] on select "Choose an option... Pending Applied Excluded (Questions) Excluded (Expired) Exc…" at bounding box center [819, 240] width 159 height 30
select select ""pending""
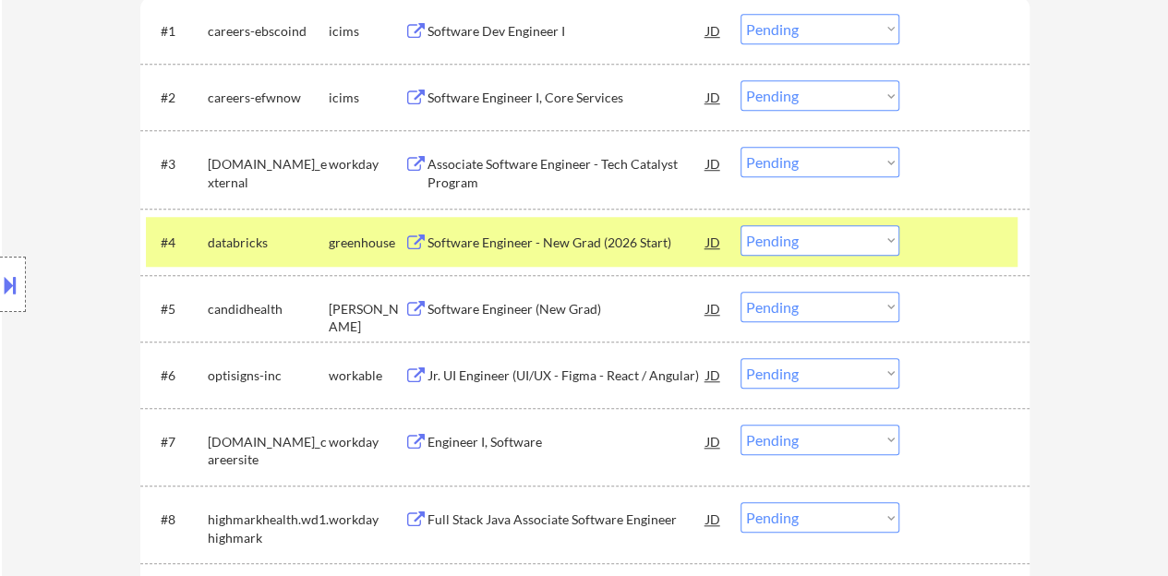
click at [953, 223] on div "#4 databricks greenhouse Software Engineer - New Grad (2026 Start) JD Choose an…" at bounding box center [581, 242] width 871 height 50
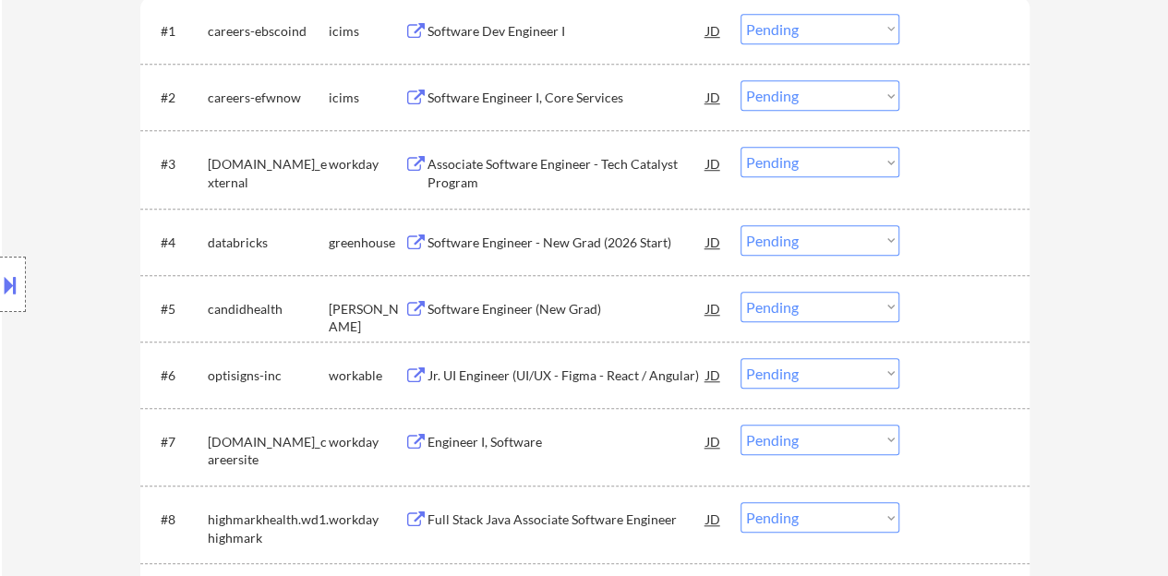
click at [532, 298] on div "Software Engineer (New Grad)" at bounding box center [566, 308] width 279 height 33
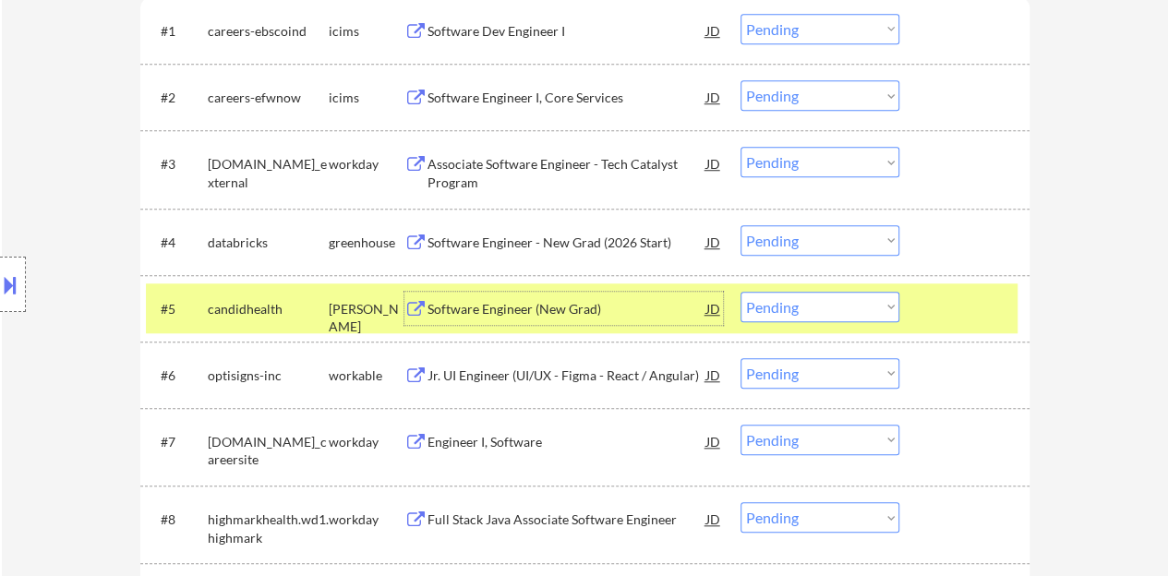
click at [846, 313] on select "Choose an option... Pending Applied Excluded (Questions) Excluded (Expired) Exc…" at bounding box center [819, 307] width 159 height 30
click at [740, 292] on select "Choose an option... Pending Applied Excluded (Questions) Excluded (Expired) Exc…" at bounding box center [819, 307] width 159 height 30
select select ""pending""
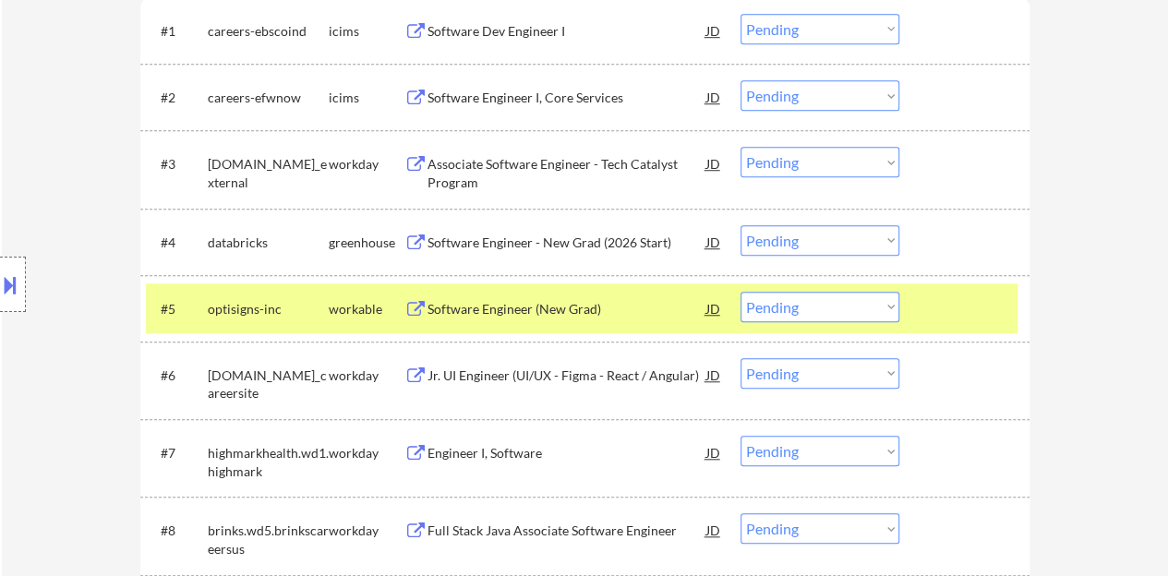
click at [980, 330] on div "#5 optisigns-inc workable Software Engineer (New Grad) JD Choose an option... P…" at bounding box center [581, 308] width 871 height 50
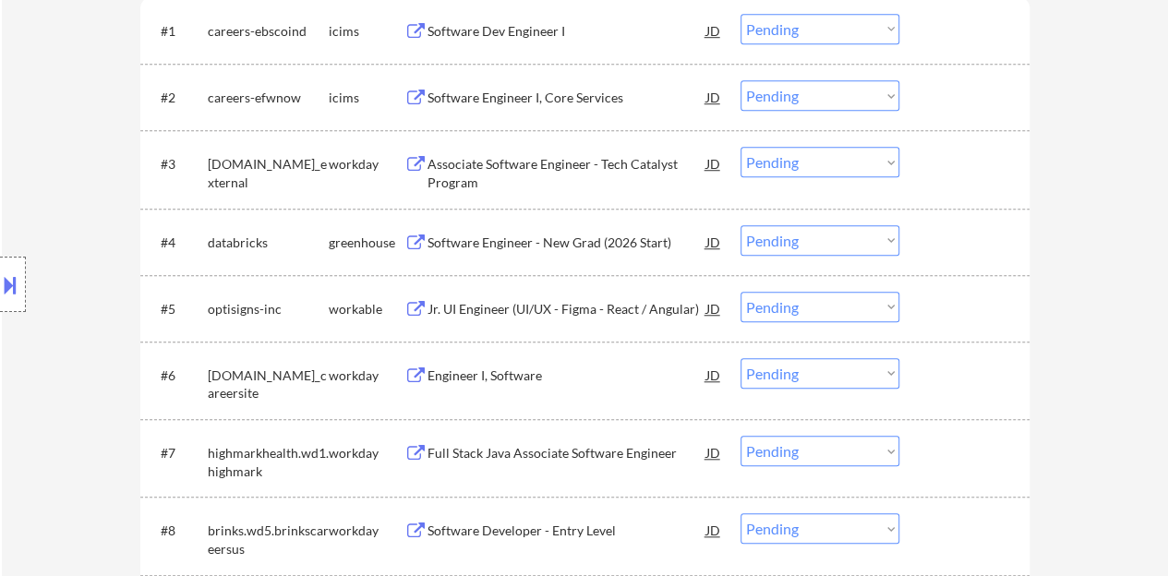
click at [578, 244] on div "Software Engineer - New Grad (2026 Start)" at bounding box center [566, 243] width 279 height 18
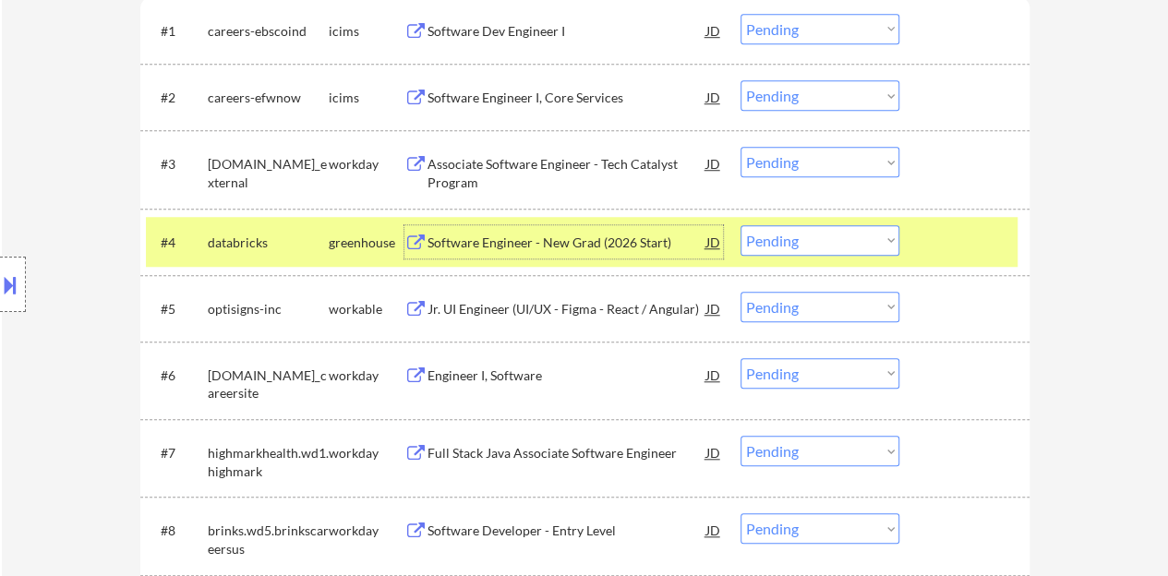
click at [841, 237] on select "Choose an option... Pending Applied Excluded (Questions) Excluded (Expired) Exc…" at bounding box center [819, 240] width 159 height 30
click at [740, 225] on select "Choose an option... Pending Applied Excluded (Questions) Excluded (Expired) Exc…" at bounding box center [819, 240] width 159 height 30
select select ""pending""
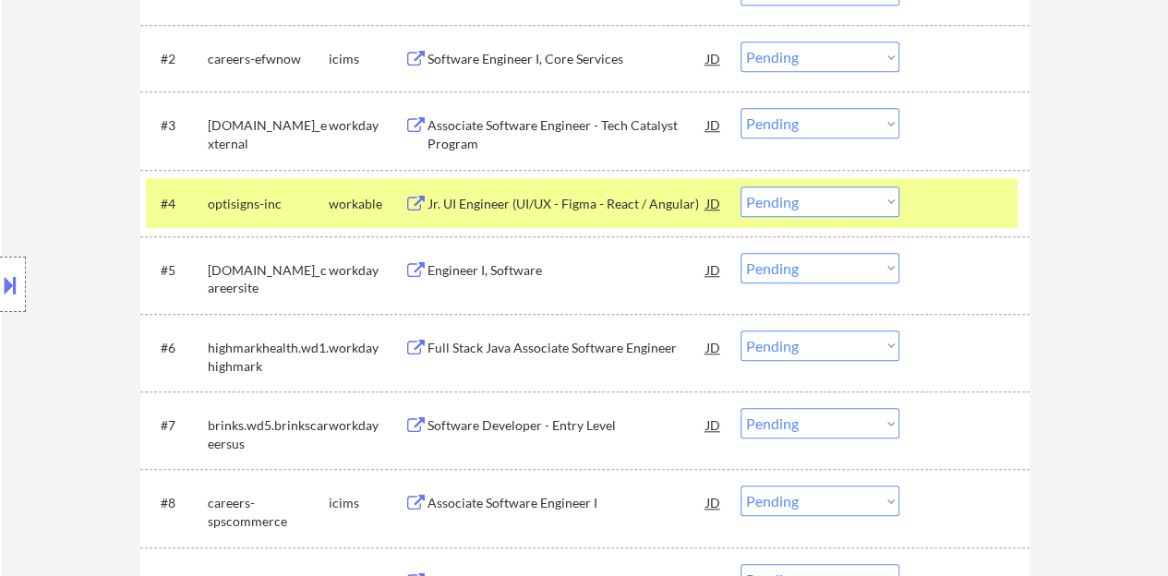
scroll to position [738, 0]
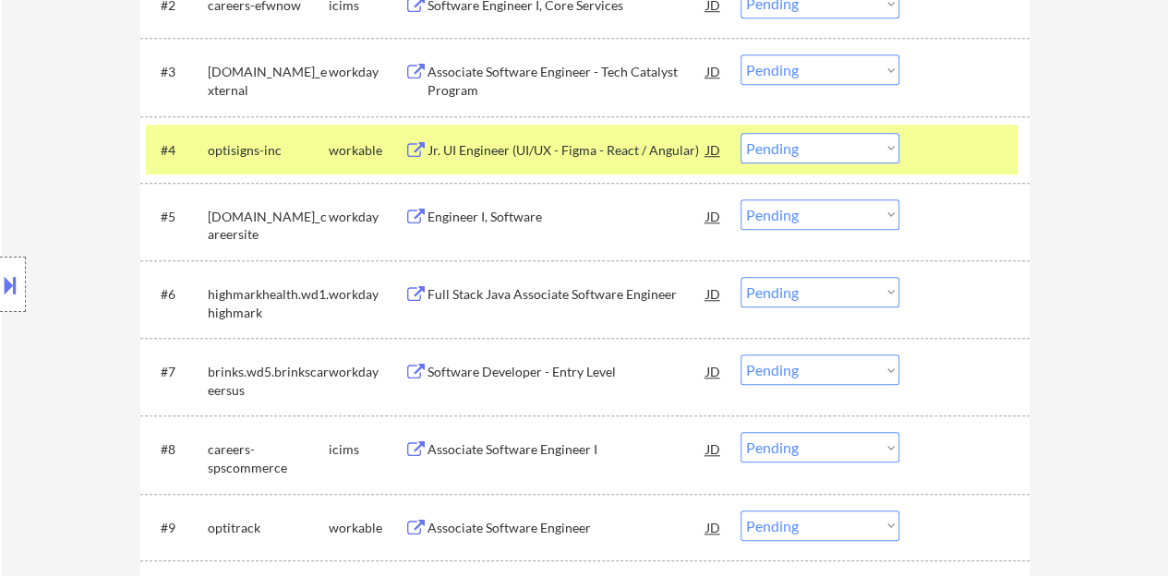
click at [956, 154] on div at bounding box center [966, 149] width 81 height 33
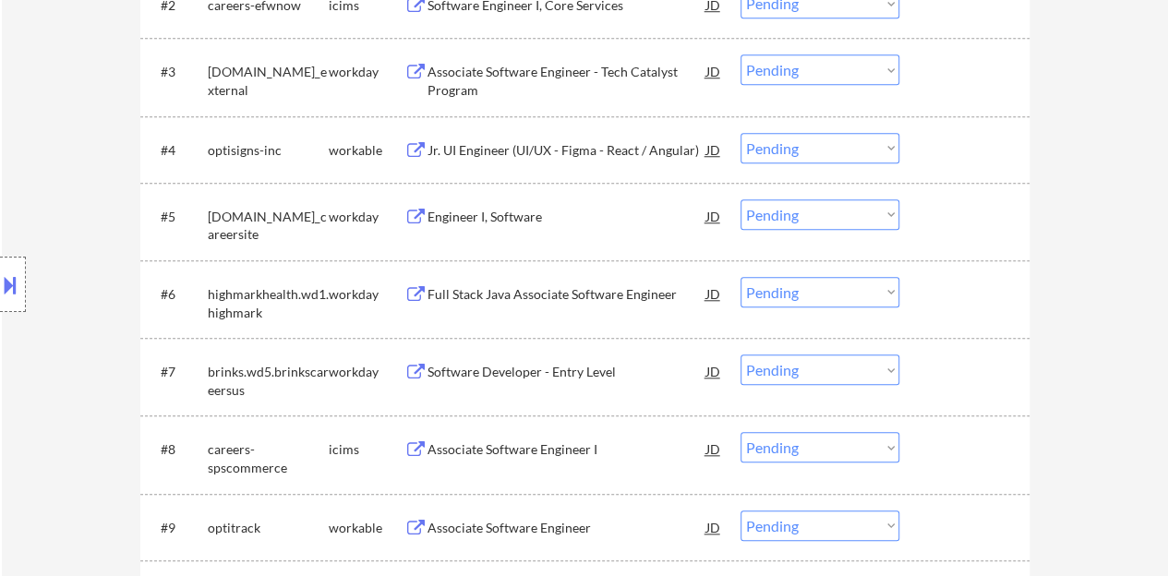
click at [464, 212] on div "Engineer I, Software" at bounding box center [566, 217] width 279 height 18
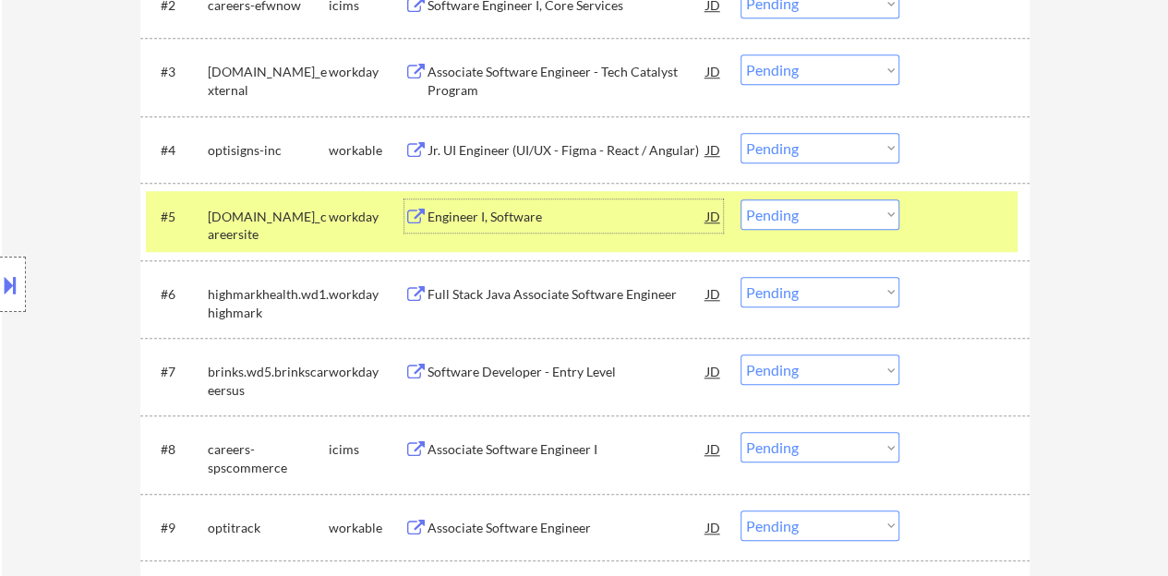
click at [836, 208] on select "Choose an option... Pending Applied Excluded (Questions) Excluded (Expired) Exc…" at bounding box center [819, 214] width 159 height 30
click at [740, 199] on select "Choose an option... Pending Applied Excluded (Questions) Excluded (Expired) Exc…" at bounding box center [819, 214] width 159 height 30
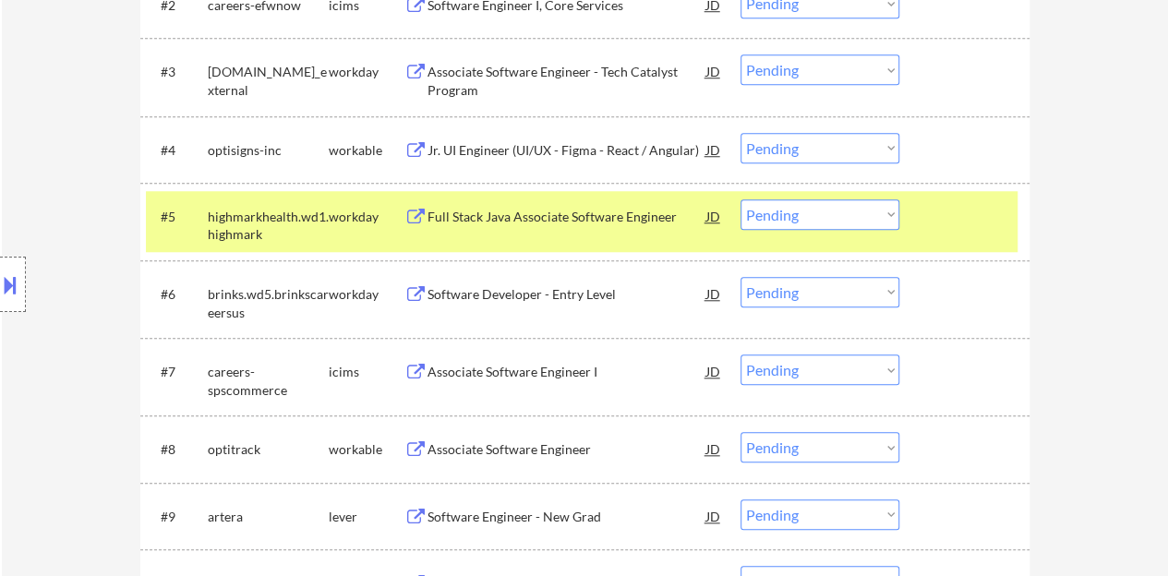
click at [554, 208] on div "Full Stack Java Associate Software Engineer" at bounding box center [566, 217] width 279 height 18
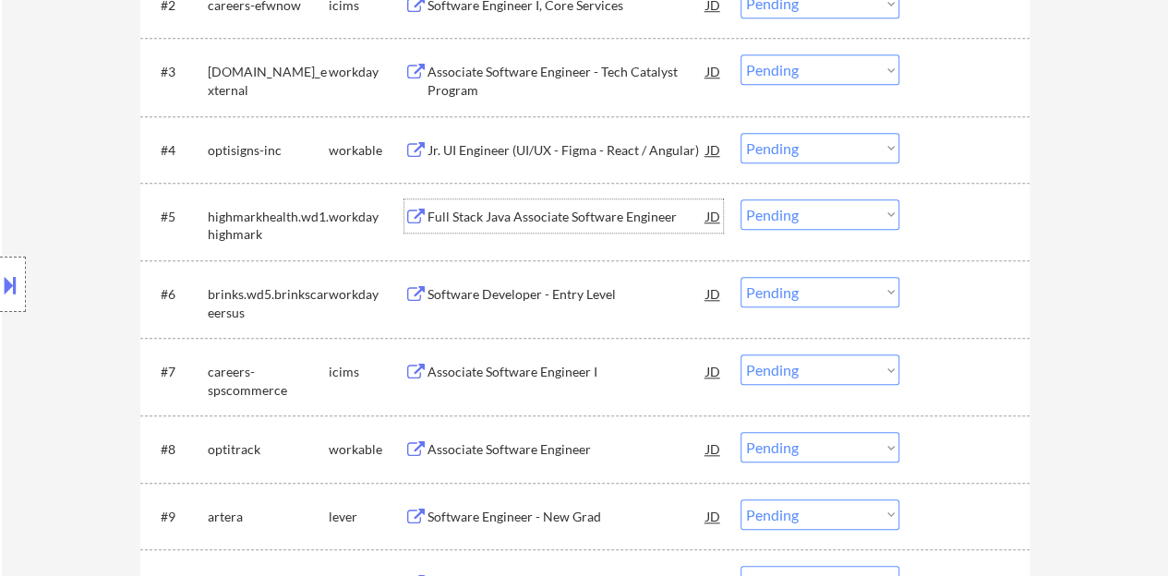
click at [950, 270] on div "#6 brinks.wd5.brinkscareersus workday Software Developer - Entry Level JD Choos…" at bounding box center [581, 299] width 871 height 61
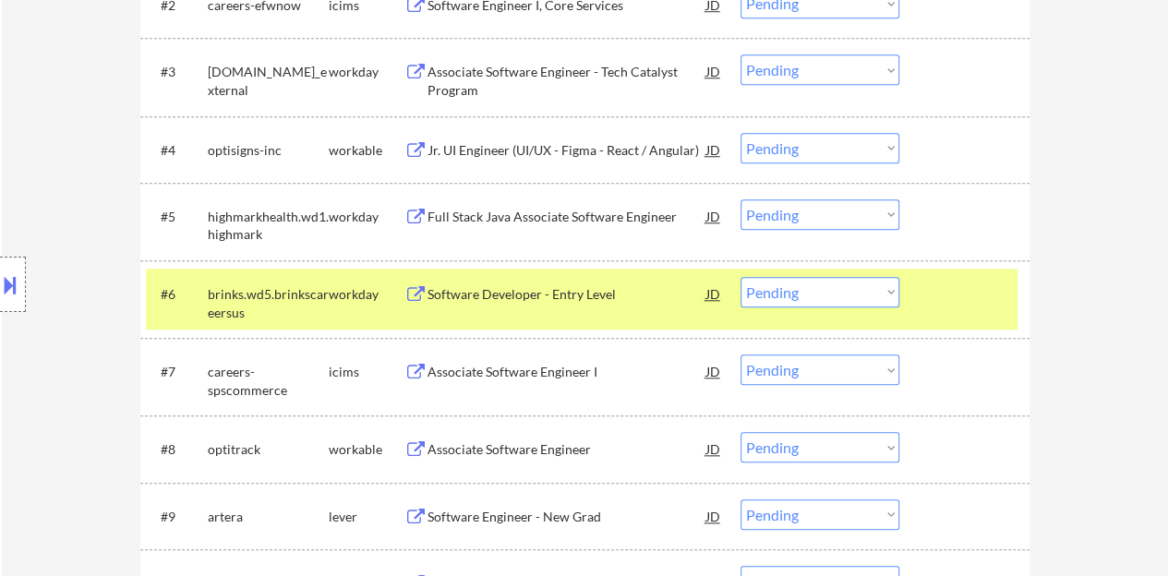
click at [954, 313] on div "#6 brinks.wd5.brinkscareersus workday Software Developer - Entry Level JD Choos…" at bounding box center [581, 299] width 871 height 61
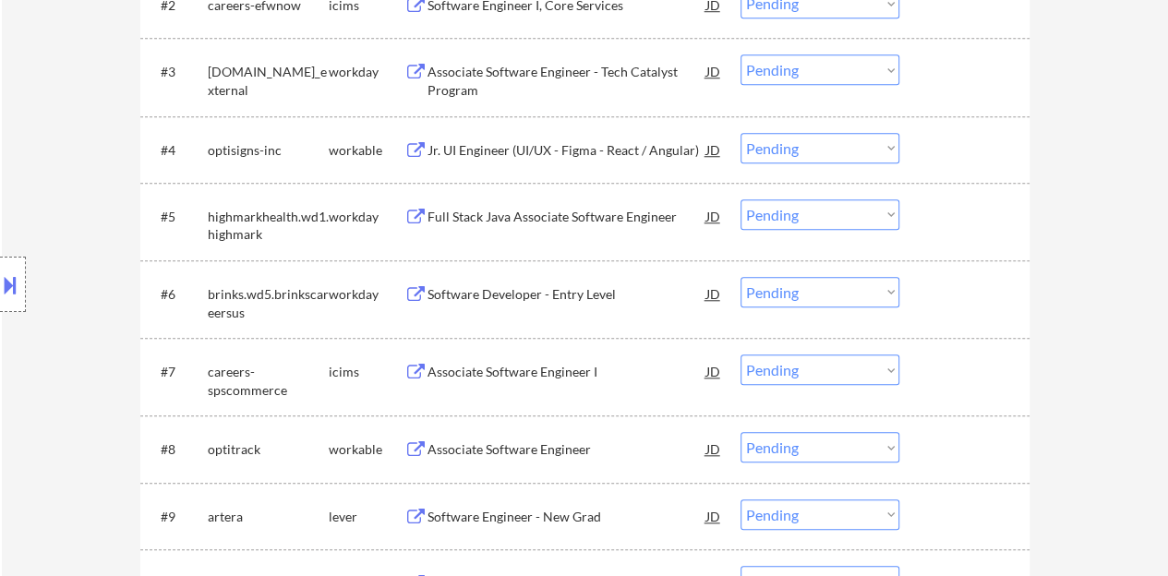
click at [955, 220] on div at bounding box center [966, 215] width 81 height 33
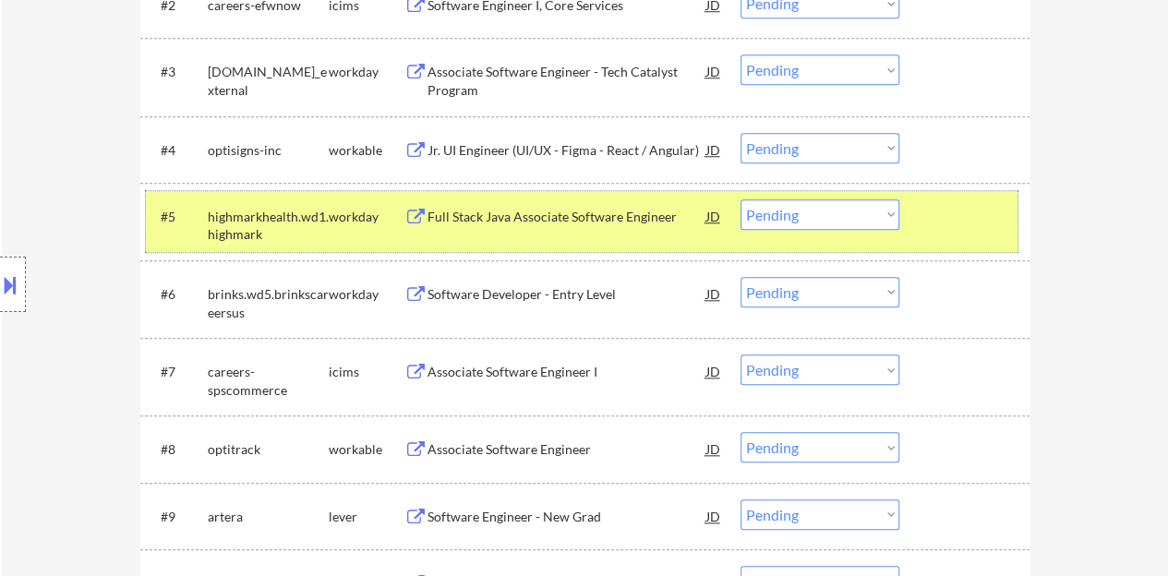
click at [798, 229] on div "#5 highmarkhealth.wd1.highmark workday Full Stack Java Associate Software Engin…" at bounding box center [581, 221] width 871 height 61
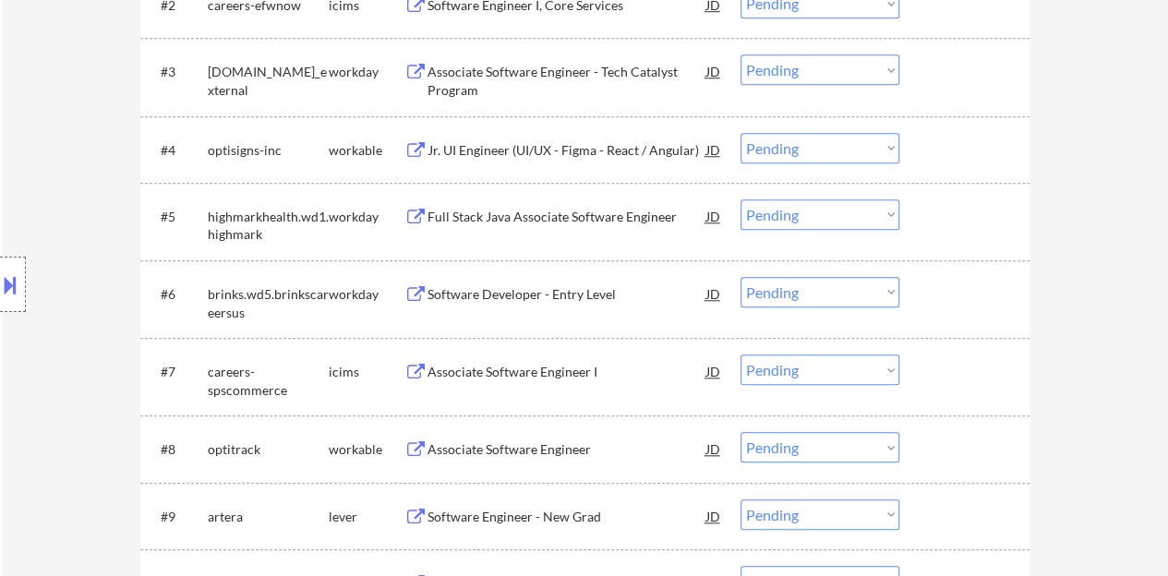
click at [787, 217] on select "Choose an option... Pending Applied Excluded (Questions) Excluded (Expired) Exc…" at bounding box center [819, 214] width 159 height 30
click at [740, 199] on select "Choose an option... Pending Applied Excluded (Questions) Excluded (Expired) Exc…" at bounding box center [819, 214] width 159 height 30
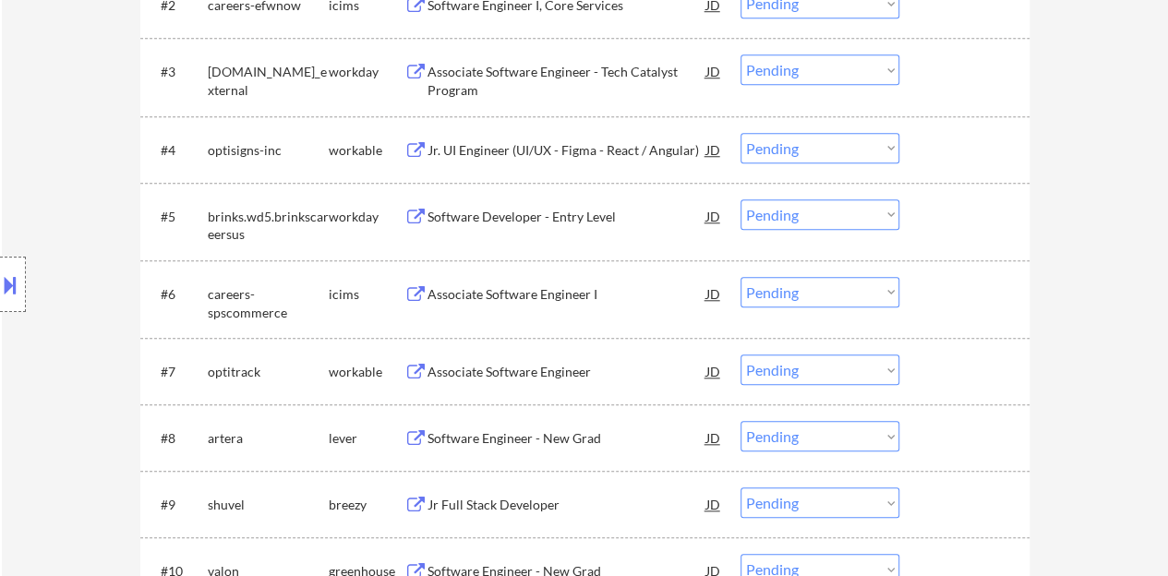
click at [628, 213] on div "Software Developer - Entry Level" at bounding box center [566, 217] width 279 height 18
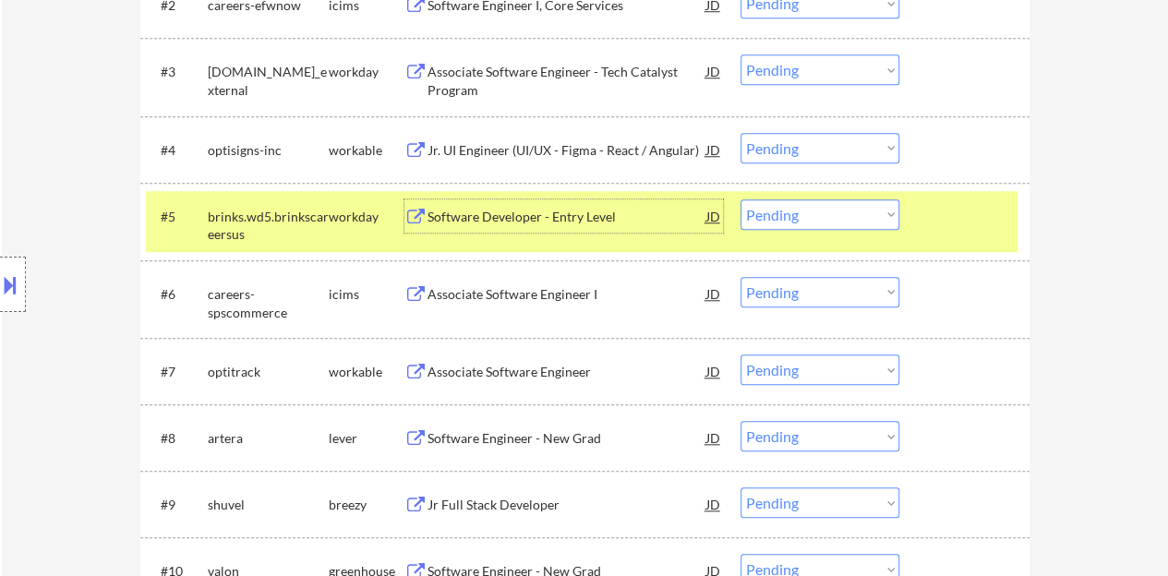
click at [769, 209] on select "Choose an option... Pending Applied Excluded (Questions) Excluded (Expired) Exc…" at bounding box center [819, 214] width 159 height 30
click at [740, 199] on select "Choose an option... Pending Applied Excluded (Questions) Excluded (Expired) Exc…" at bounding box center [819, 214] width 159 height 30
select select ""pending""
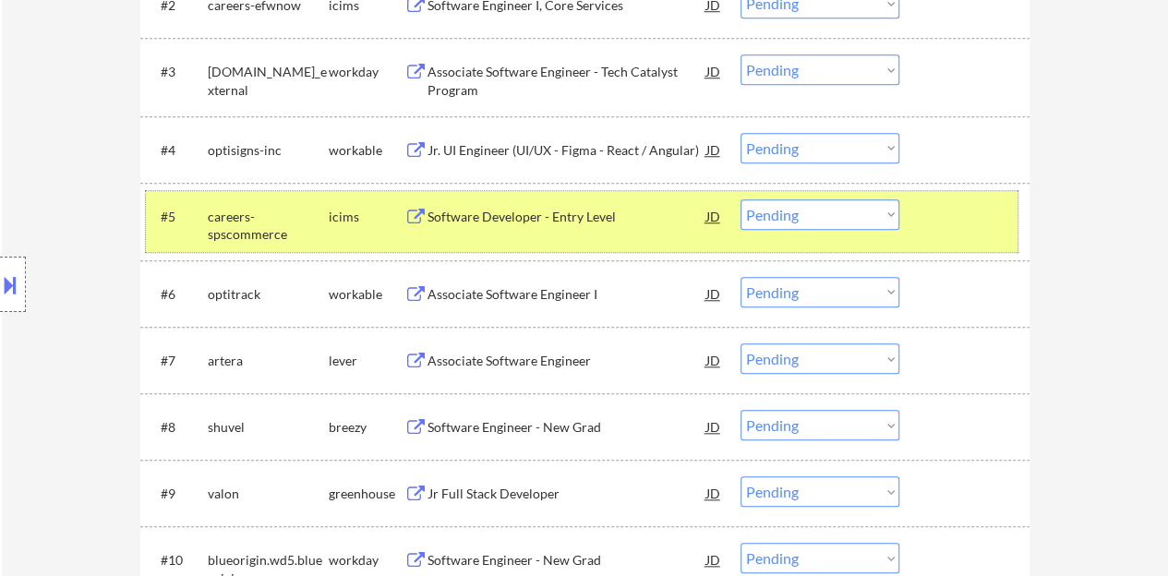
click at [921, 233] on div "#5 careers-spscommerce icims Software Developer - Entry Level JD Choose an opti…" at bounding box center [581, 221] width 871 height 61
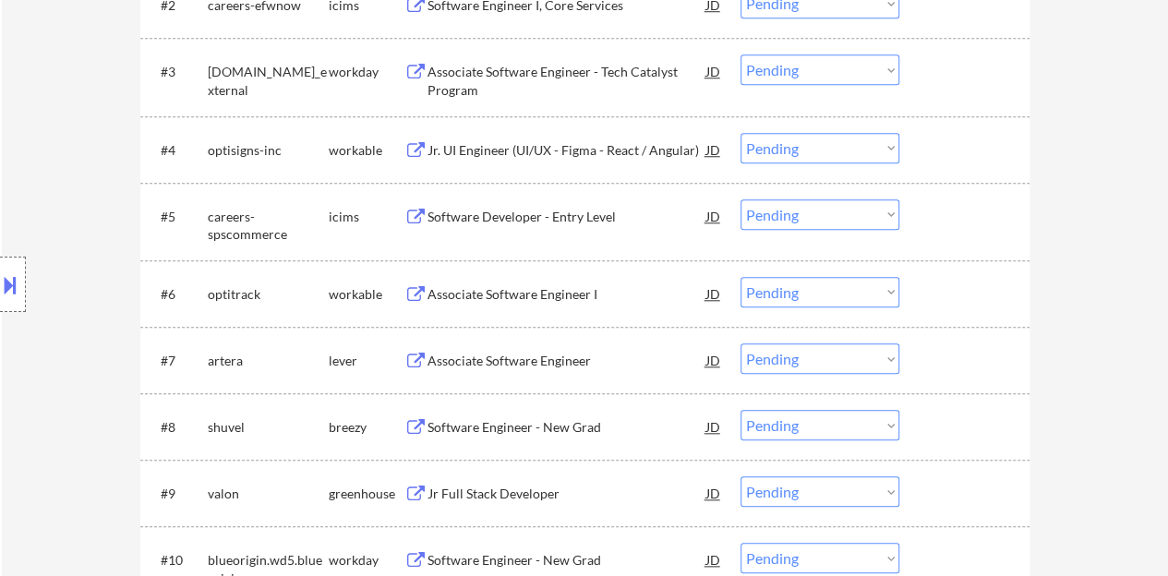
scroll to position [831, 0]
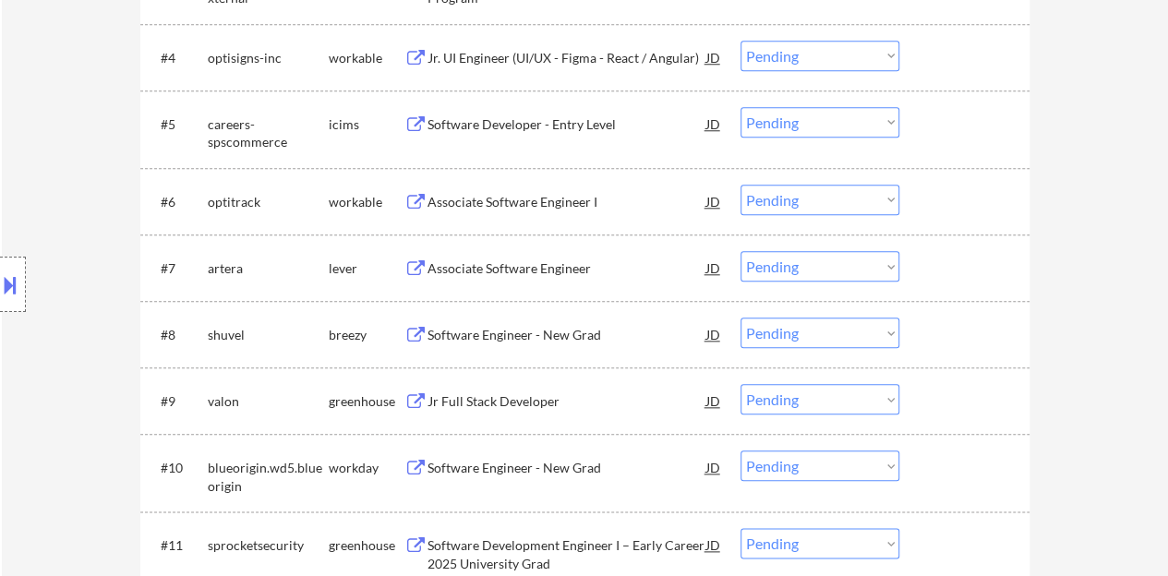
click at [522, 268] on div "Associate Software Engineer" at bounding box center [566, 268] width 279 height 18
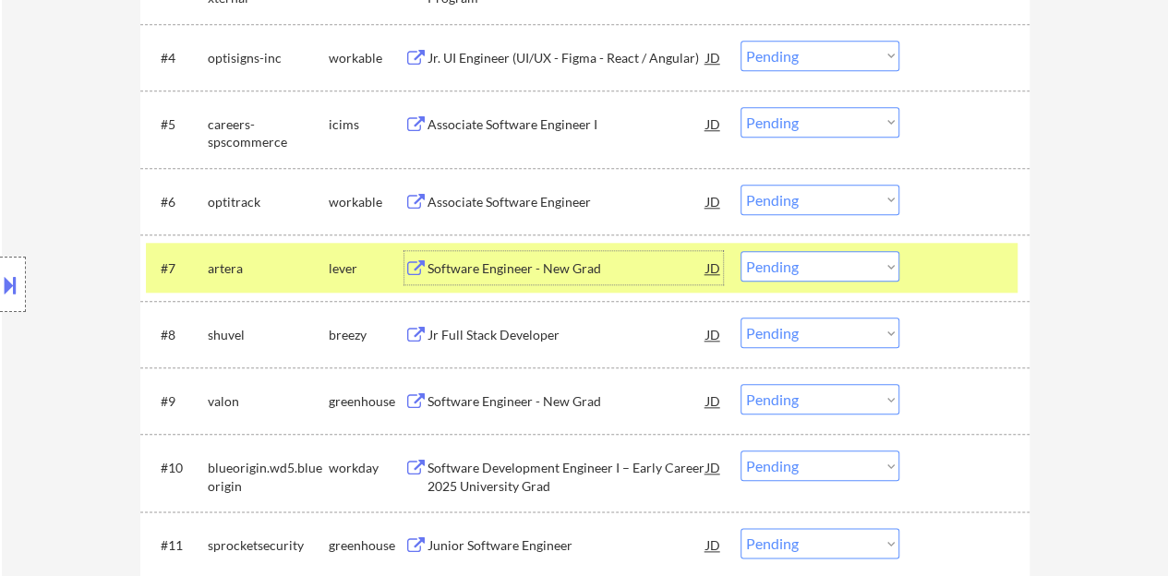
click at [24, 269] on div at bounding box center [13, 284] width 26 height 55
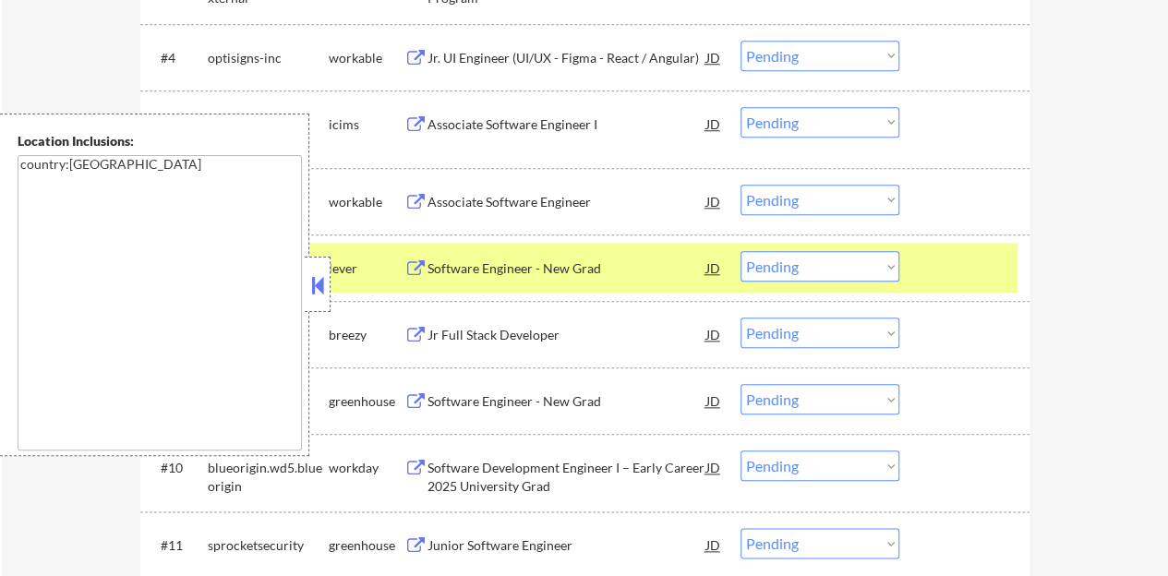
click at [315, 287] on button at bounding box center [317, 285] width 20 height 28
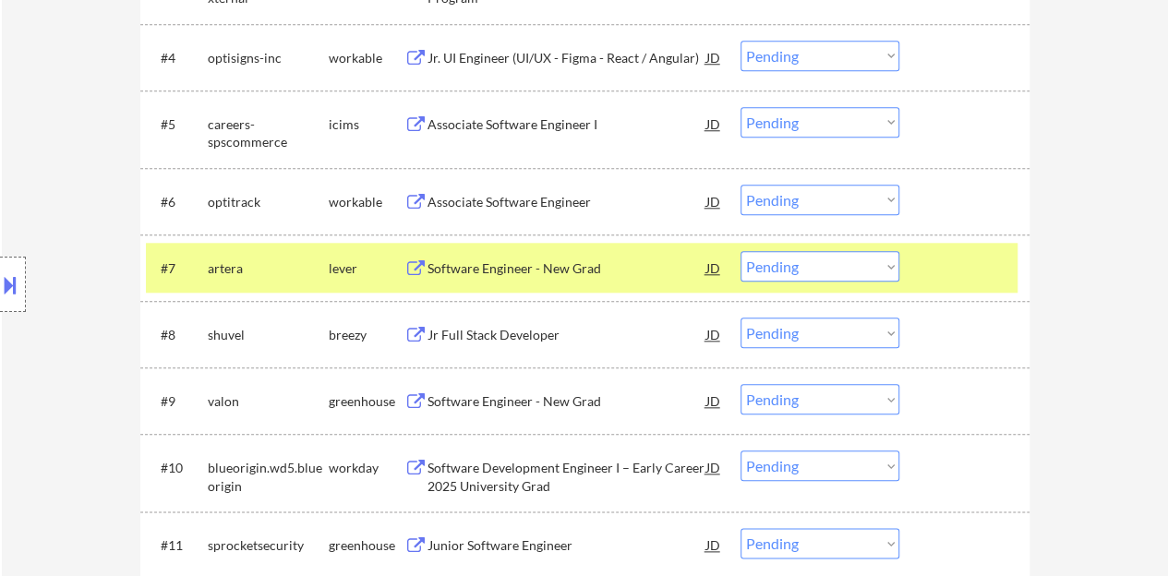
click at [812, 261] on select "Choose an option... Pending Applied Excluded (Questions) Excluded (Expired) Exc…" at bounding box center [819, 266] width 159 height 30
click at [740, 251] on select "Choose an option... Pending Applied Excluded (Questions) Excluded (Expired) Exc…" at bounding box center [819, 266] width 159 height 30
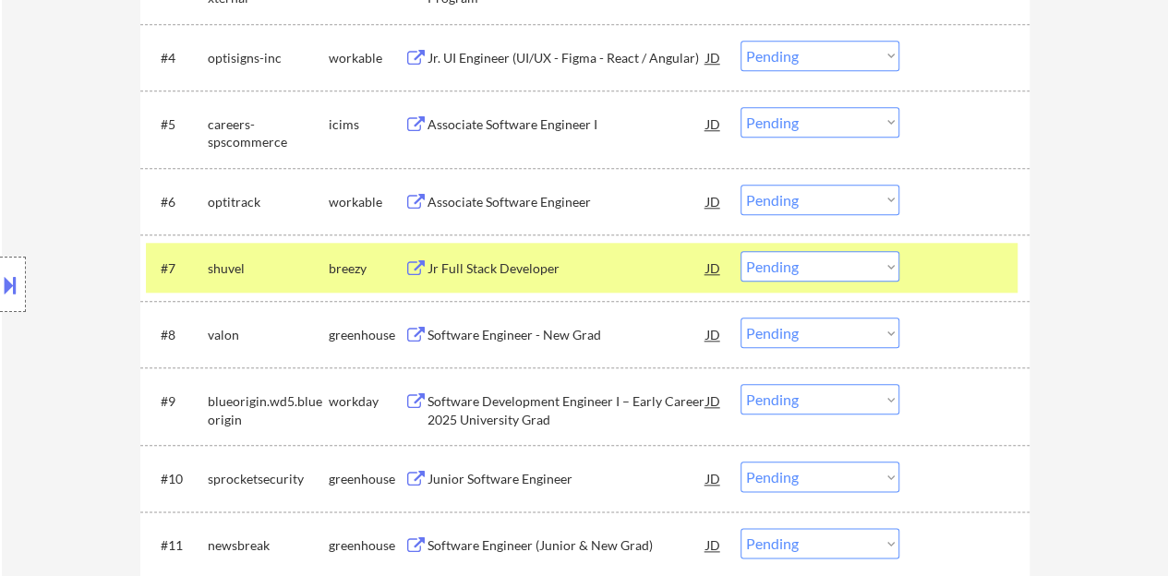
click at [580, 265] on div "Jr Full Stack Developer" at bounding box center [566, 268] width 279 height 18
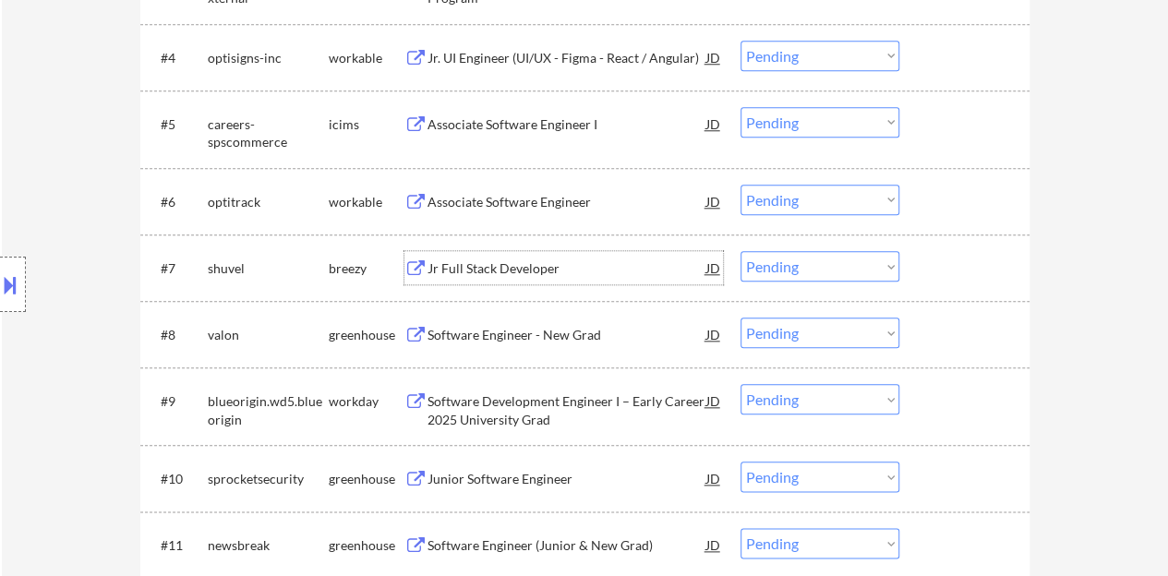
click at [967, 257] on div at bounding box center [966, 267] width 81 height 33
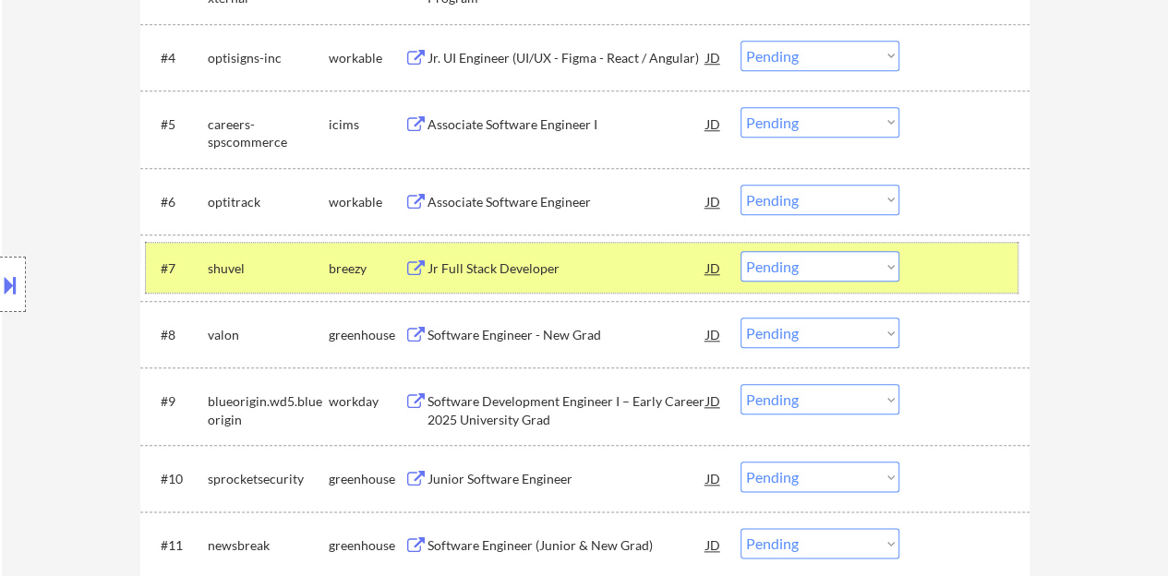
click at [801, 260] on select "Choose an option... Pending Applied Excluded (Questions) Excluded (Expired) Exc…" at bounding box center [819, 266] width 159 height 30
click at [740, 251] on select "Choose an option... Pending Applied Excluded (Questions) Excluded (Expired) Exc…" at bounding box center [819, 266] width 159 height 30
select select ""pending""
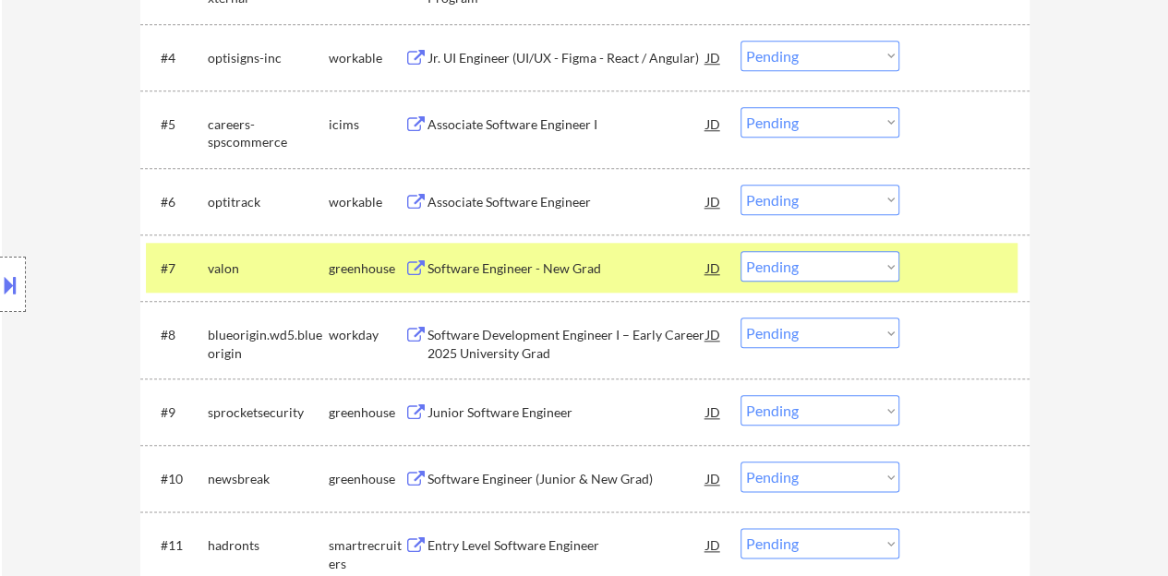
click at [570, 269] on div "Software Engineer - New Grad" at bounding box center [566, 268] width 279 height 18
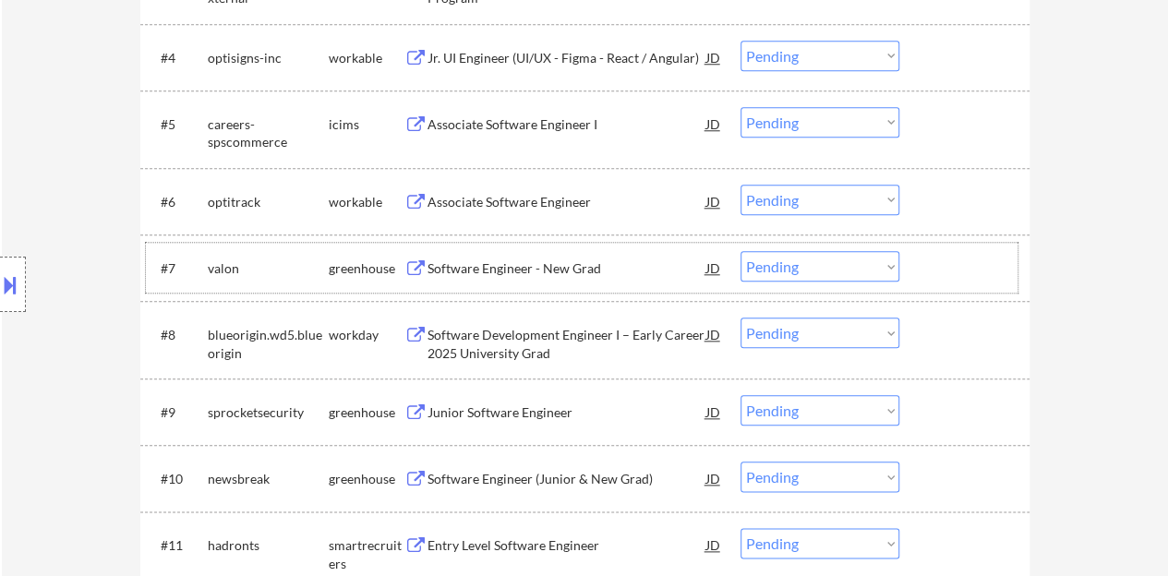
click at [947, 277] on div at bounding box center [966, 267] width 81 height 33
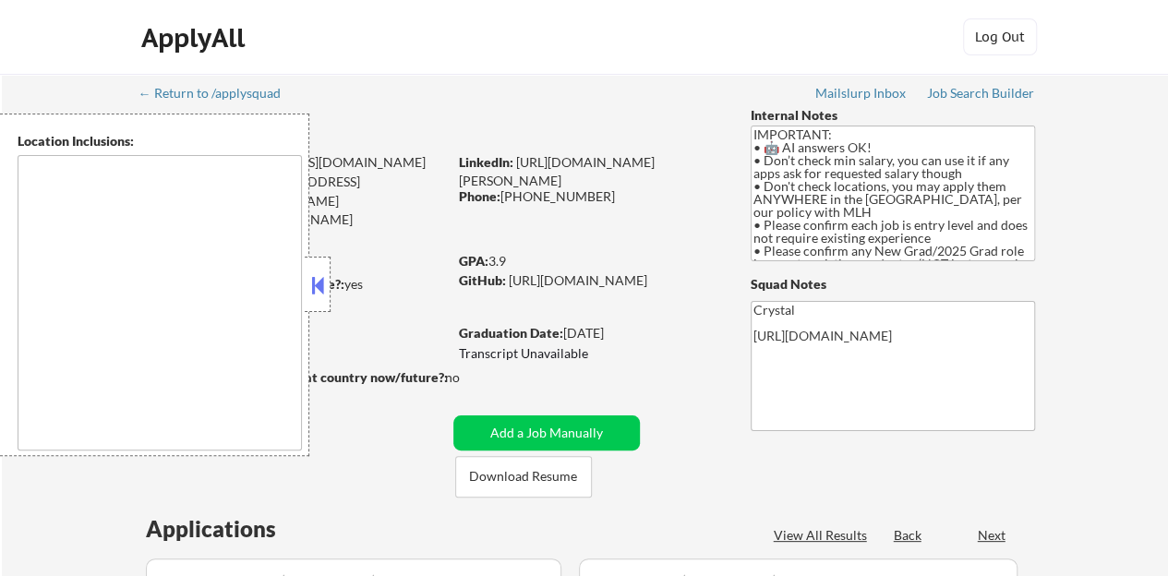
type textarea "country:[GEOGRAPHIC_DATA]"
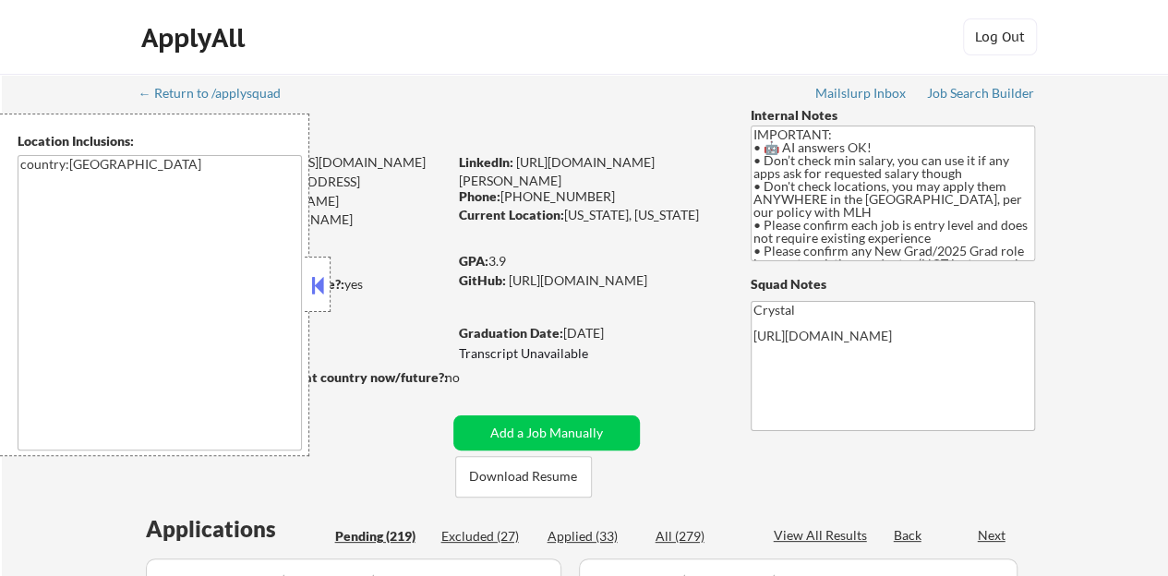
click at [329, 289] on div at bounding box center [318, 284] width 26 height 55
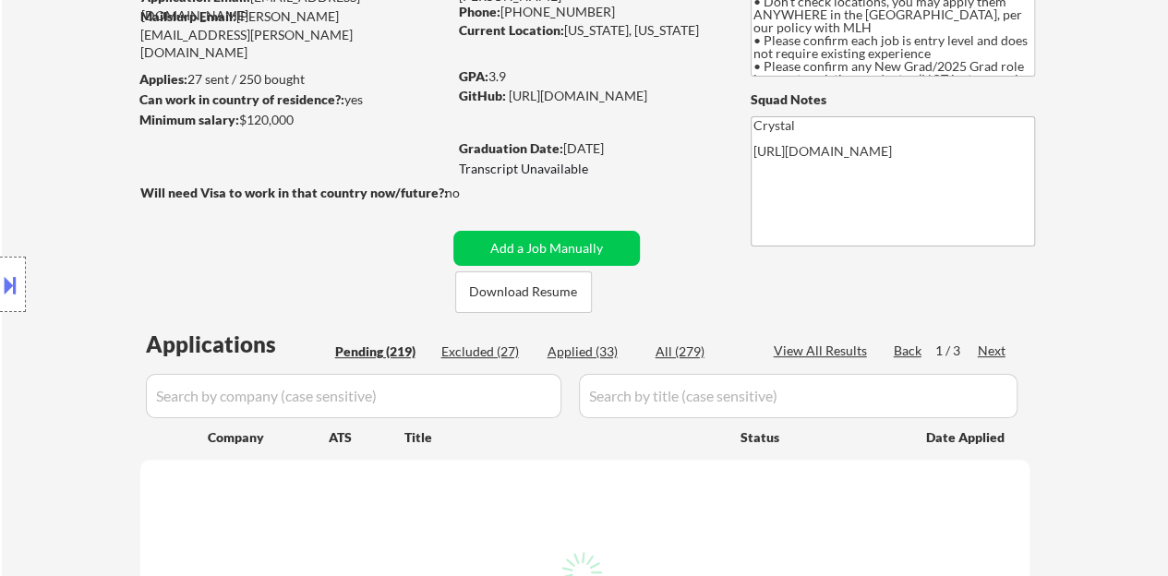
scroll to position [277, 0]
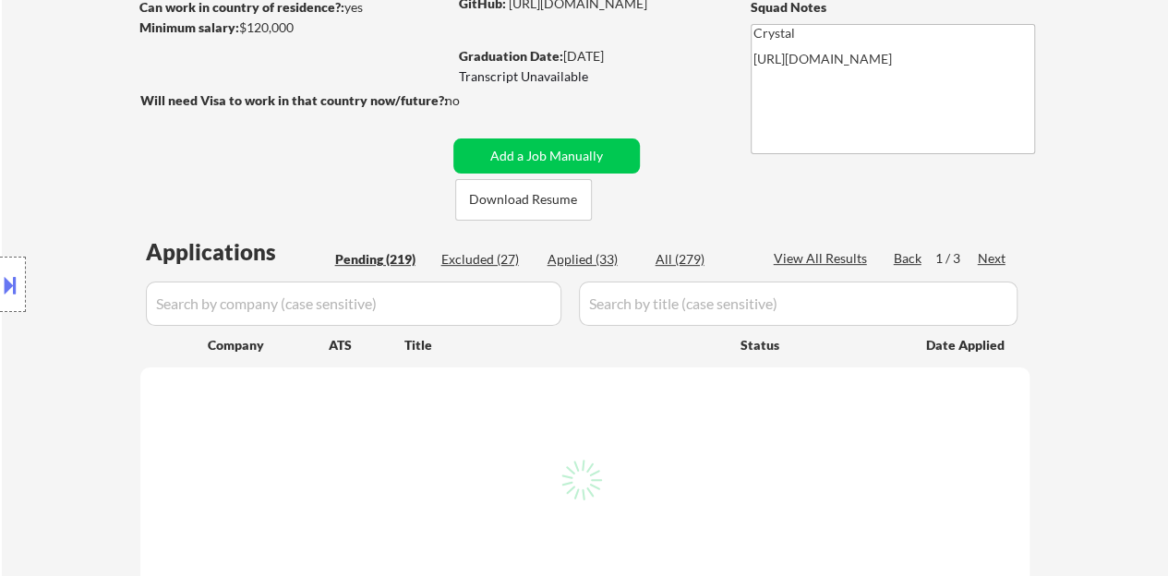
click at [391, 307] on input "input" at bounding box center [353, 304] width 415 height 44
click at [450, 311] on input "input" at bounding box center [353, 304] width 415 height 44
select select ""pending""
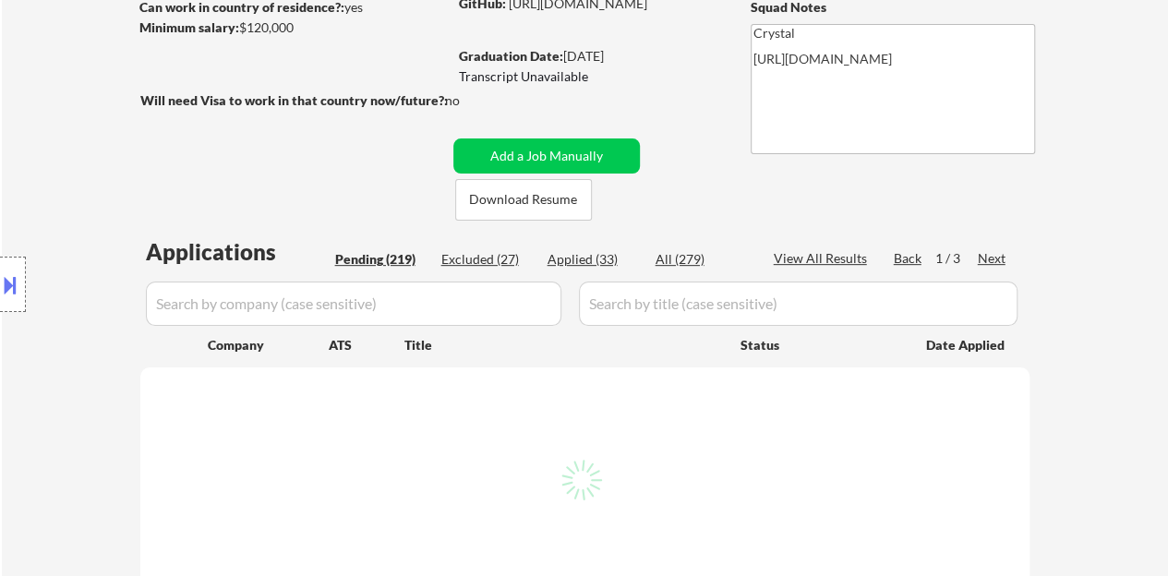
select select ""pending""
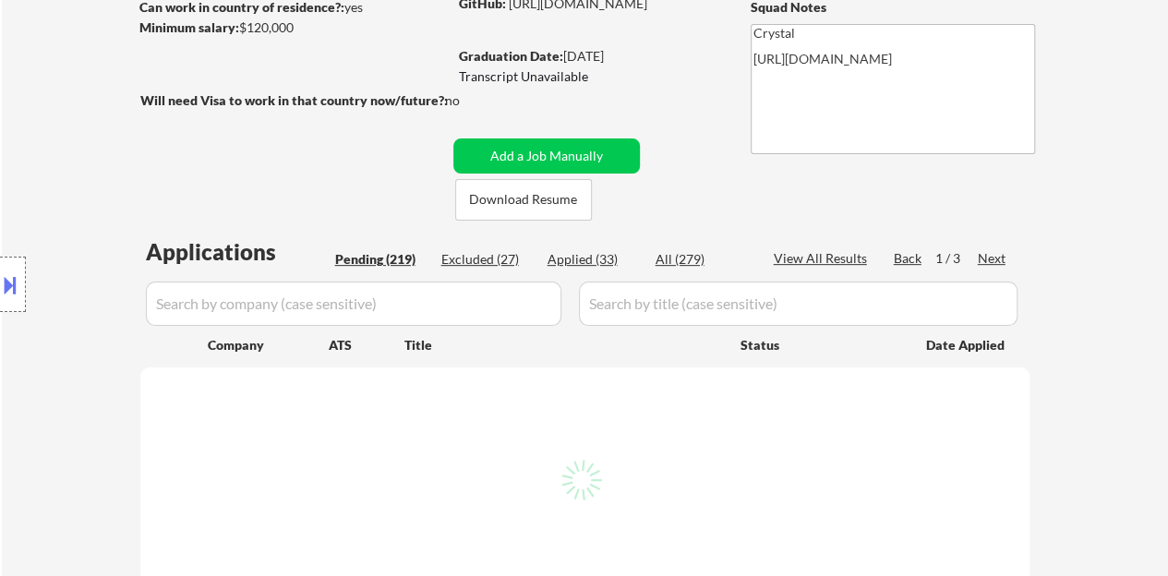
select select ""pending""
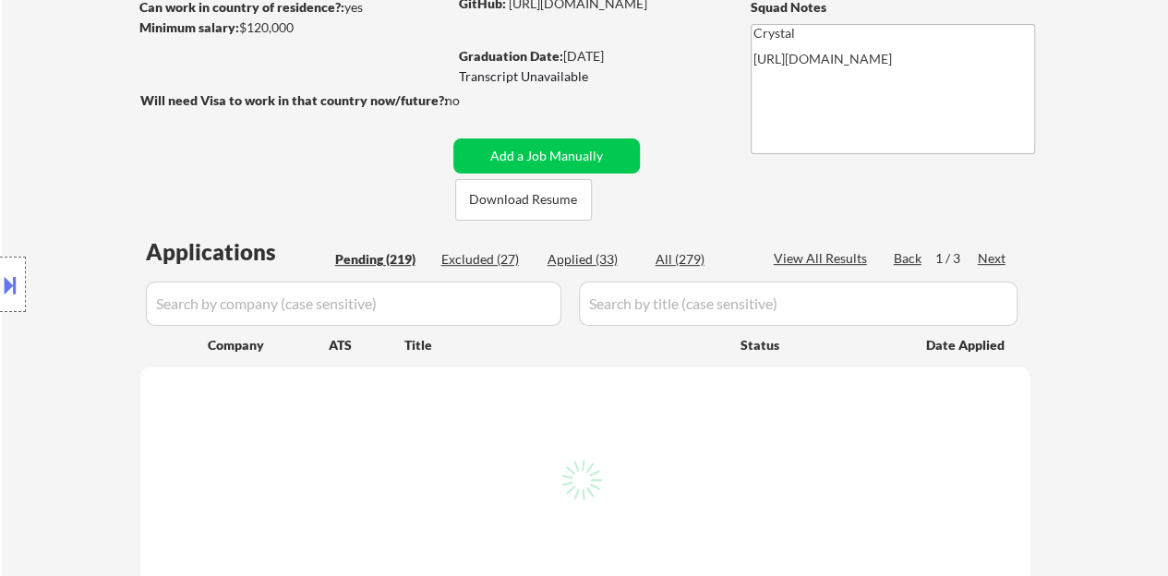
select select ""pending""
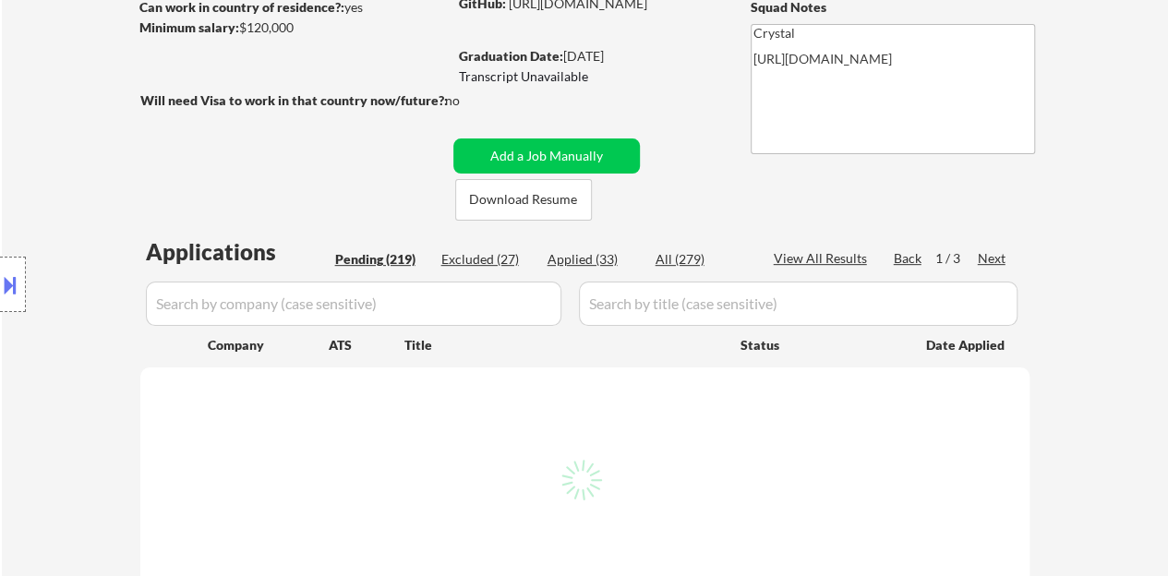
select select ""pending""
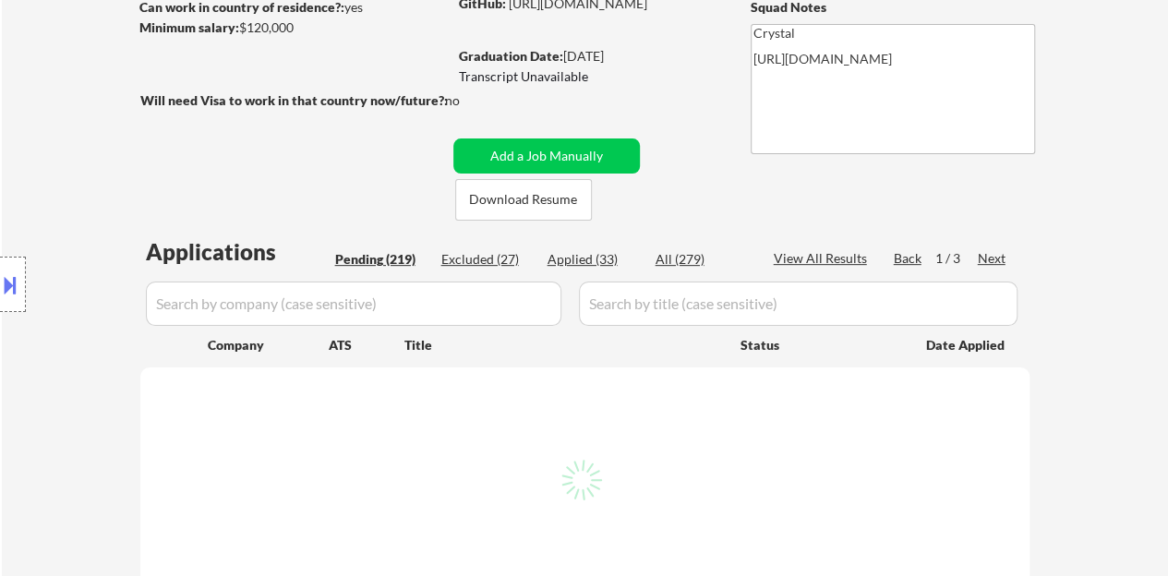
select select ""pending""
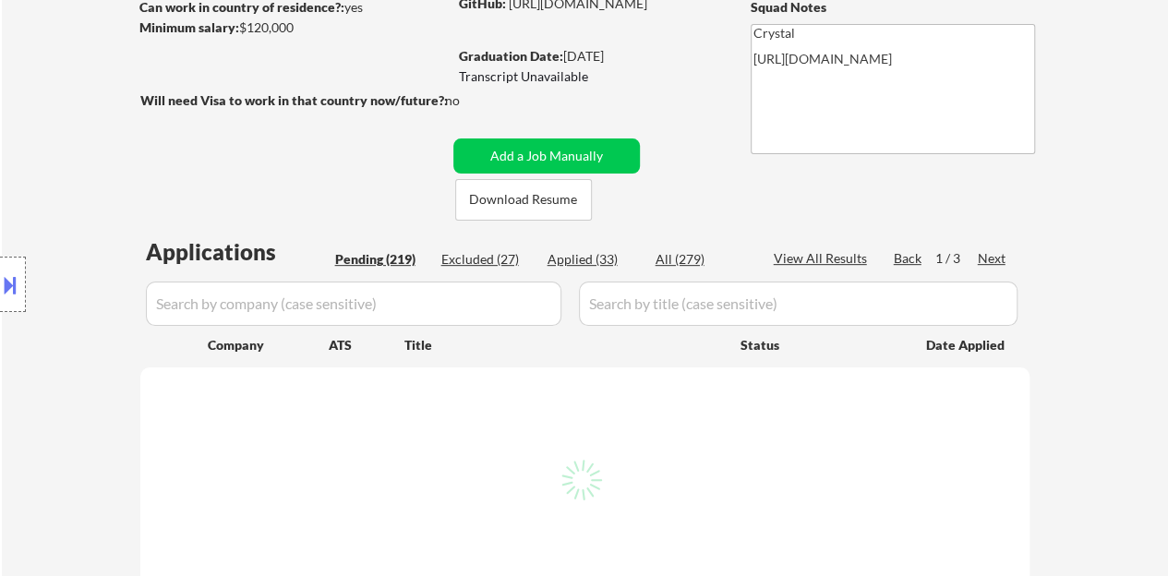
select select ""pending""
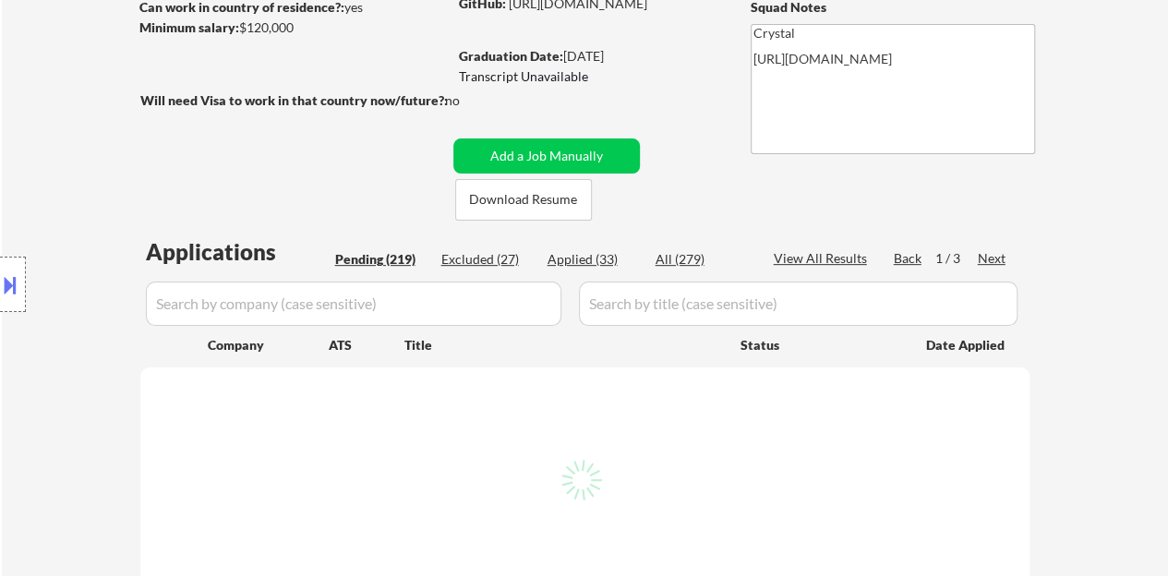
select select ""pending""
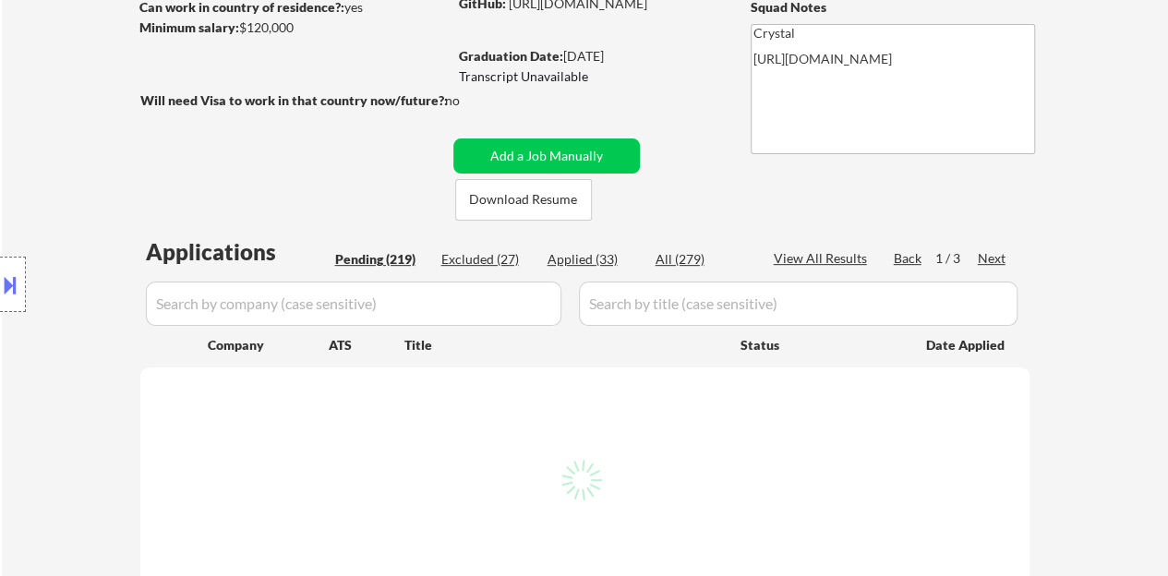
select select ""pending""
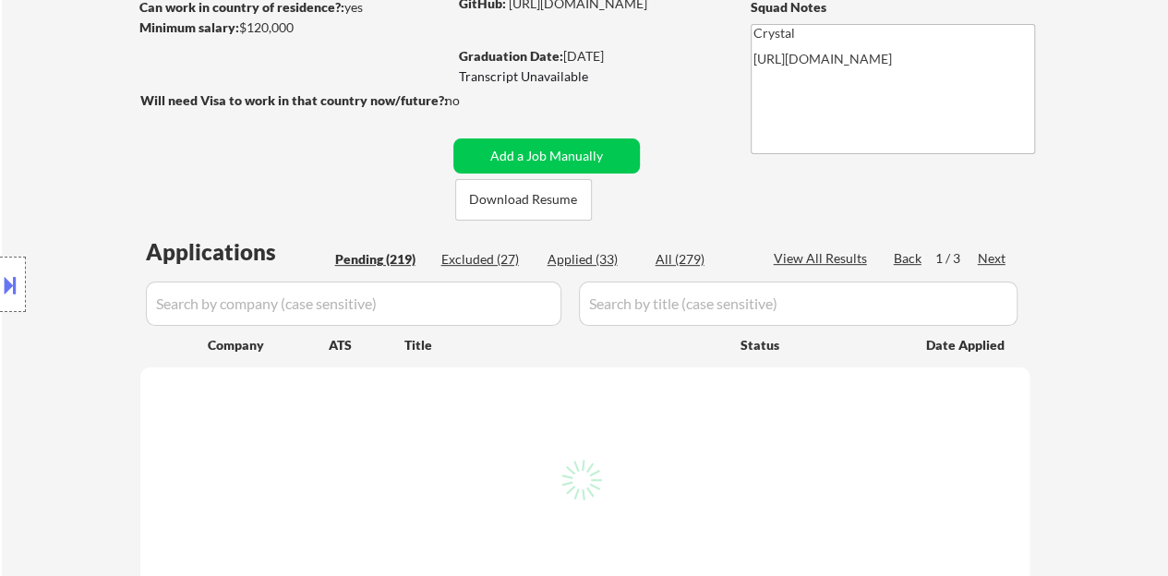
select select ""pending""
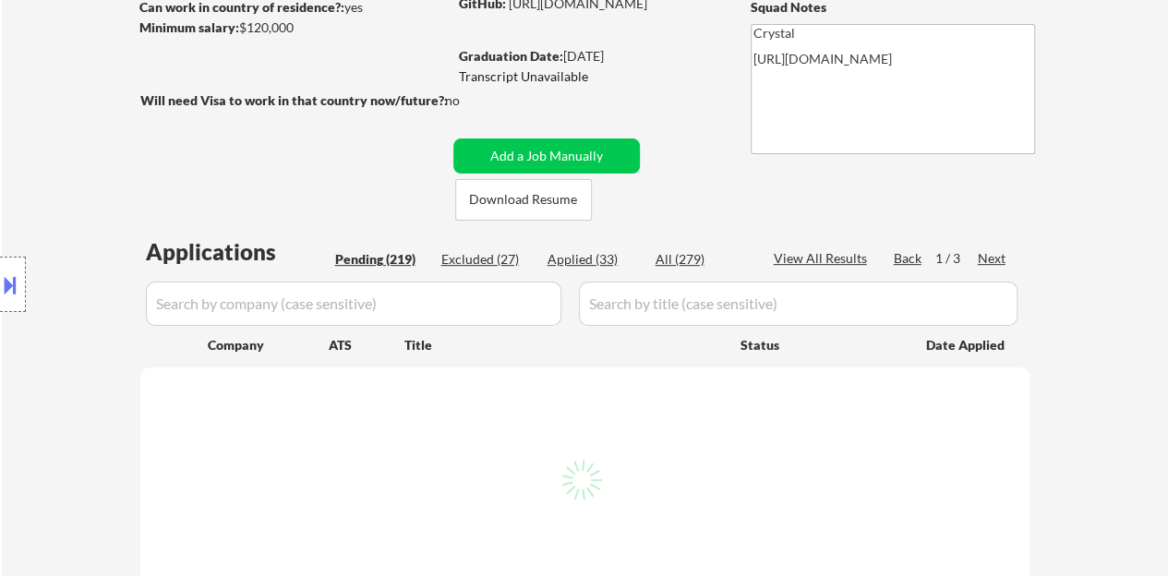
select select ""pending""
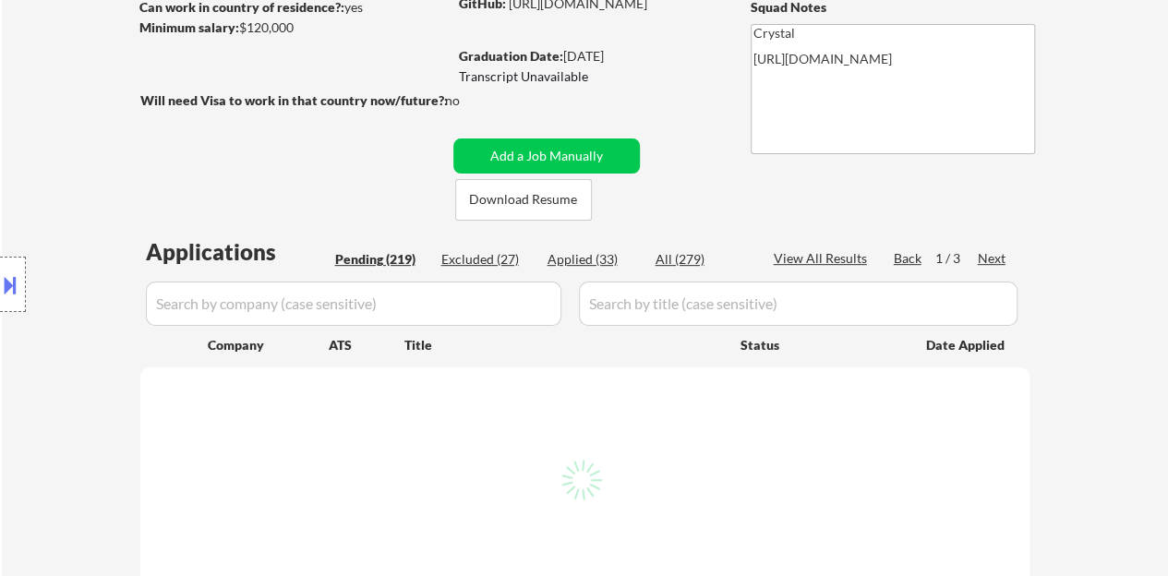
select select ""pending""
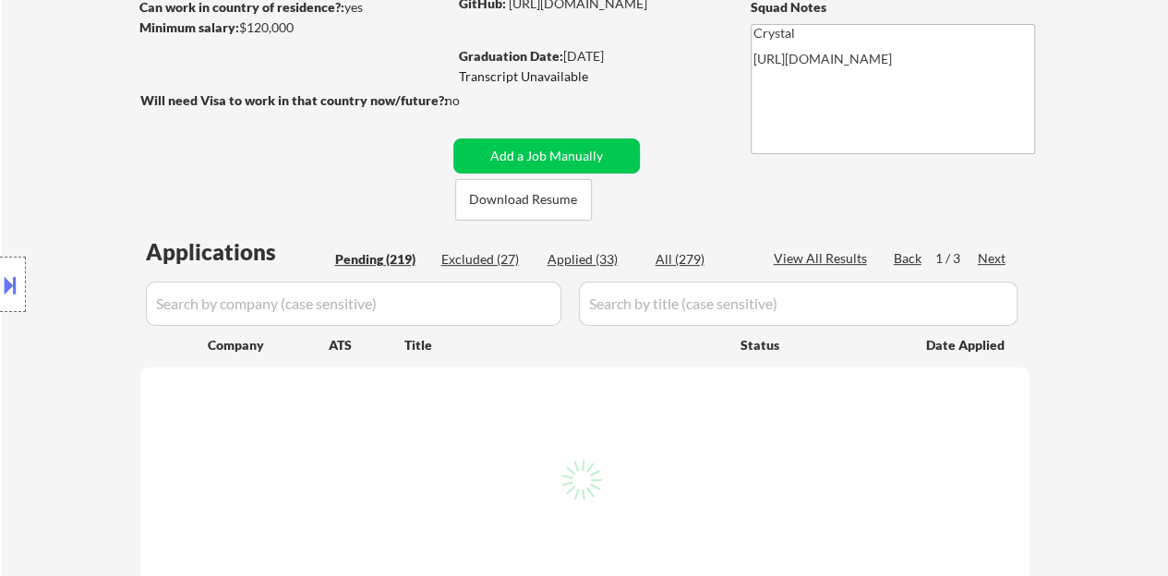
select select ""pending""
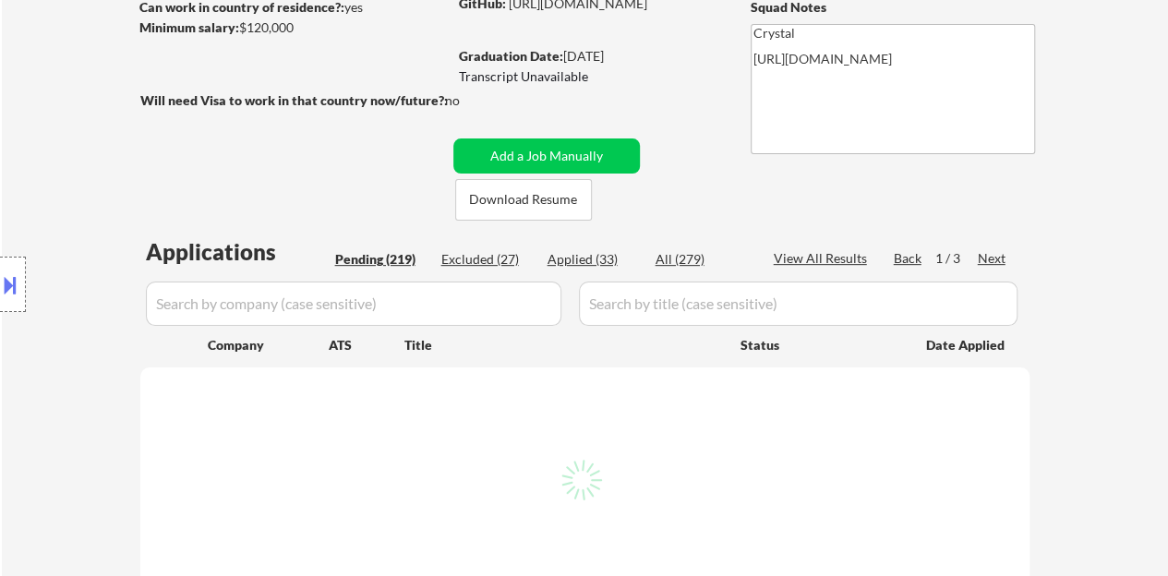
select select ""pending""
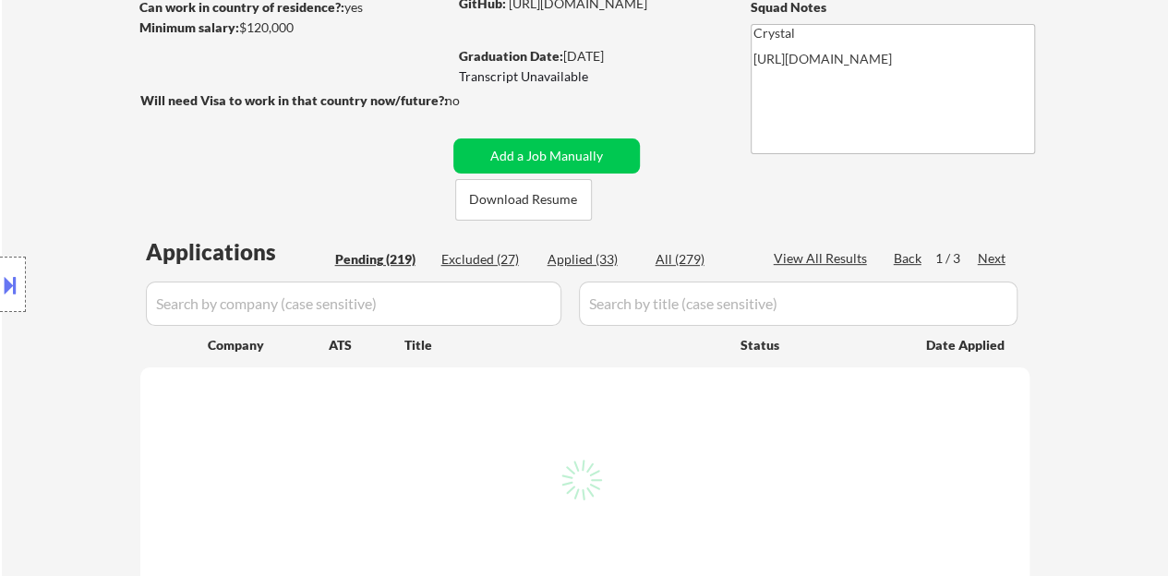
select select ""pending""
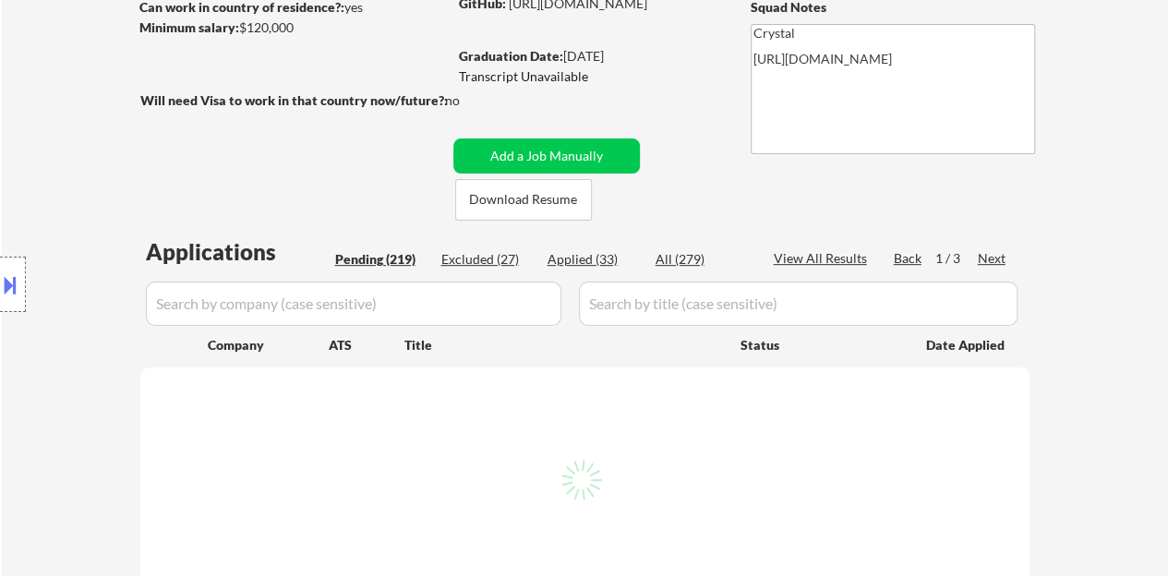
select select ""pending""
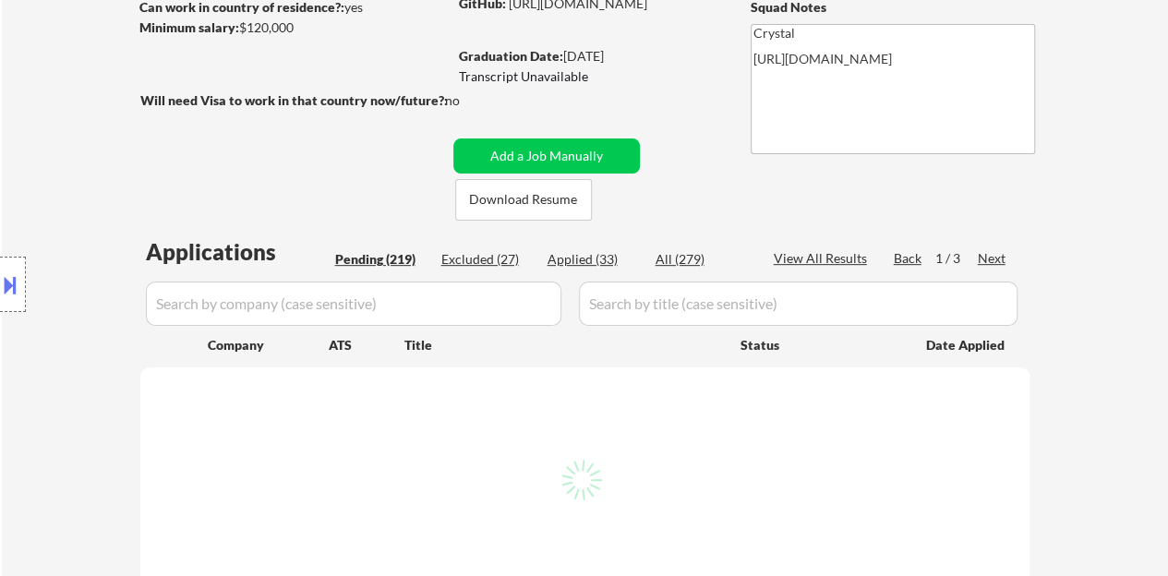
select select ""pending""
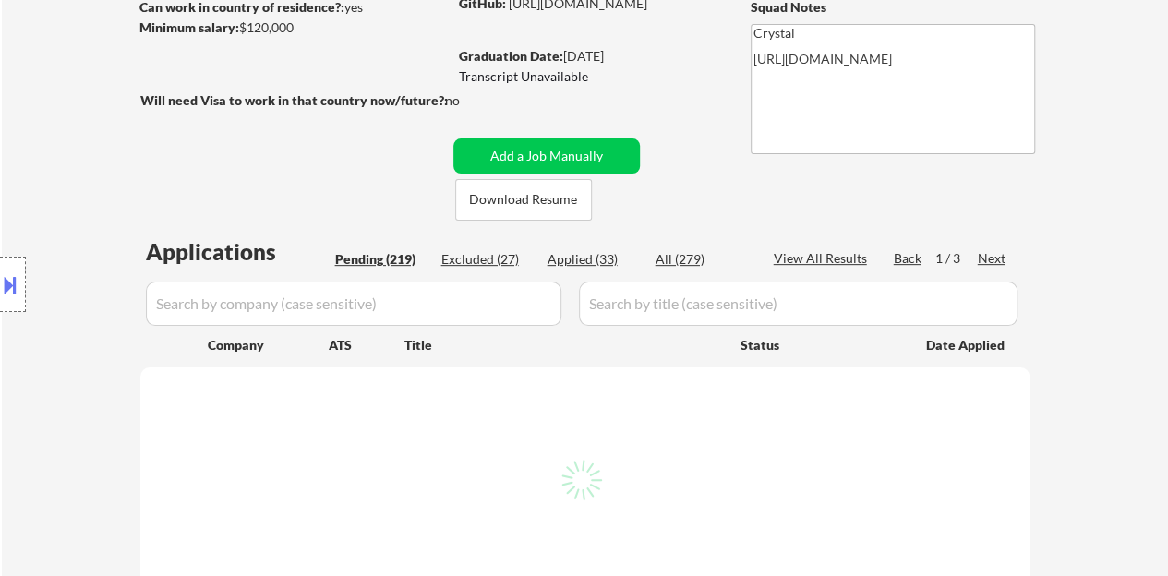
select select ""pending""
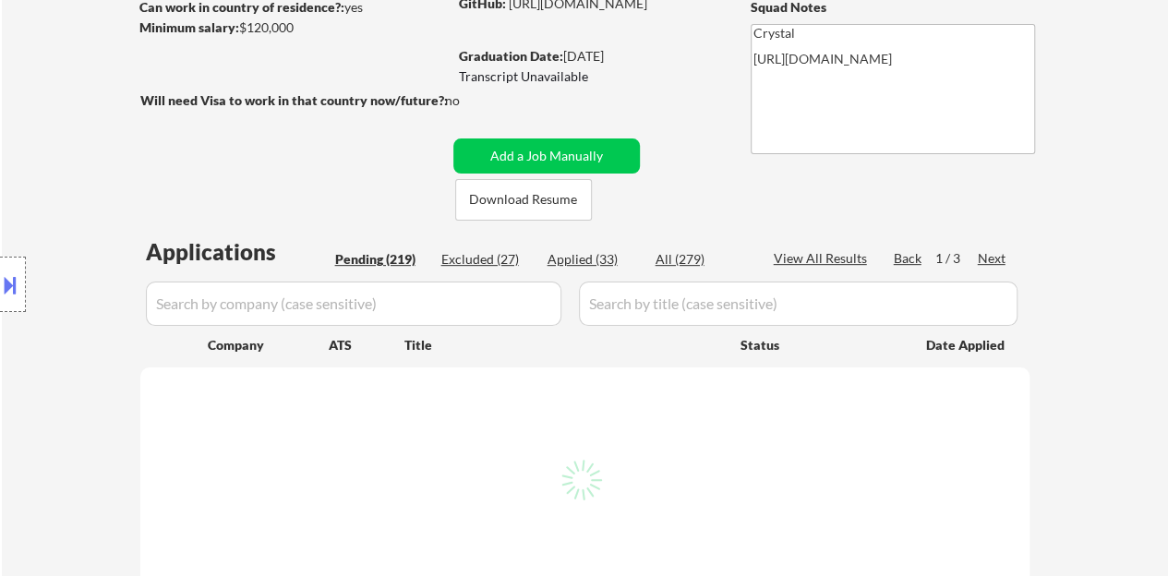
select select ""pending""
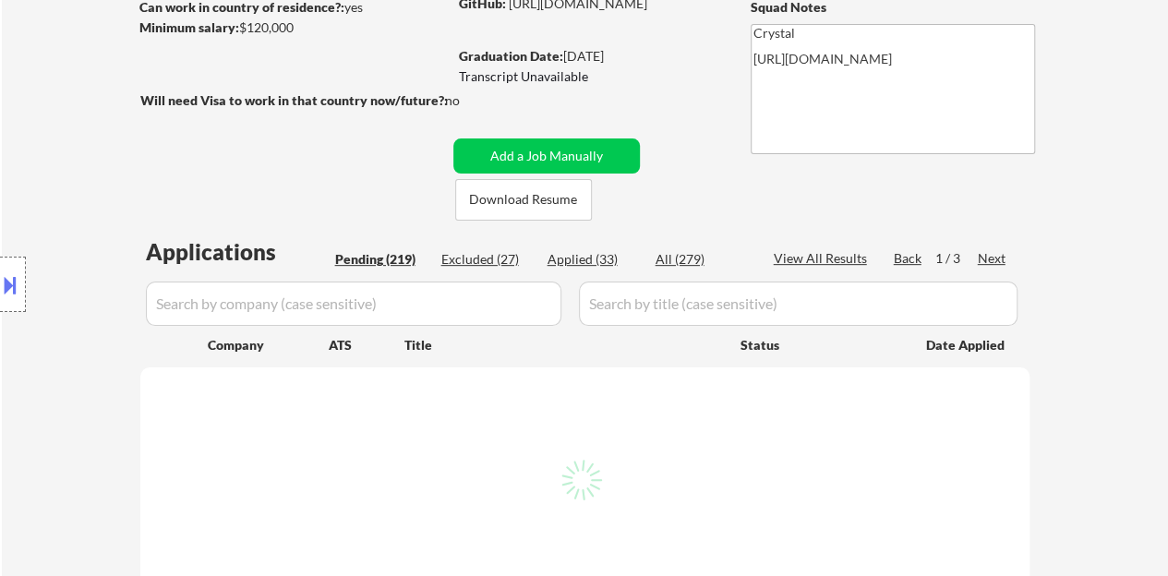
select select ""pending""
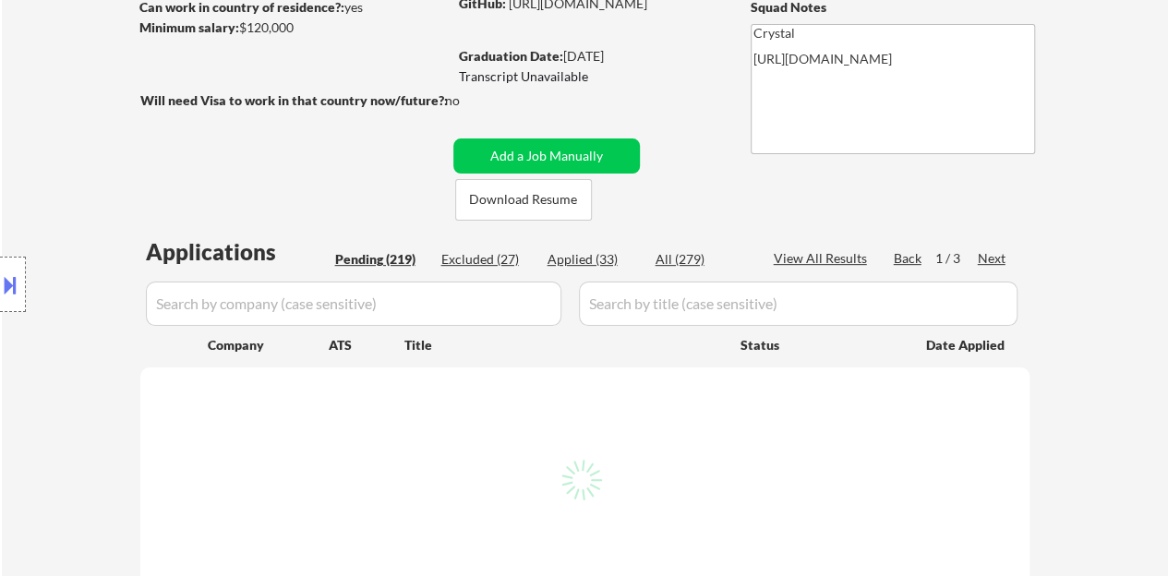
select select ""pending""
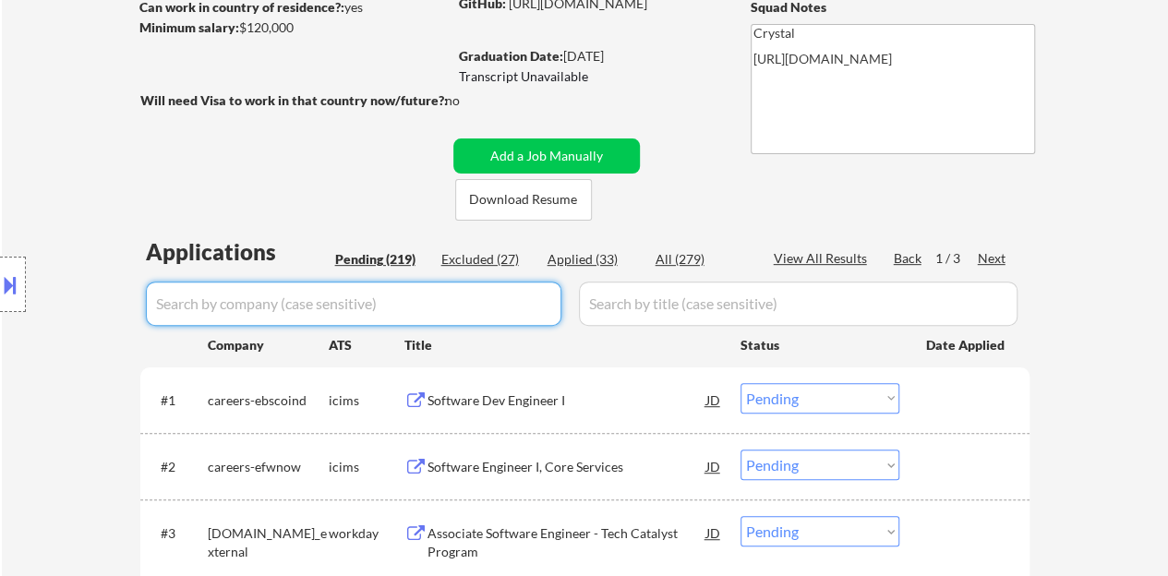
click at [516, 293] on input "input" at bounding box center [353, 304] width 415 height 44
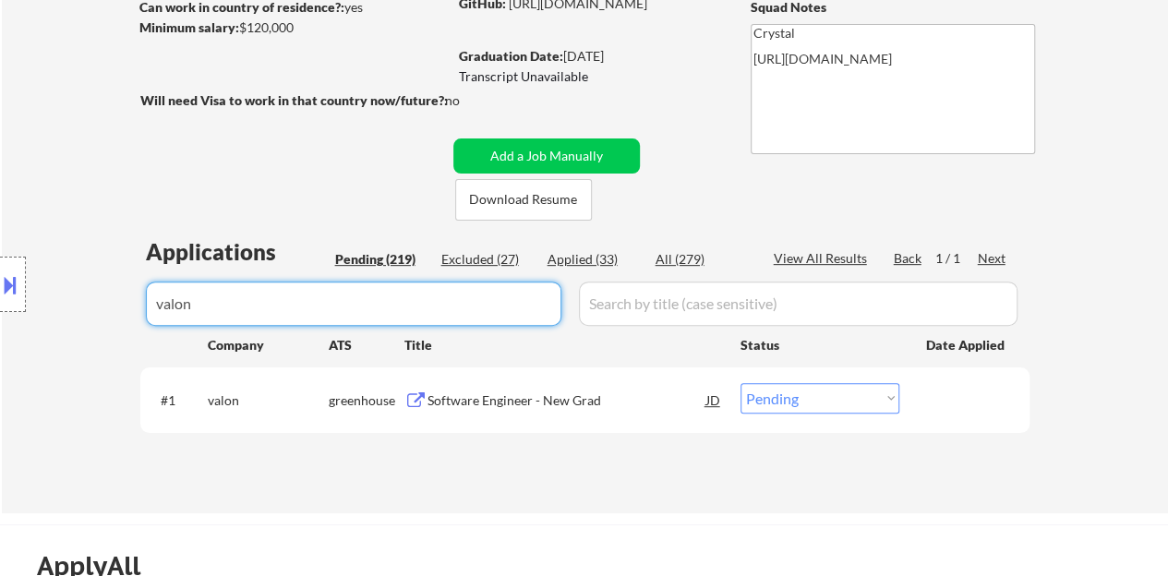
type input "valon"
click at [764, 398] on select "Choose an option... Pending Applied Excluded (Questions) Excluded (Expired) Exc…" at bounding box center [819, 398] width 159 height 30
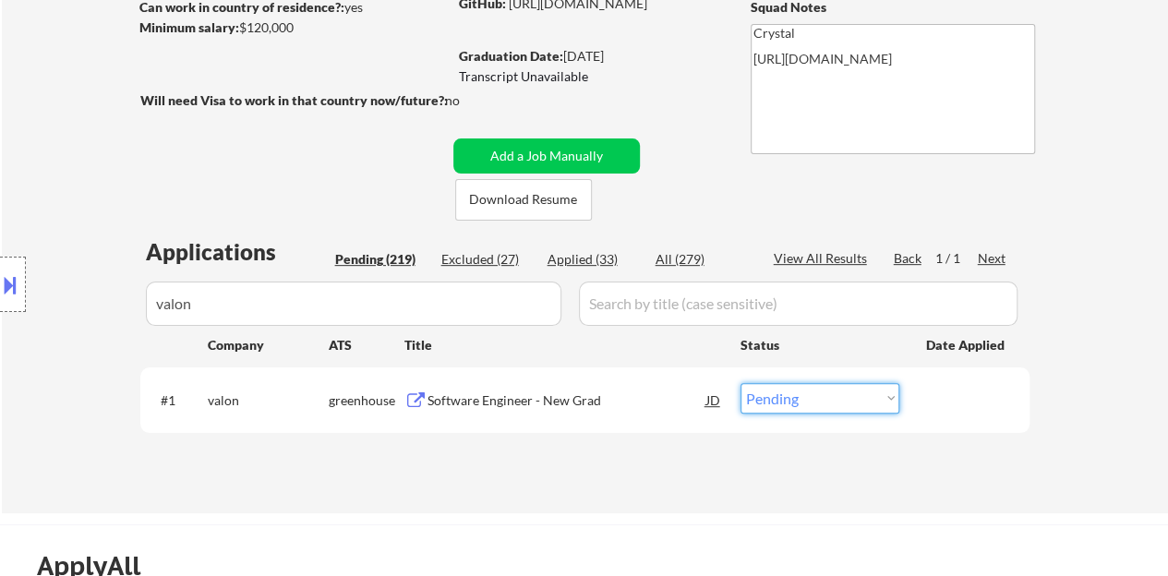
select select ""applied""
click at [740, 383] on select "Choose an option... Pending Applied Excluded (Questions) Excluded (Expired) Exc…" at bounding box center [819, 398] width 159 height 30
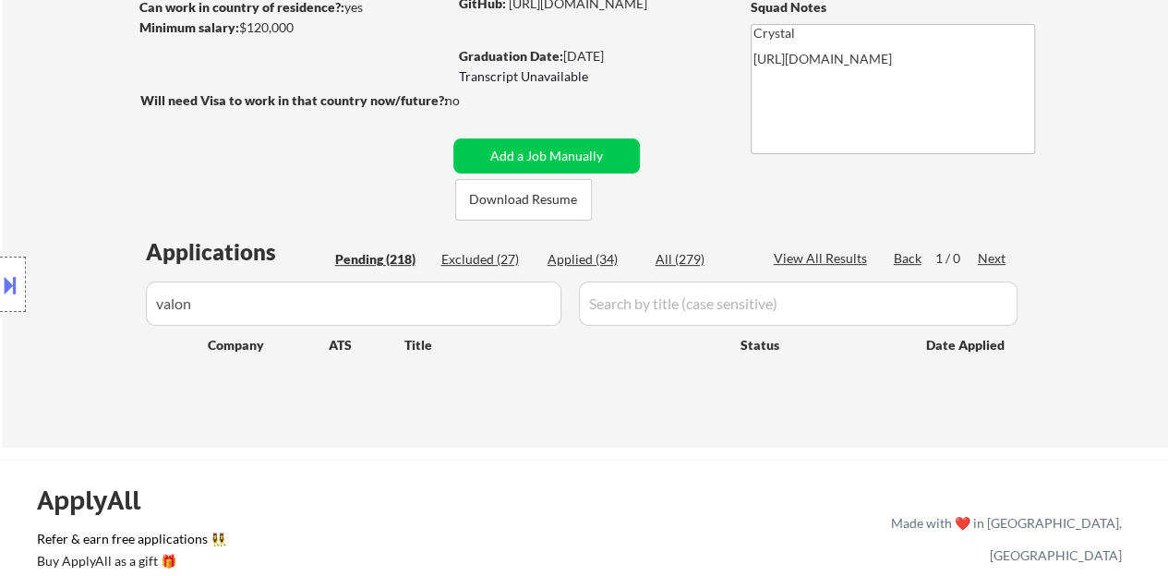
click at [459, 317] on input "input" at bounding box center [353, 304] width 415 height 44
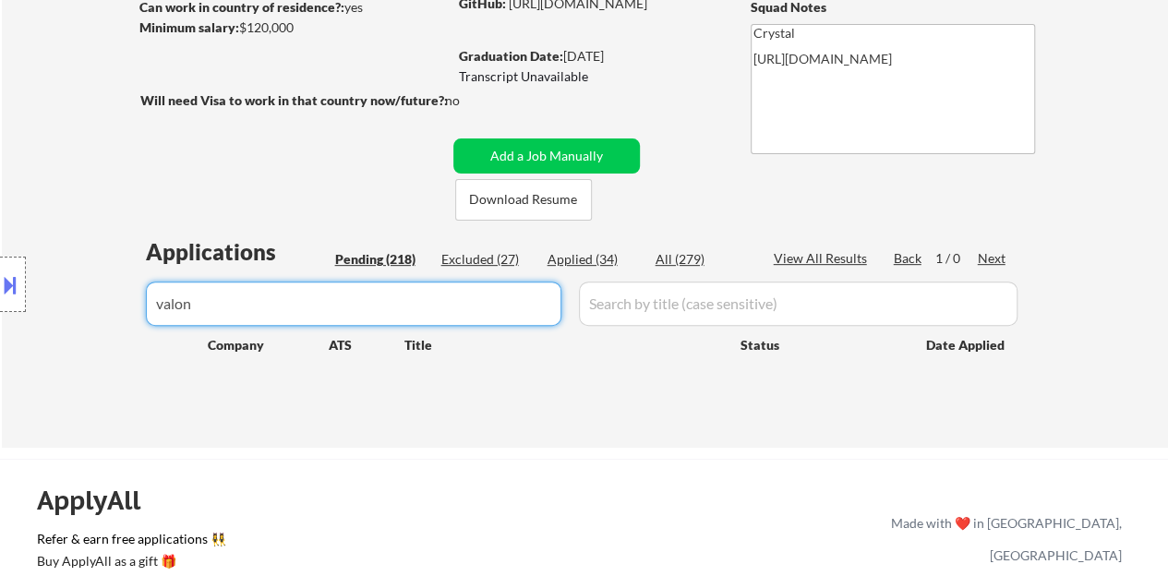
click at [459, 316] on input "input" at bounding box center [353, 304] width 415 height 44
click at [253, 182] on div "Location Inclusions: country:[GEOGRAPHIC_DATA]" at bounding box center [165, 285] width 330 height 342
select select ""pending""
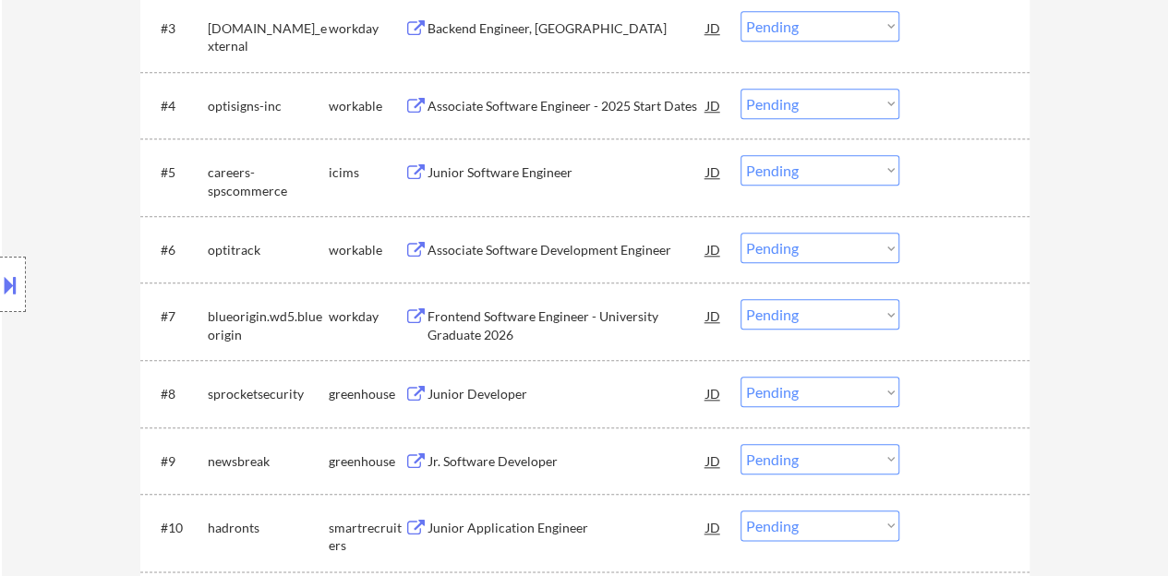
scroll to position [831, 0]
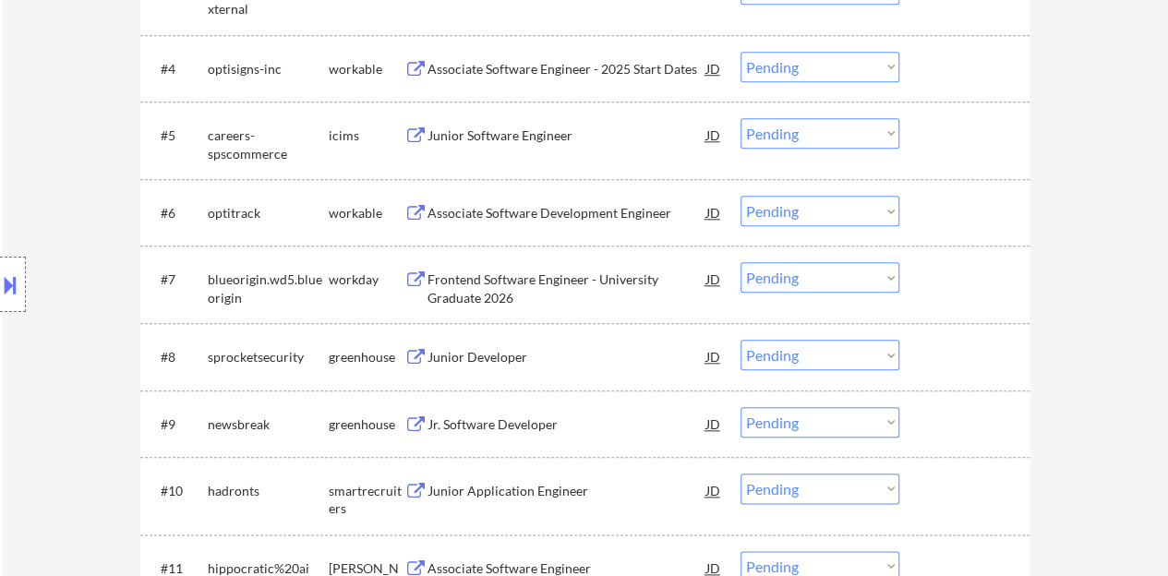
click at [486, 348] on div "Junior Developer" at bounding box center [566, 357] width 279 height 18
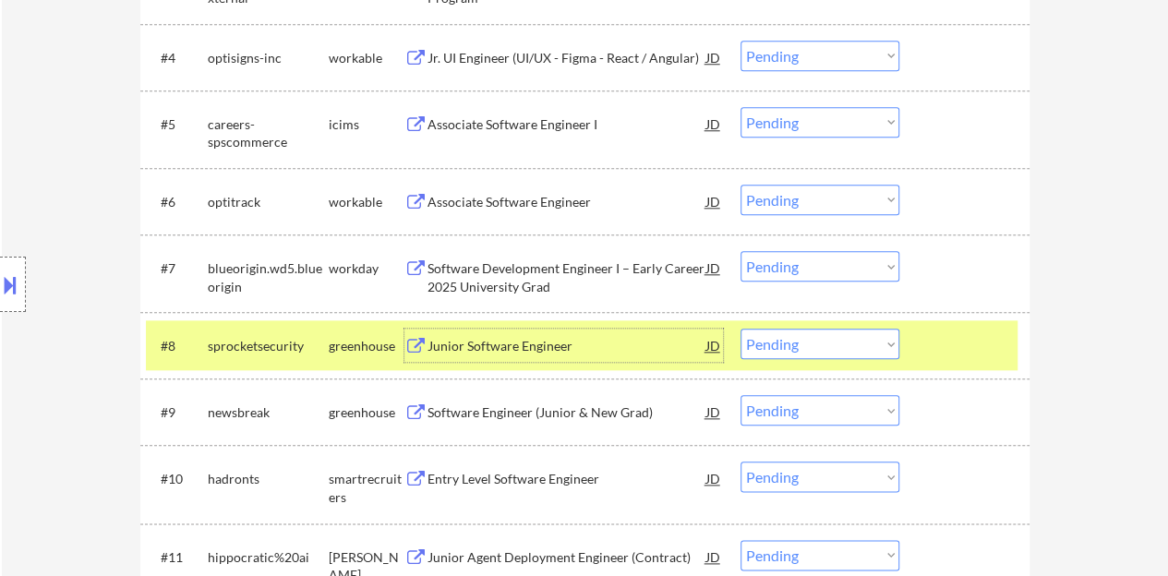
scroll to position [923, 0]
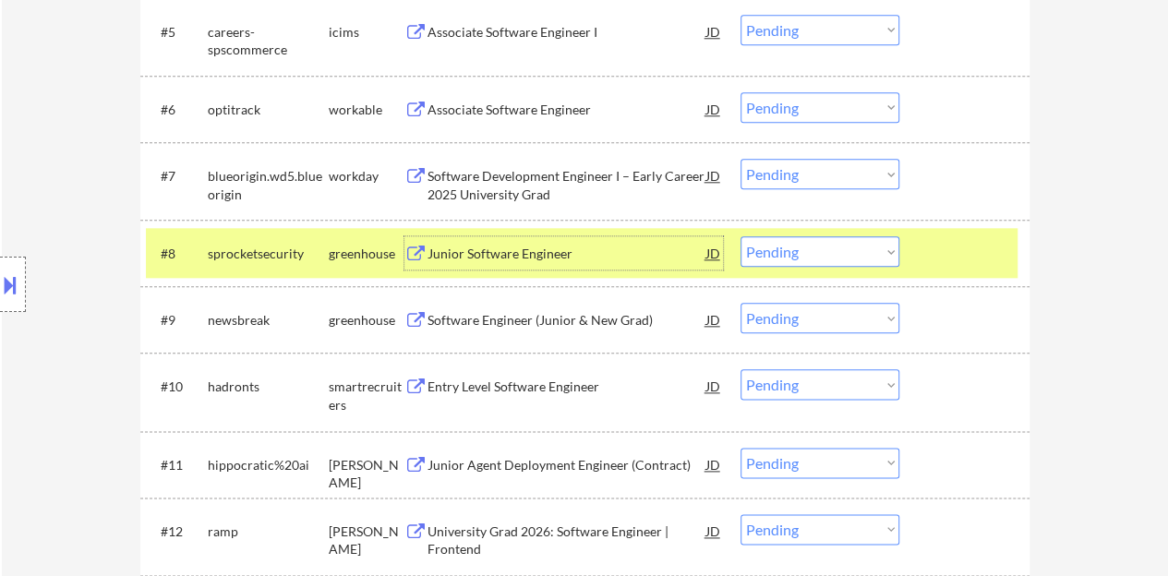
click at [864, 256] on select "Choose an option... Pending Applied Excluded (Questions) Excluded (Expired) Exc…" at bounding box center [819, 251] width 159 height 30
click at [740, 236] on select "Choose an option... Pending Applied Excluded (Questions) Excluded (Expired) Exc…" at bounding box center [819, 251] width 159 height 30
select select ""pending""
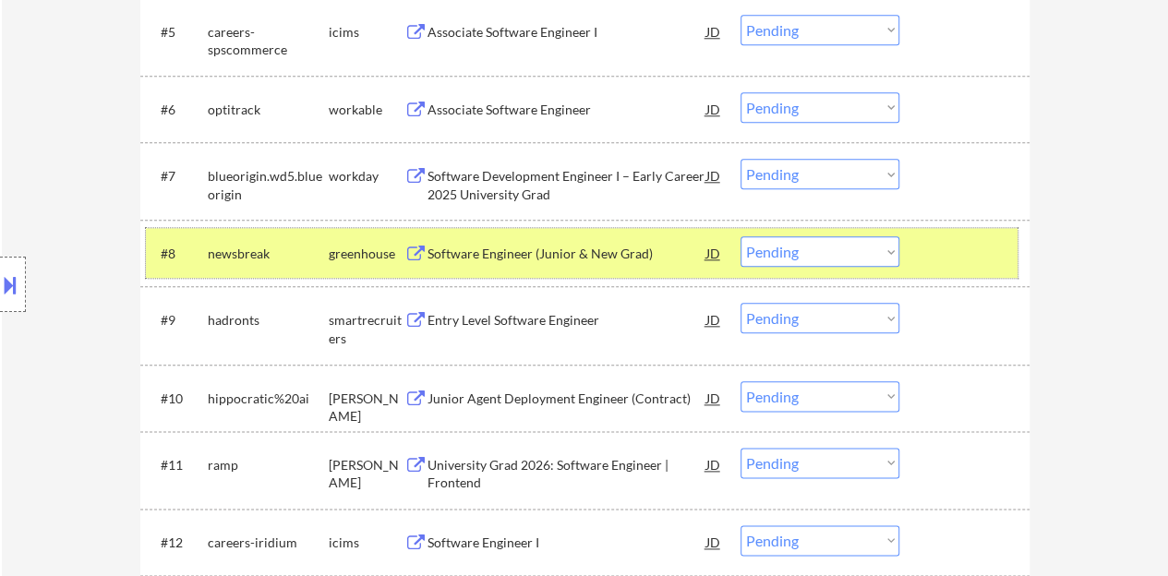
click at [990, 246] on div at bounding box center [966, 252] width 81 height 33
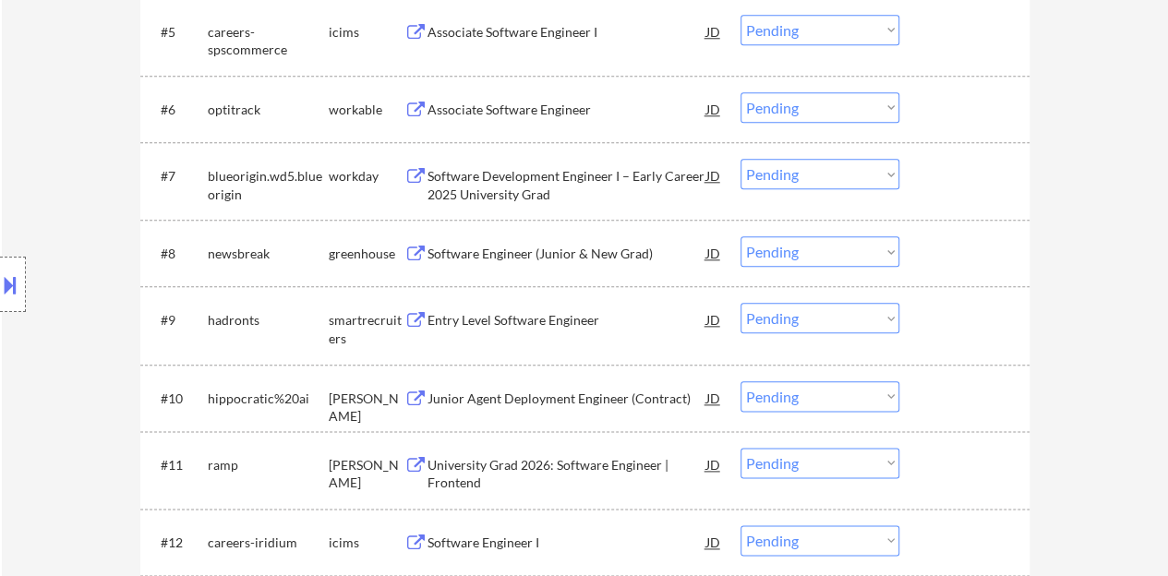
click at [588, 318] on div "Entry Level Software Engineer" at bounding box center [566, 320] width 279 height 18
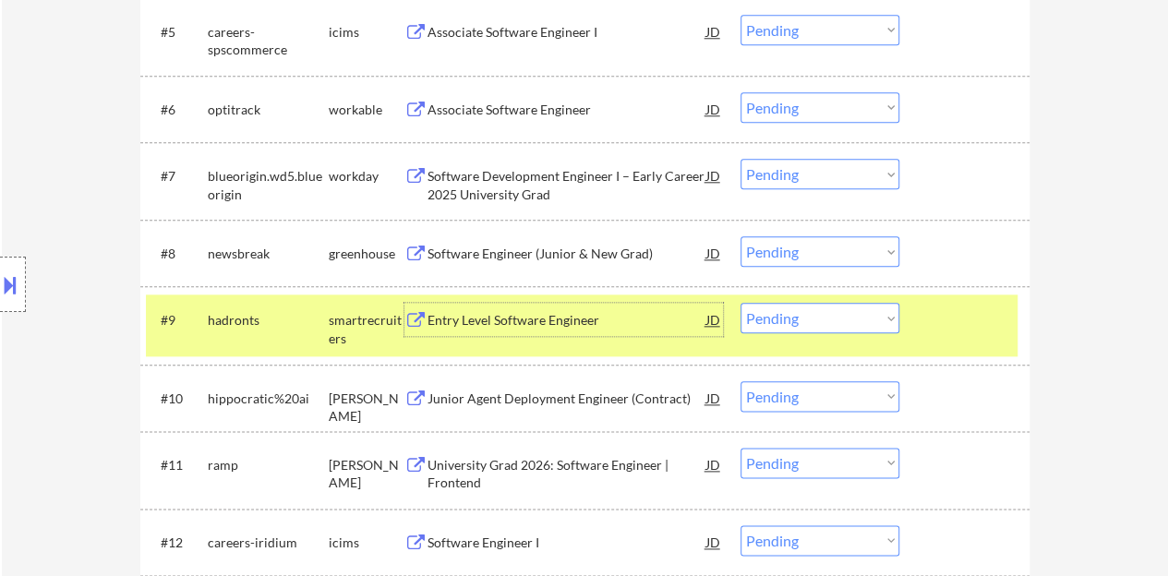
click at [762, 318] on select "Choose an option... Pending Applied Excluded (Questions) Excluded (Expired) Exc…" at bounding box center [819, 318] width 159 height 30
click at [740, 303] on select "Choose an option... Pending Applied Excluded (Questions) Excluded (Expired) Exc…" at bounding box center [819, 318] width 159 height 30
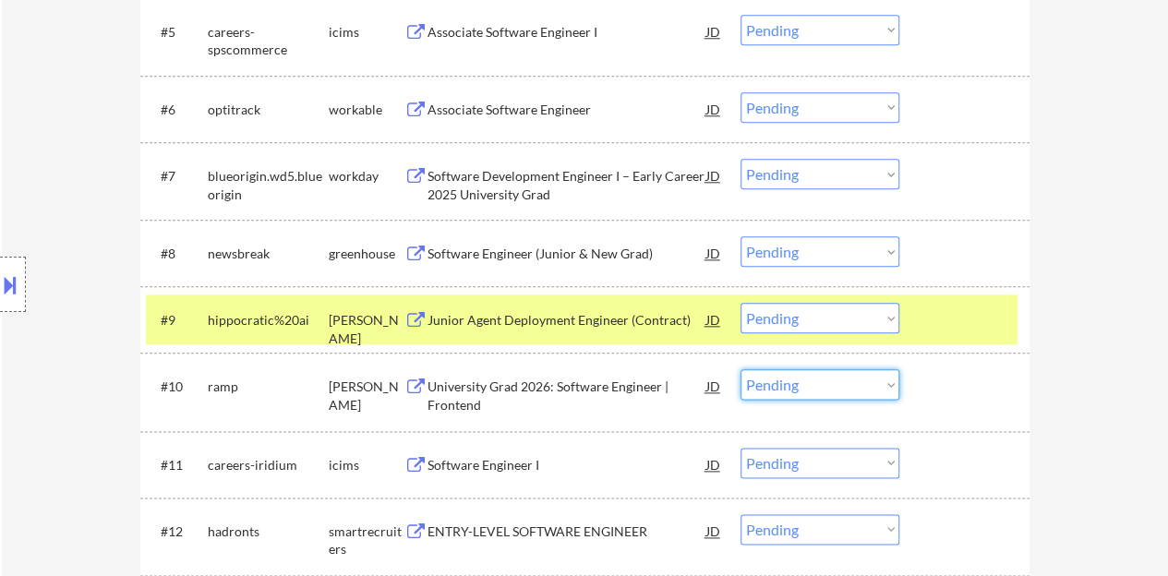
drag, startPoint x: 823, startPoint y: 353, endPoint x: 41, endPoint y: 255, distance: 788.9
click at [41, 255] on div "Location Inclusions: country:[GEOGRAPHIC_DATA]" at bounding box center [165, 285] width 330 height 342
click at [634, 322] on div "Junior Agent Deployment Engineer (Contract)" at bounding box center [566, 320] width 279 height 18
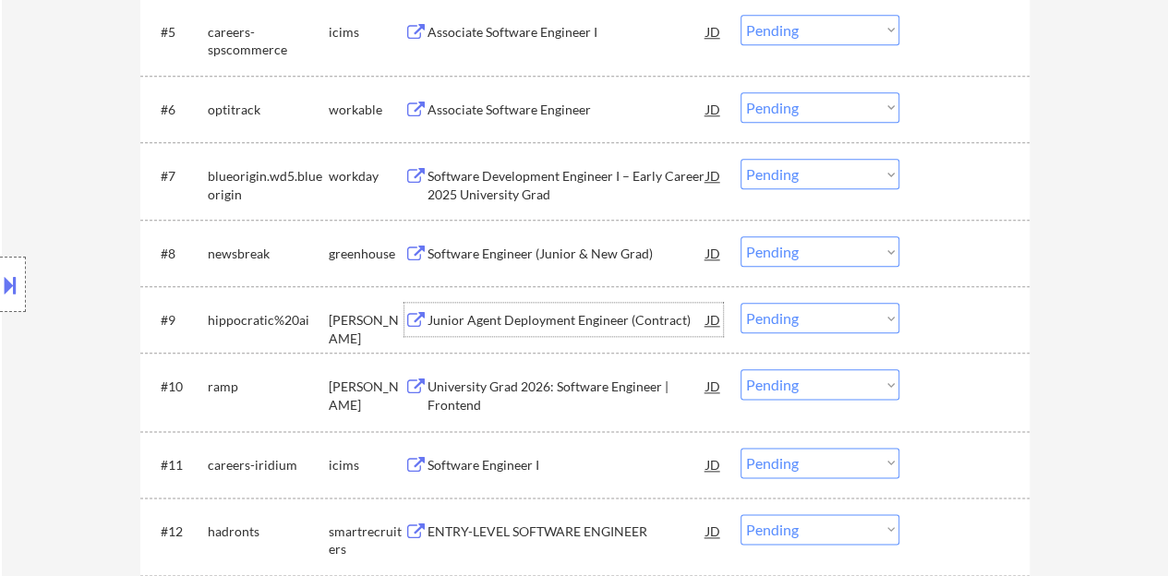
click at [954, 305] on div at bounding box center [966, 319] width 81 height 33
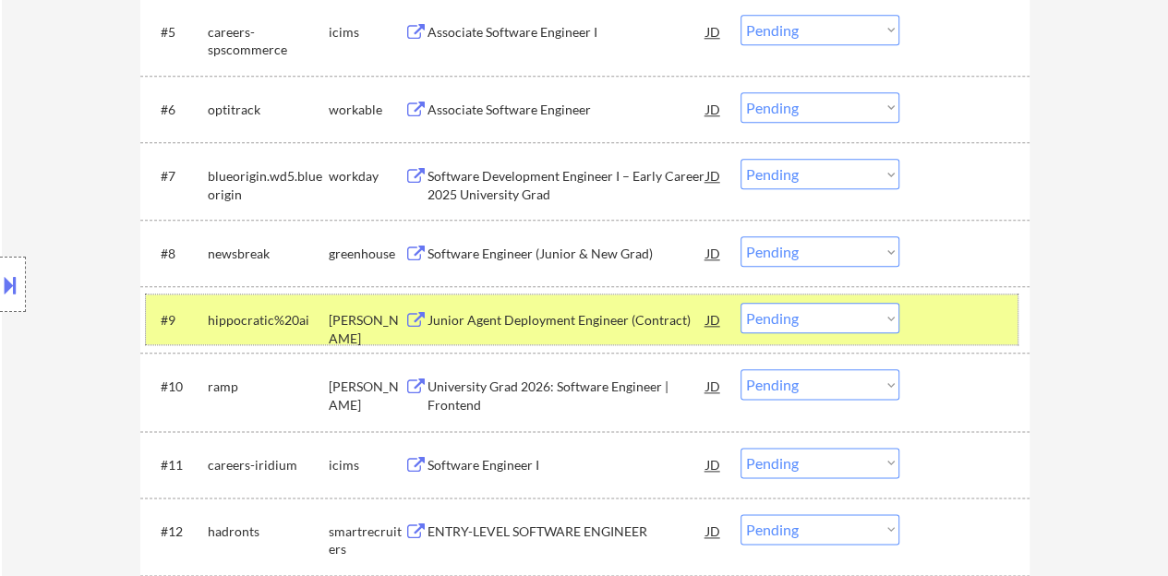
click at [792, 294] on div "#9 hippocratic%20ai [PERSON_NAME] Agent Deployment Engineer (Contract) JD Choos…" at bounding box center [581, 319] width 871 height 50
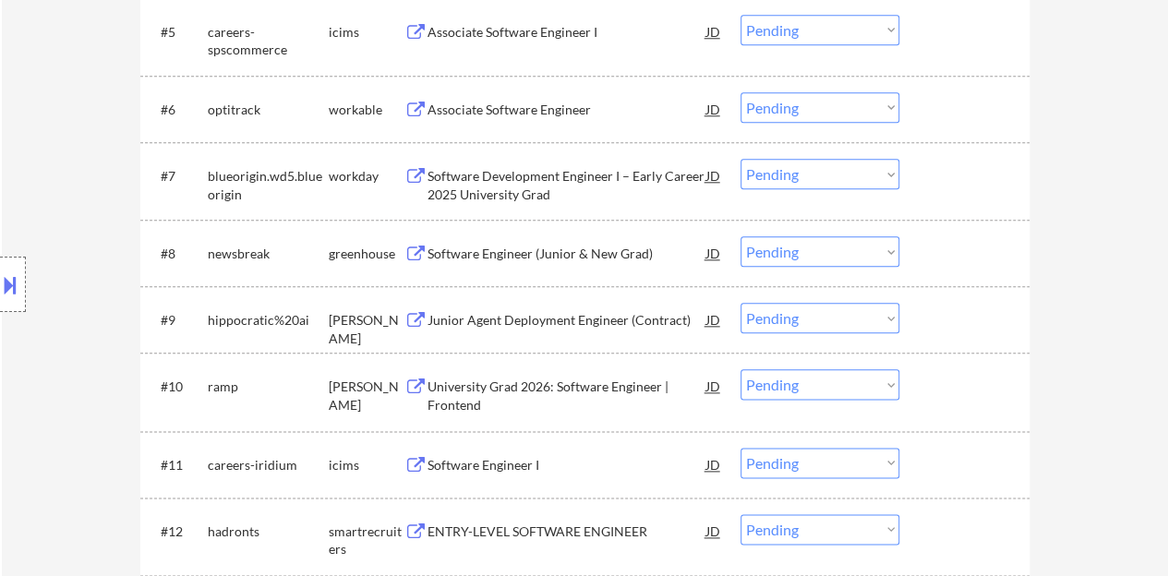
click at [791, 309] on select "Choose an option... Pending Applied Excluded (Questions) Excluded (Expired) Exc…" at bounding box center [819, 318] width 159 height 30
click at [740, 303] on select "Choose an option... Pending Applied Excluded (Questions) Excluded (Expired) Exc…" at bounding box center [819, 318] width 159 height 30
select select ""pending""
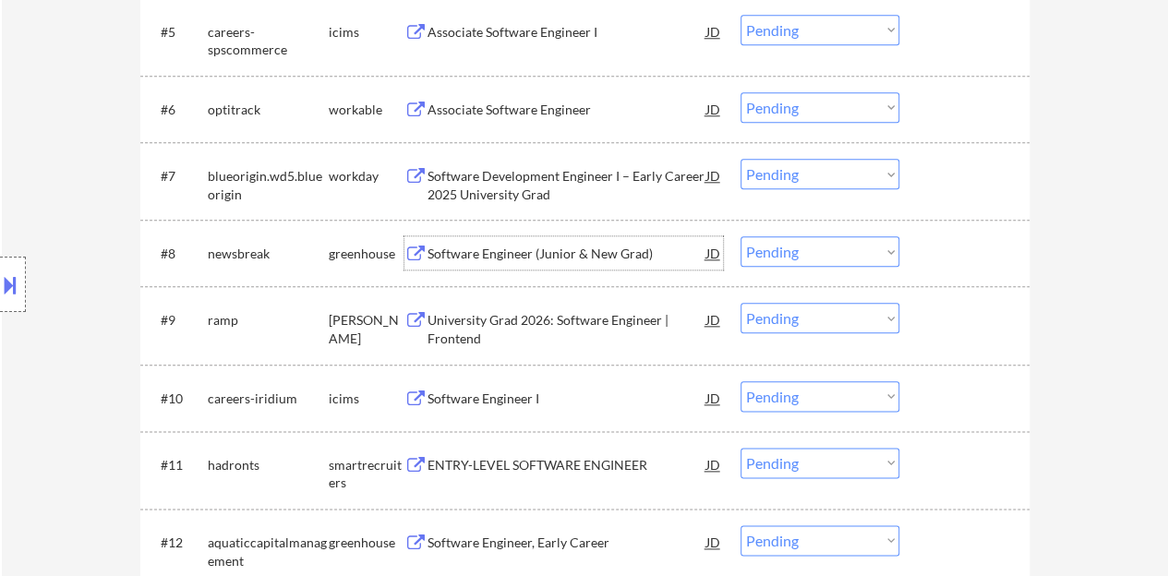
click at [518, 259] on div "Software Engineer (Junior & New Grad)" at bounding box center [566, 254] width 279 height 18
